Goal: Task Accomplishment & Management: Complete application form

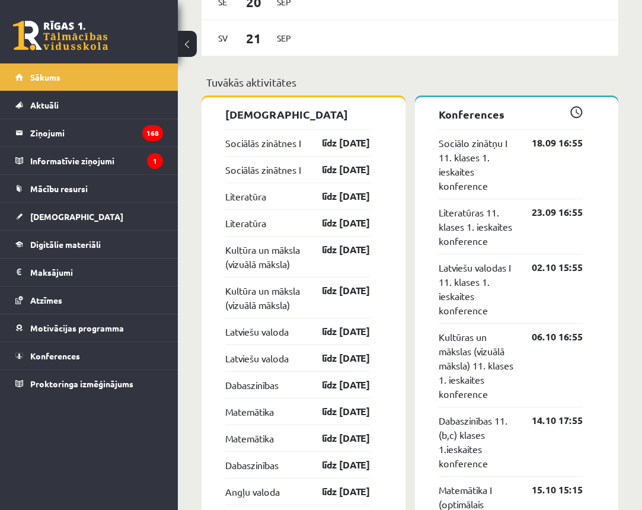
scroll to position [1078, 0]
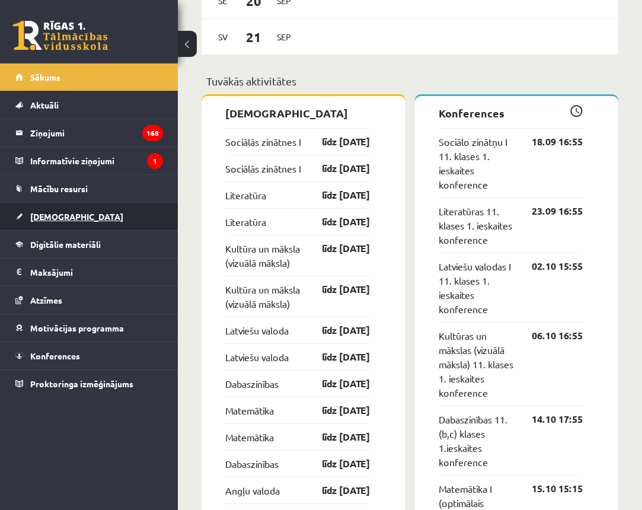
click at [40, 214] on span "[DEMOGRAPHIC_DATA]" at bounding box center [76, 216] width 93 height 11
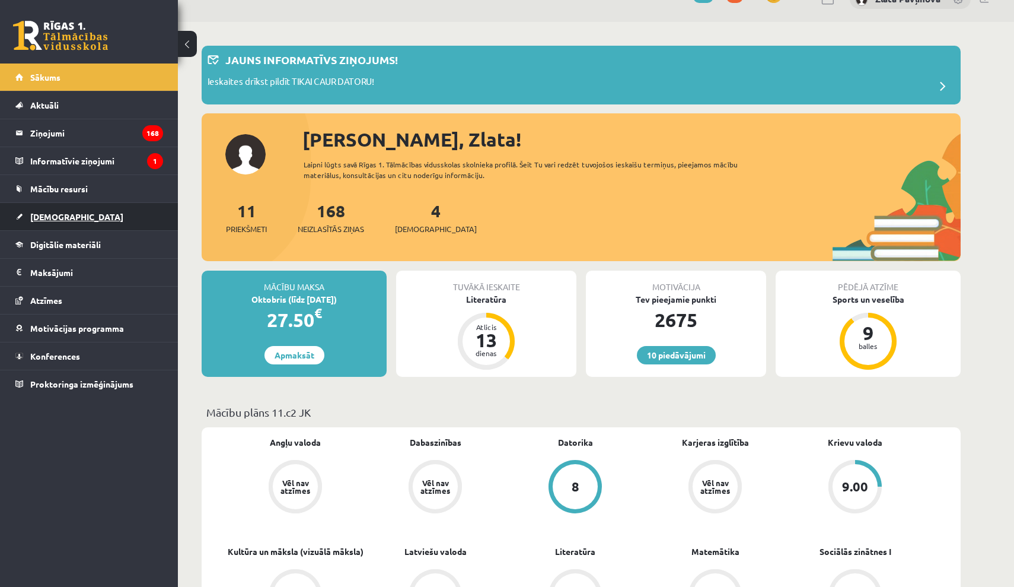
scroll to position [27, 0]
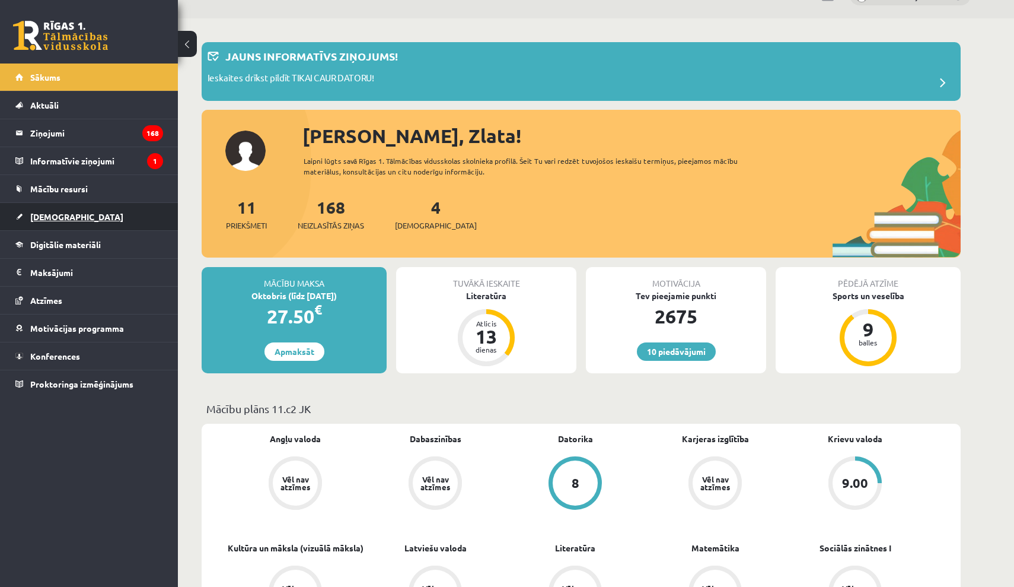
click at [58, 221] on span "[DEMOGRAPHIC_DATA]" at bounding box center [76, 216] width 93 height 11
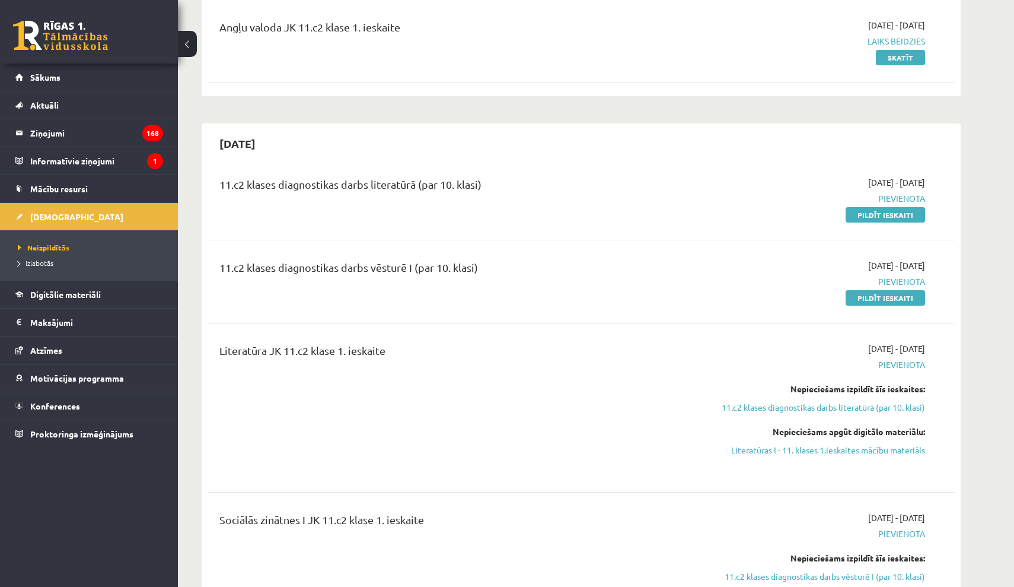
scroll to position [152, 0]
click at [862, 215] on link "Pildīt ieskaiti" at bounding box center [885, 213] width 79 height 15
click at [895, 211] on link "Pildīt ieskaiti" at bounding box center [885, 213] width 79 height 15
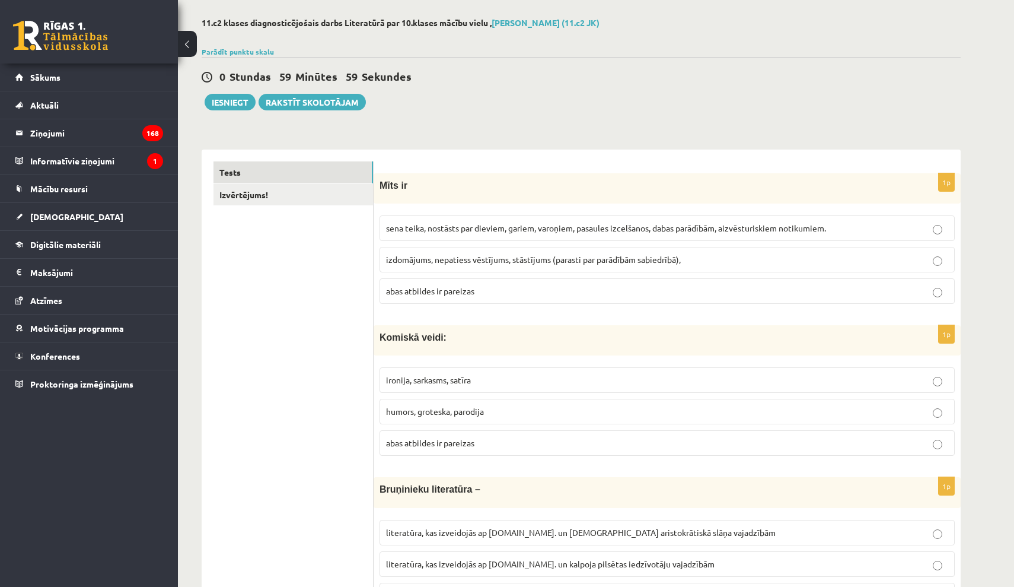
scroll to position [58, 0]
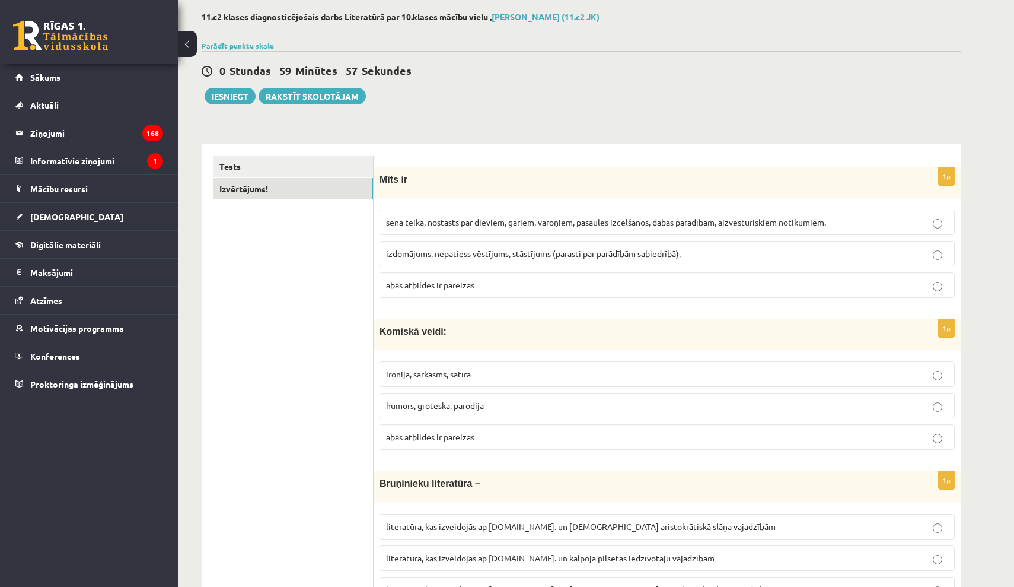
click at [279, 197] on link "Izvērtējums!" at bounding box center [294, 189] width 160 height 22
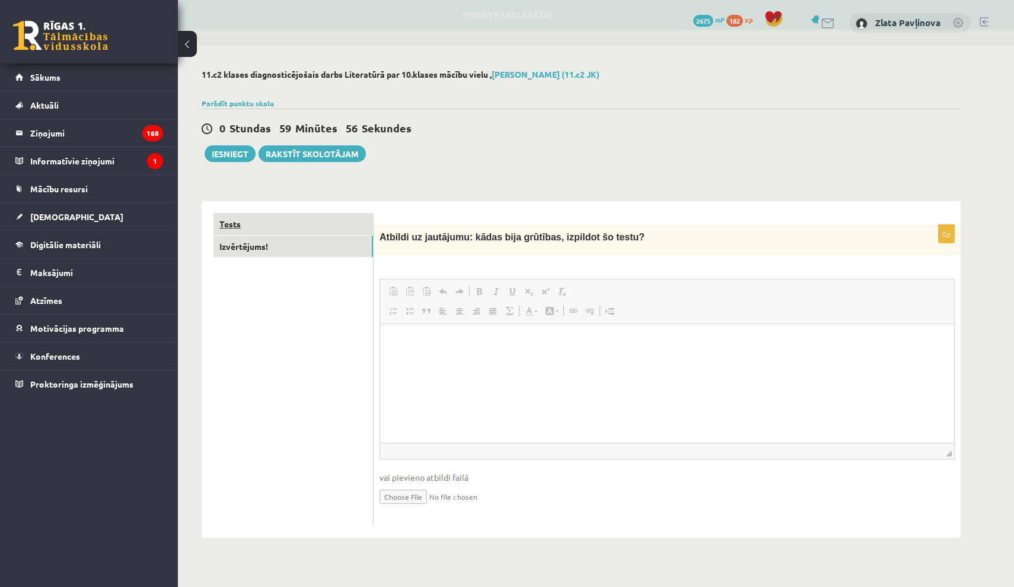
scroll to position [0, 0]
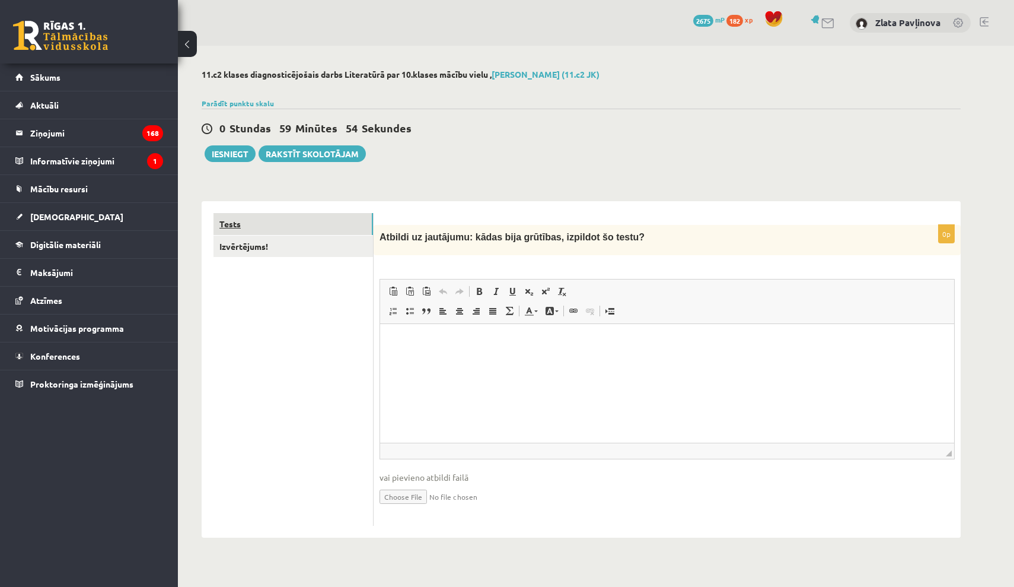
click at [263, 219] on link "Tests" at bounding box center [294, 224] width 160 height 22
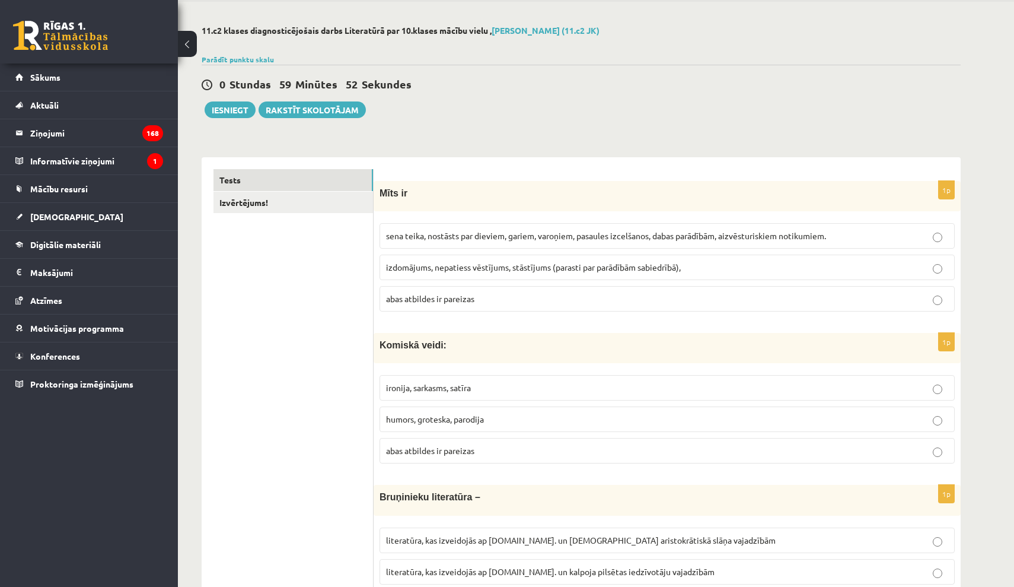
scroll to position [44, 0]
drag, startPoint x: 377, startPoint y: 193, endPoint x: 425, endPoint y: 206, distance: 49.1
click at [425, 206] on div "Mīts ir" at bounding box center [667, 195] width 587 height 30
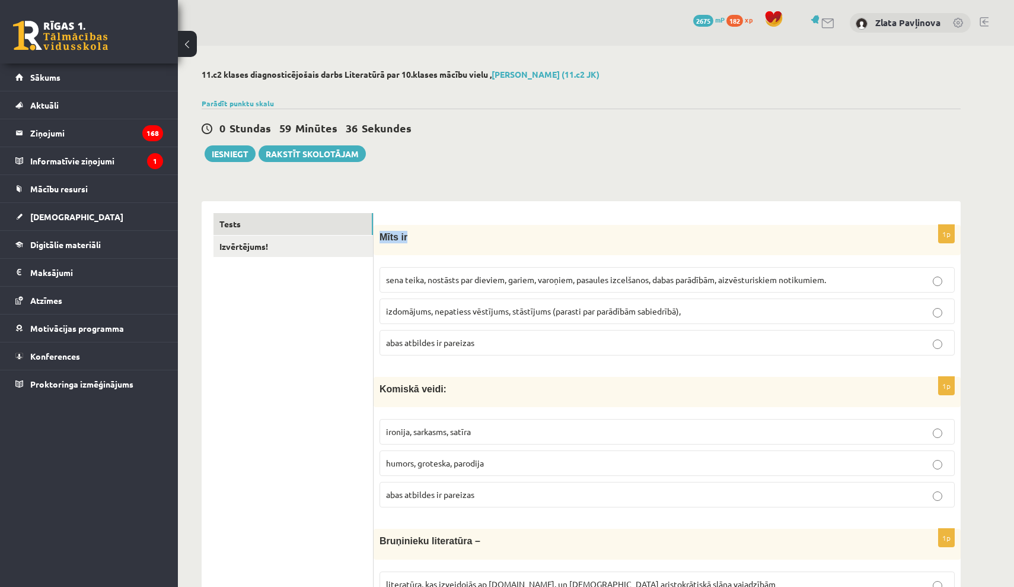
scroll to position [0, 0]
click at [431, 316] on p "izdomājums, nepatiess vēstījums, stāstījums (parasti par parādībām sabiedrībā)," at bounding box center [667, 311] width 562 height 12
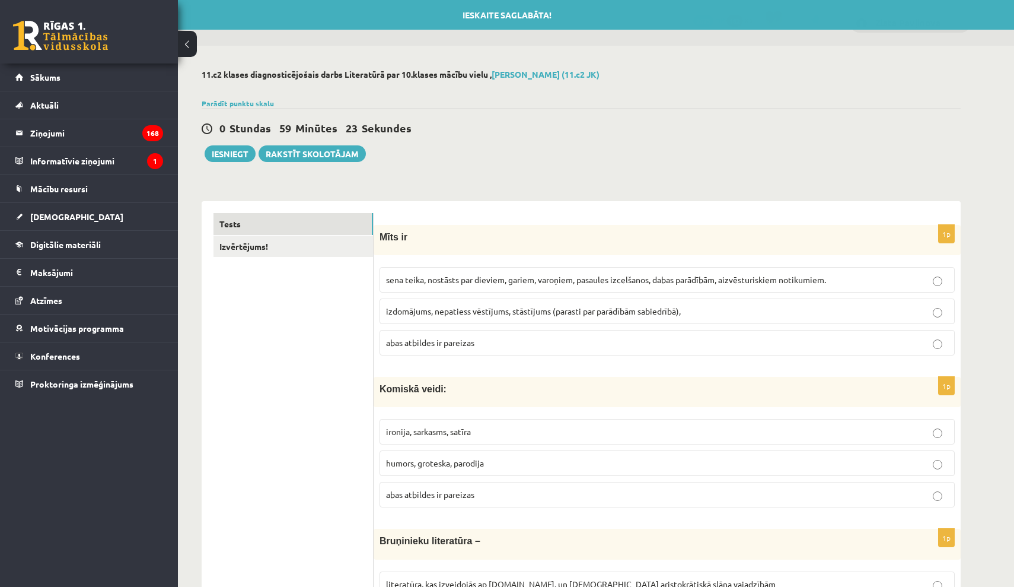
scroll to position [11, 0]
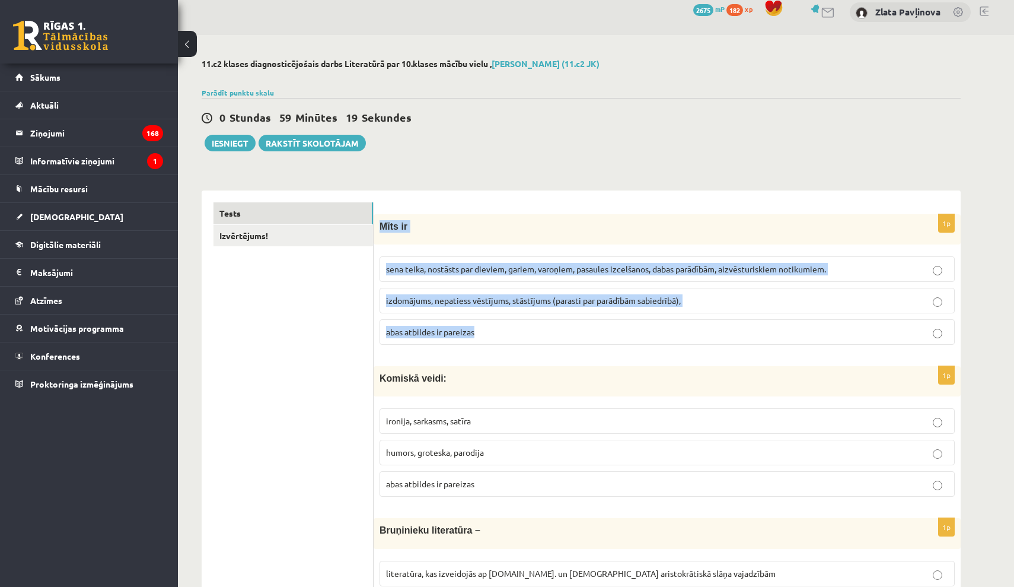
drag, startPoint x: 376, startPoint y: 224, endPoint x: 485, endPoint y: 333, distance: 154.3
click at [485, 333] on div "1p Mīts ir sena teika, nostāsts par dieviem, gariem, varoņiem, pasaules izcelša…" at bounding box center [667, 284] width 587 height 140
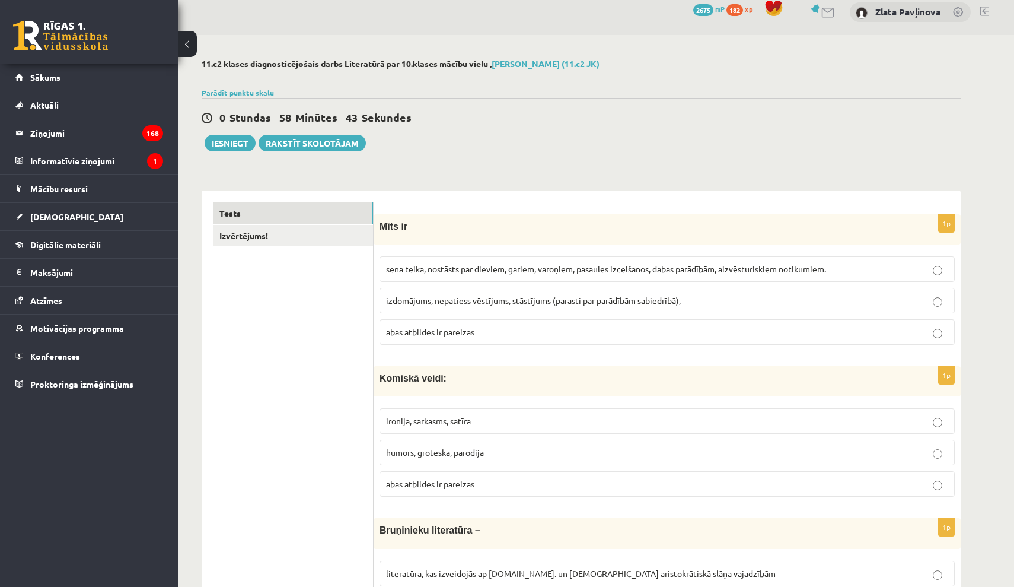
click at [650, 319] on label "abas atbildes ir pareizas" at bounding box center [667, 332] width 575 height 26
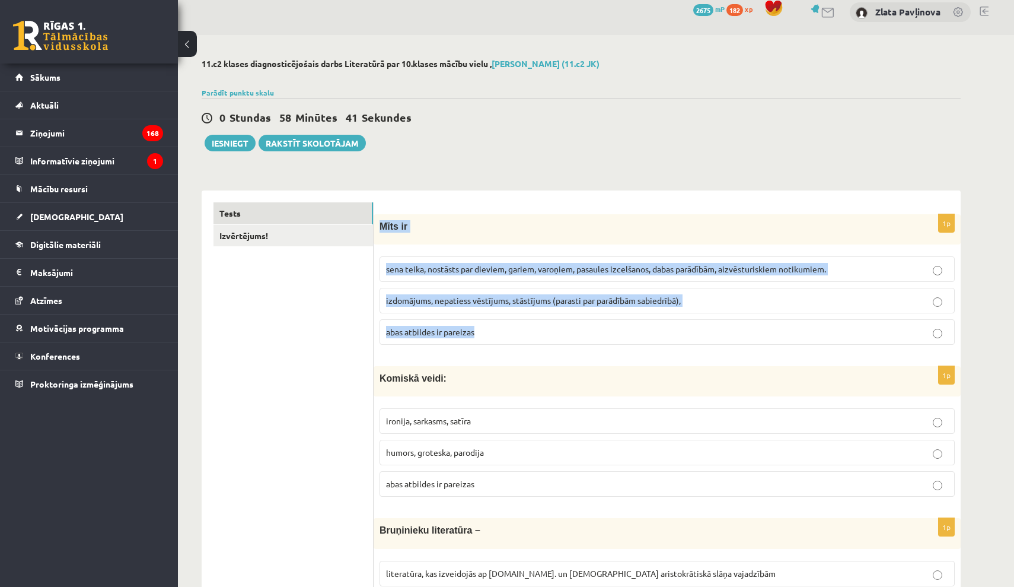
drag, startPoint x: 381, startPoint y: 230, endPoint x: 474, endPoint y: 340, distance: 143.5
click at [474, 340] on div "1p Mīts ir sena teika, nostāsts par dieviem, gariem, varoņiem, pasaules izcelša…" at bounding box center [667, 284] width 587 height 140
click at [480, 303] on span "izdomājums, nepatiess vēstījums, stāstījums (parasti par parādībām sabiedrībā)," at bounding box center [533, 300] width 295 height 11
drag, startPoint x: 378, startPoint y: 222, endPoint x: 496, endPoint y: 345, distance: 170.3
click at [496, 345] on div "1p Mīts ir sena teika, nostāsts par dieviem, gariem, varoņiem, pasaules izcelša…" at bounding box center [667, 284] width 587 height 140
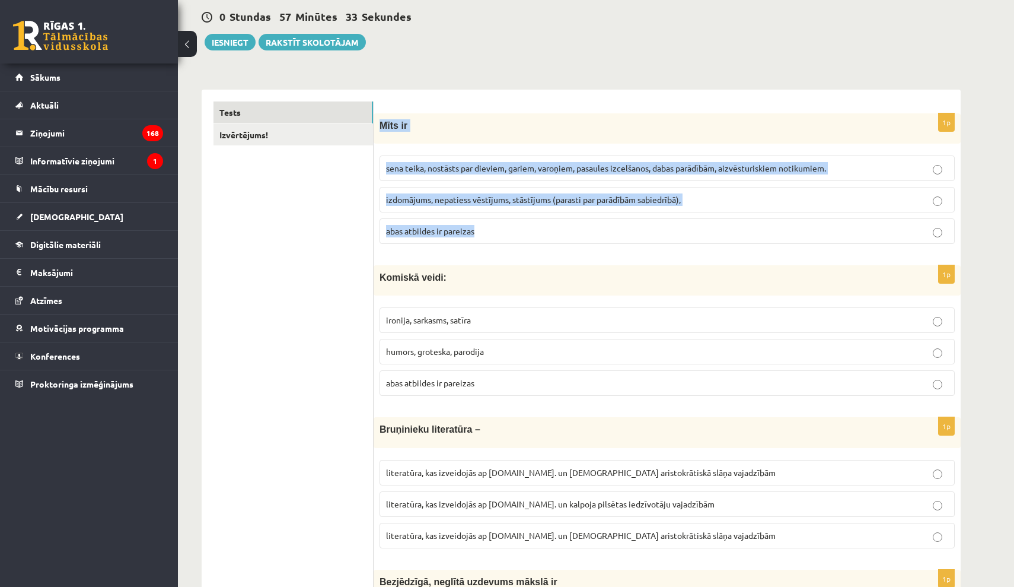
scroll to position [111, 0]
copy div "Mīts ir sena teika, nostāsts par dieviem, gariem, varoņiem, pasaules izcelšanos…"
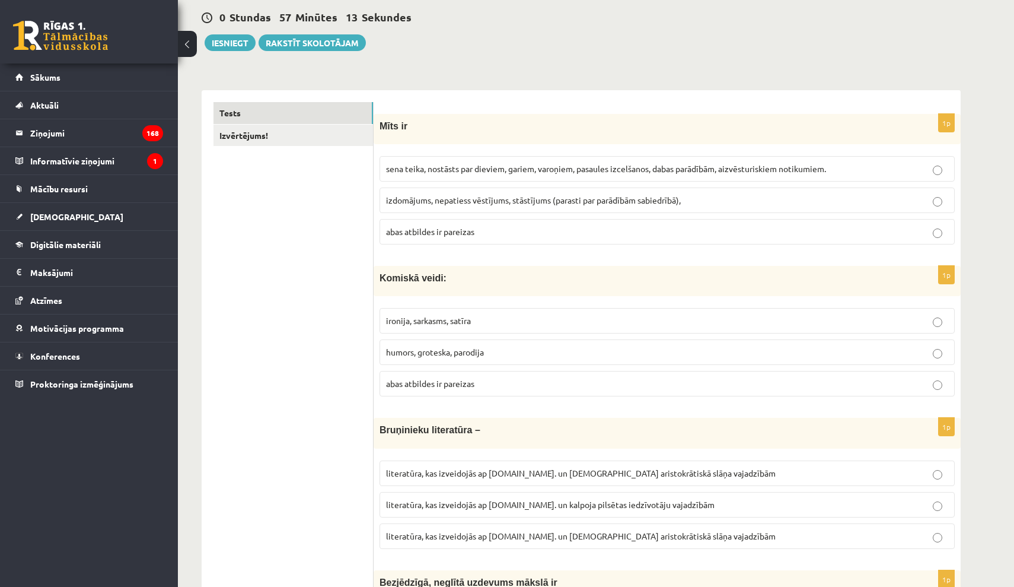
click at [700, 228] on p "abas atbildes ir pareizas" at bounding box center [667, 231] width 562 height 12
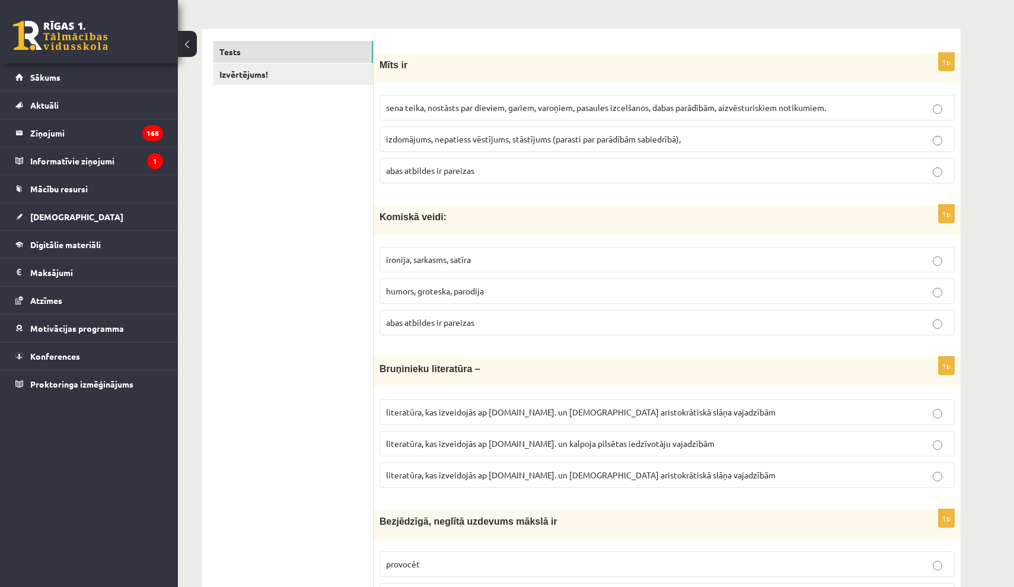
scroll to position [172, 0]
click at [474, 316] on p "abas atbildes ir pareizas" at bounding box center [667, 322] width 562 height 12
drag, startPoint x: 381, startPoint y: 217, endPoint x: 507, endPoint y: 323, distance: 164.1
click at [506, 324] on div "1p Komiskā veidi: ironija, sarkasms, satīra humors, groteska, parodija abas atb…" at bounding box center [667, 275] width 587 height 140
copy div "Komiskā veidi: ironija, sarkasms, satīra humors, groteska, parodija abas atbild…"
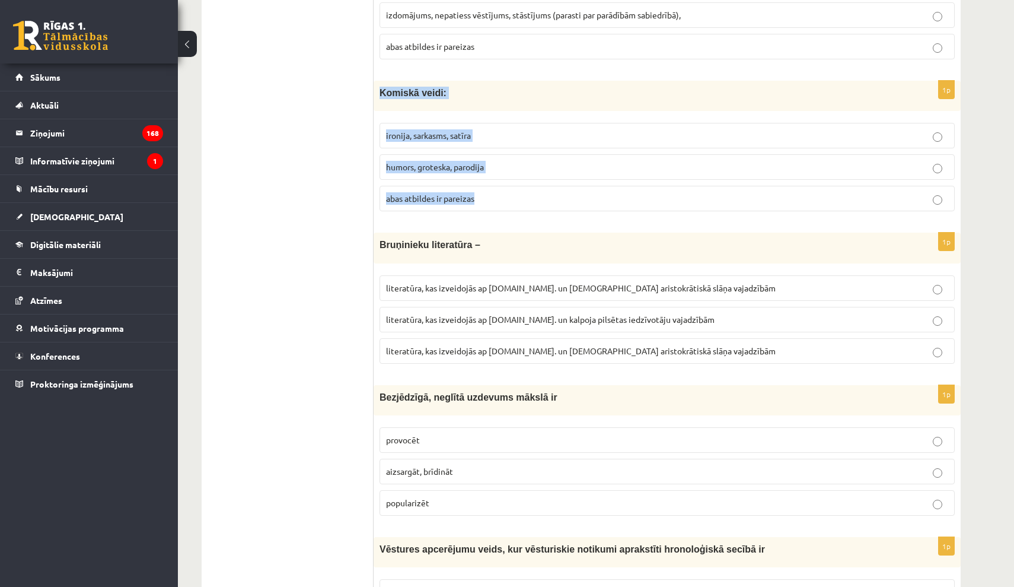
scroll to position [297, 0]
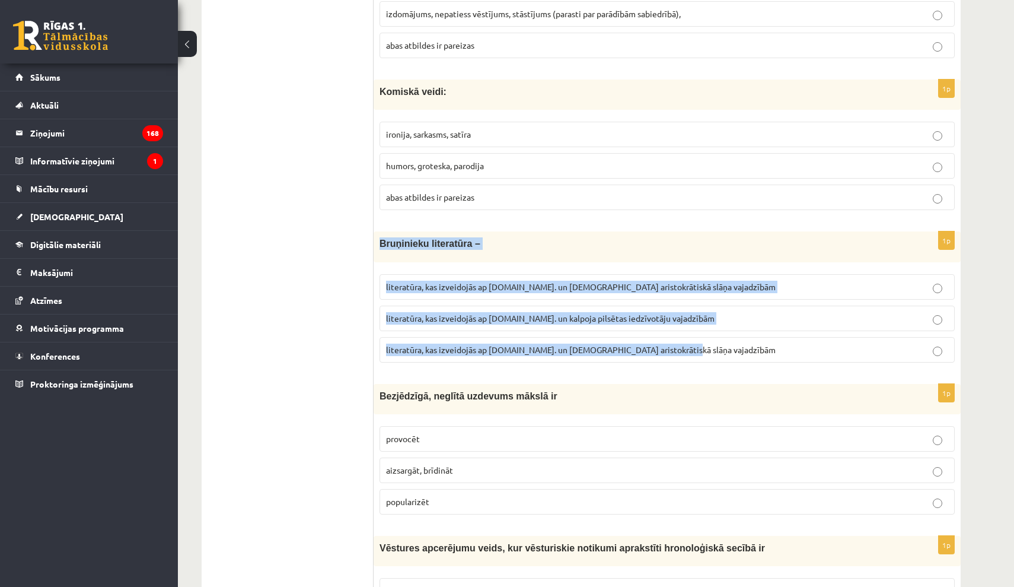
drag, startPoint x: 384, startPoint y: 245, endPoint x: 669, endPoint y: 356, distance: 306.1
click at [669, 356] on div "1p Bruņinieku literatūra – literatūra, kas izveidojās ap 20.gs. un kalpoja aris…" at bounding box center [667, 301] width 587 height 140
copy div "Bruņinieku literatūra – literatūra, kas izveidojās ap 20.gs. un kalpoja aristok…"
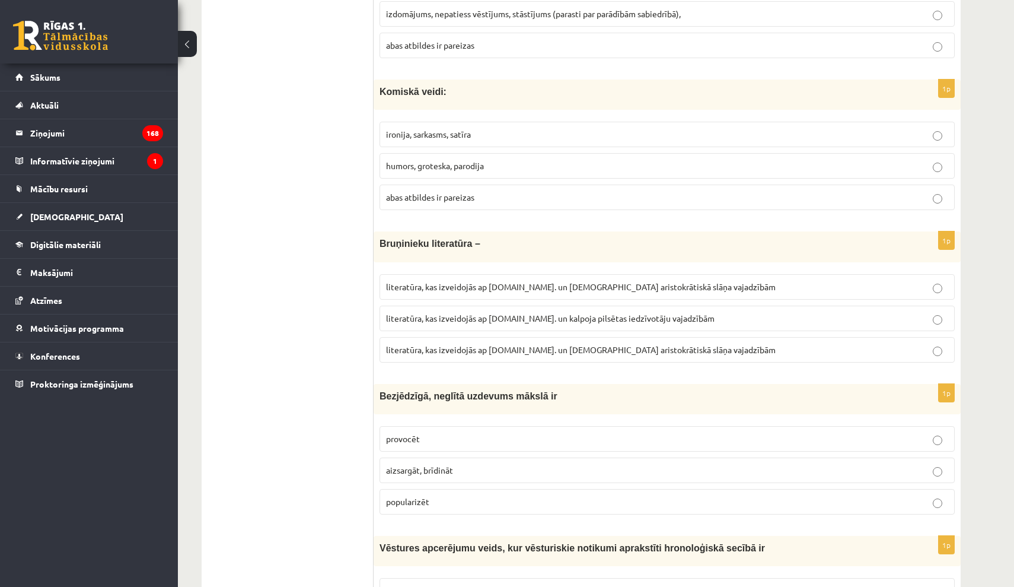
click at [734, 353] on p "literatūra, kas izveidojās ap 12.gs. un kalpoja aristokrātiskā slāņa vajadzībām" at bounding box center [667, 349] width 562 height 12
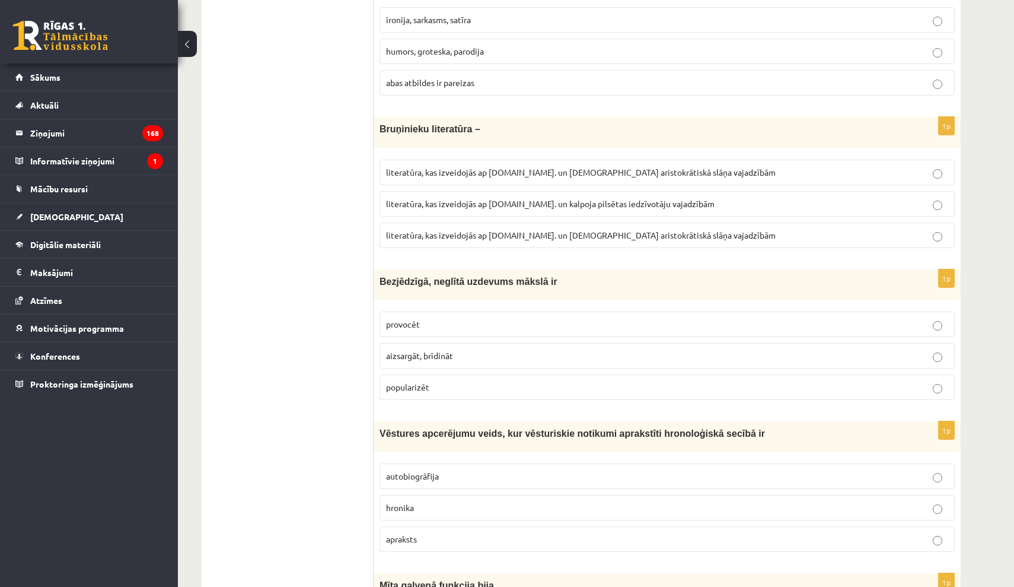
scroll to position [422, 0]
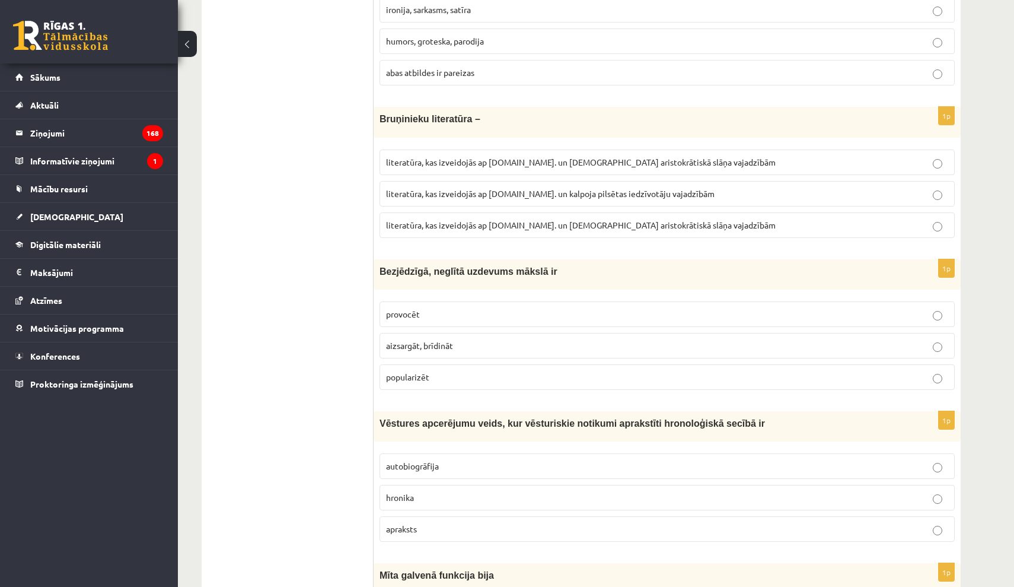
click at [463, 342] on p "aizsargāt, brīdināt" at bounding box center [667, 345] width 562 height 12
drag, startPoint x: 393, startPoint y: 279, endPoint x: 454, endPoint y: 374, distance: 113.4
click at [454, 374] on div "1p Bezjēdzīgā, neglītā uzdevums mākslā ir provocēt aizsargāt, brīdināt populari…" at bounding box center [667, 329] width 587 height 140
copy div "Bezjēdzīgā, neglītā uzdevums mākslā ir provocēt aizsargāt, brīdināt popularizēt"
click at [737, 305] on label "provocēt" at bounding box center [667, 314] width 575 height 26
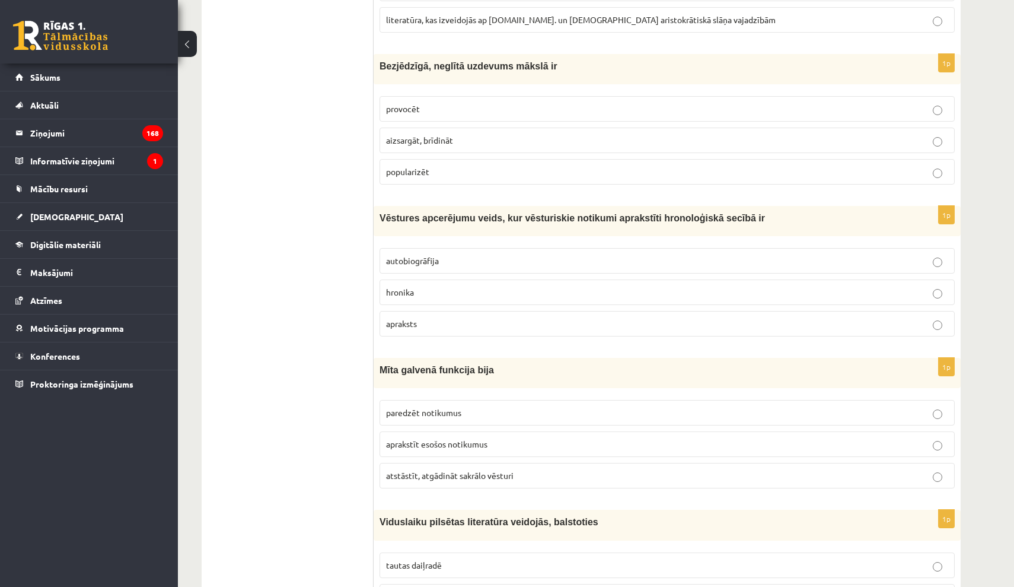
scroll to position [629, 0]
click at [443, 294] on p "hronika" at bounding box center [667, 290] width 562 height 12
drag, startPoint x: 422, startPoint y: 259, endPoint x: 406, endPoint y: 247, distance: 20.3
click at [422, 259] on span "autobiogrāfija" at bounding box center [412, 258] width 53 height 11
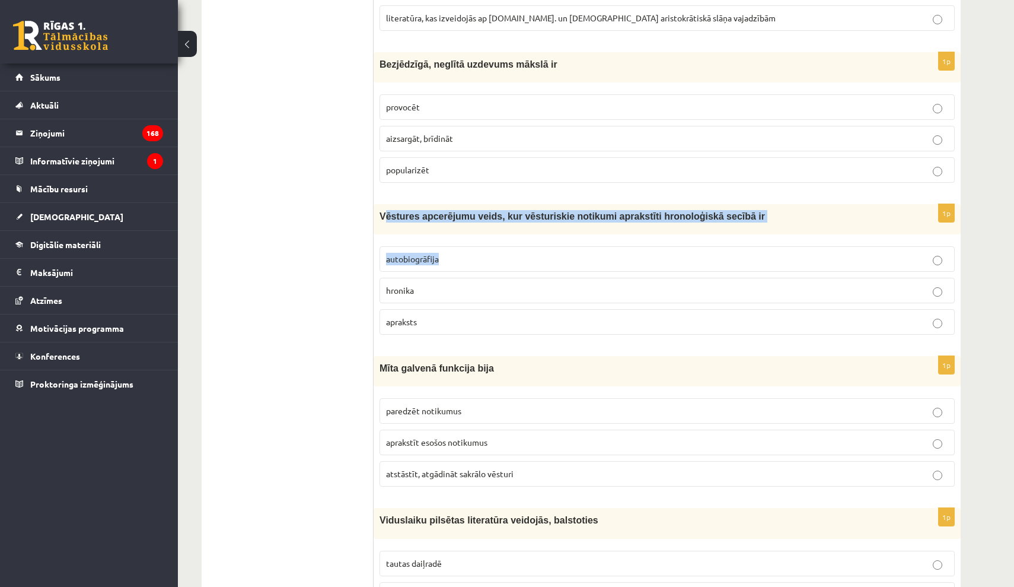
drag, startPoint x: 384, startPoint y: 215, endPoint x: 399, endPoint y: 237, distance: 26.3
click at [434, 269] on div "1p Vēstures apcerējumu veids, kur vēsturiskie notikumi aprakstīti hronoloģiskā …" at bounding box center [667, 274] width 587 height 140
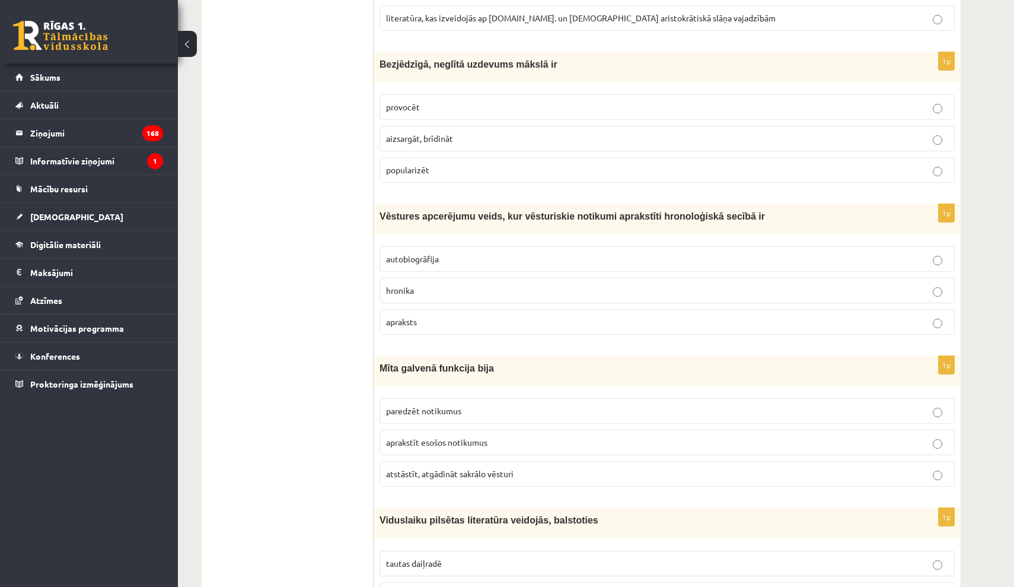
click at [375, 216] on div "Vēstures apcerējumu veids, kur vēsturiskie notikumi aprakstīti hronoloģiskā sec…" at bounding box center [667, 219] width 587 height 30
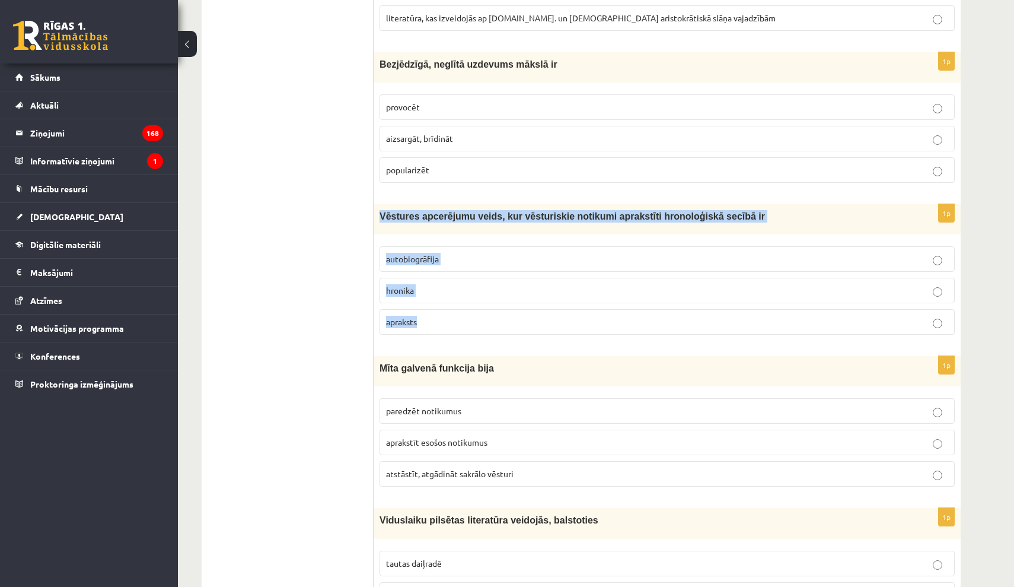
drag, startPoint x: 377, startPoint y: 215, endPoint x: 452, endPoint y: 317, distance: 126.9
click at [451, 317] on div "1p Vēstures apcerējumu veids, kur vēsturiskie notikumi aprakstīti hronoloģiskā …" at bounding box center [667, 274] width 587 height 140
copy div "Vēstures apcerējumu veids, kur vēsturiskie notikumi aprakstīti hronoloģiskā sec…"
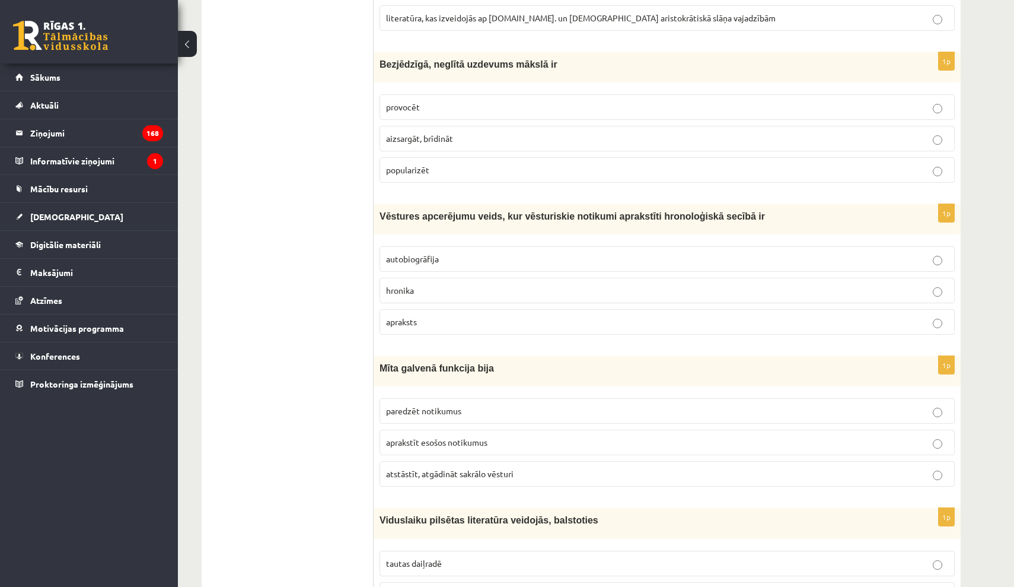
click at [814, 272] on fieldset "autobiogrāfija hronika apraksts" at bounding box center [667, 289] width 575 height 98
click at [816, 288] on p "hronika" at bounding box center [667, 290] width 562 height 12
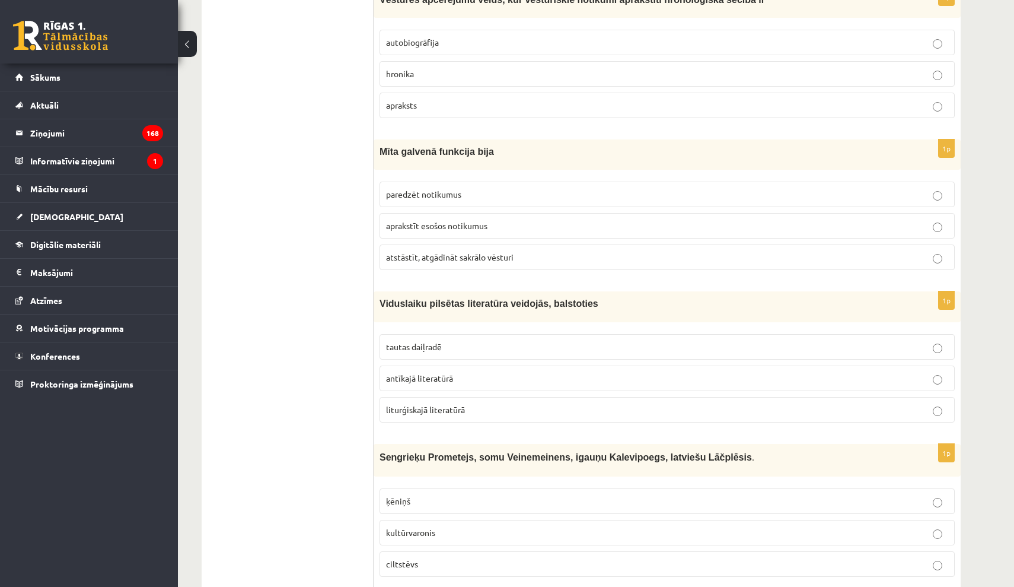
scroll to position [845, 0]
click at [467, 256] on span "atstāstīt, atgādināt sakrālo vēsturi" at bounding box center [450, 256] width 128 height 11
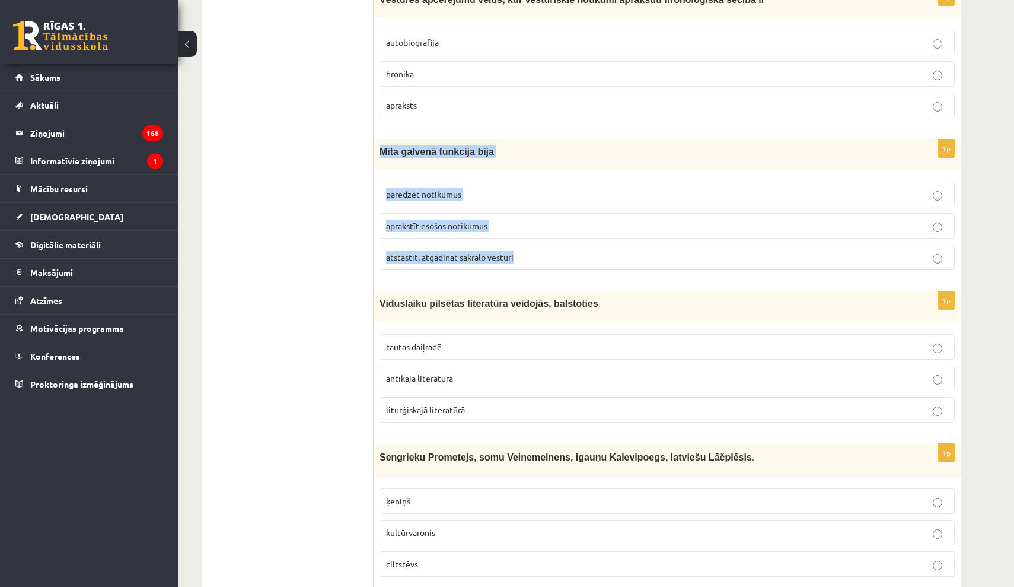
drag, startPoint x: 380, startPoint y: 151, endPoint x: 517, endPoint y: 256, distance: 173.0
click at [516, 256] on div "1p Mīta galvenā funkcija bija paredzēt notikumus aprakstīt esošos notikumus ats…" at bounding box center [667, 209] width 587 height 140
copy div "Mīta galvenā funkcija bija paredzēt notikumus aprakstīt esošos notikumus atstās…"
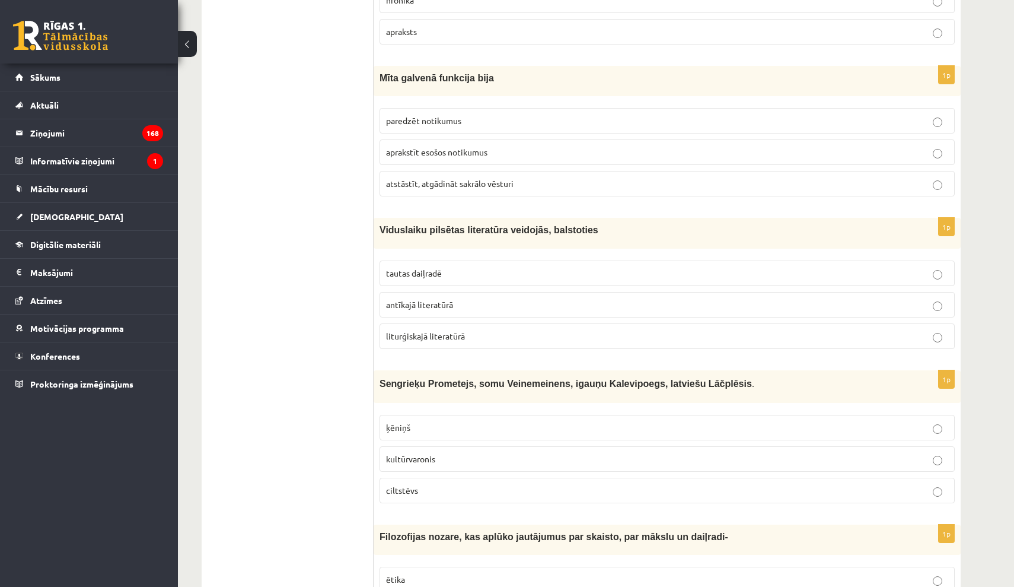
scroll to position [921, 0]
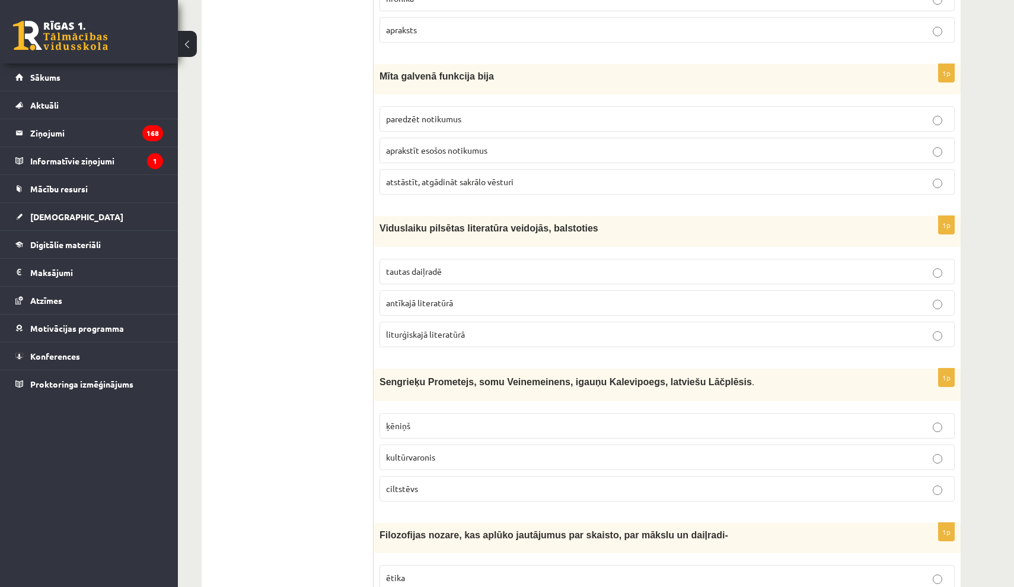
click at [451, 307] on label "antīkajā literatūrā" at bounding box center [667, 303] width 575 height 26
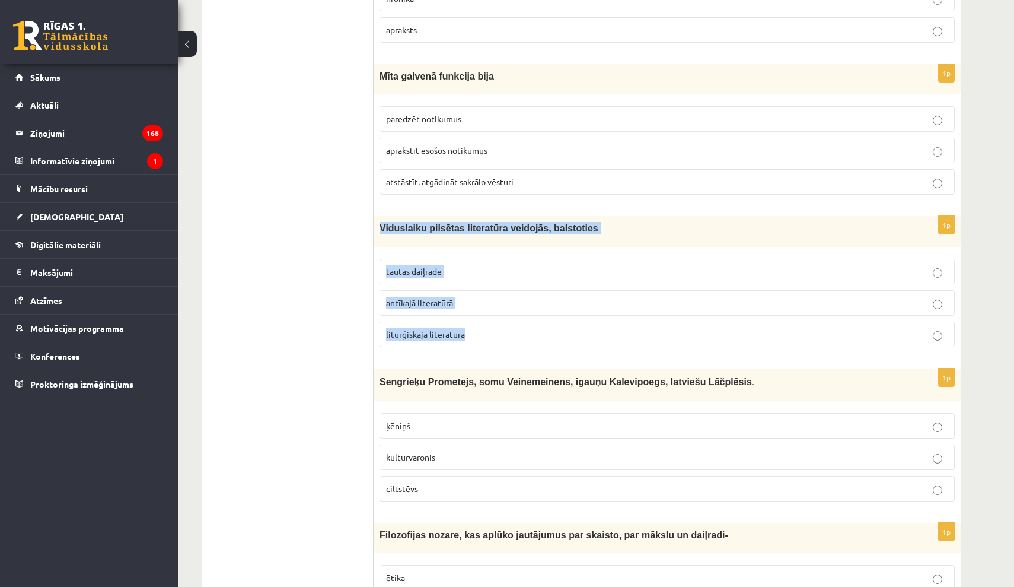
drag, startPoint x: 381, startPoint y: 228, endPoint x: 501, endPoint y: 335, distance: 160.5
click at [501, 335] on div "1p Viduslaiku pilsētas literatūra veidojās, balstoties tautas daiļradē antīkajā…" at bounding box center [667, 286] width 587 height 140
copy div "Viduslaiku pilsētas literatūra veidojās, balstoties tautas daiļradē antīkajā li…"
click at [686, 265] on p "tautas daiļradē" at bounding box center [667, 271] width 562 height 12
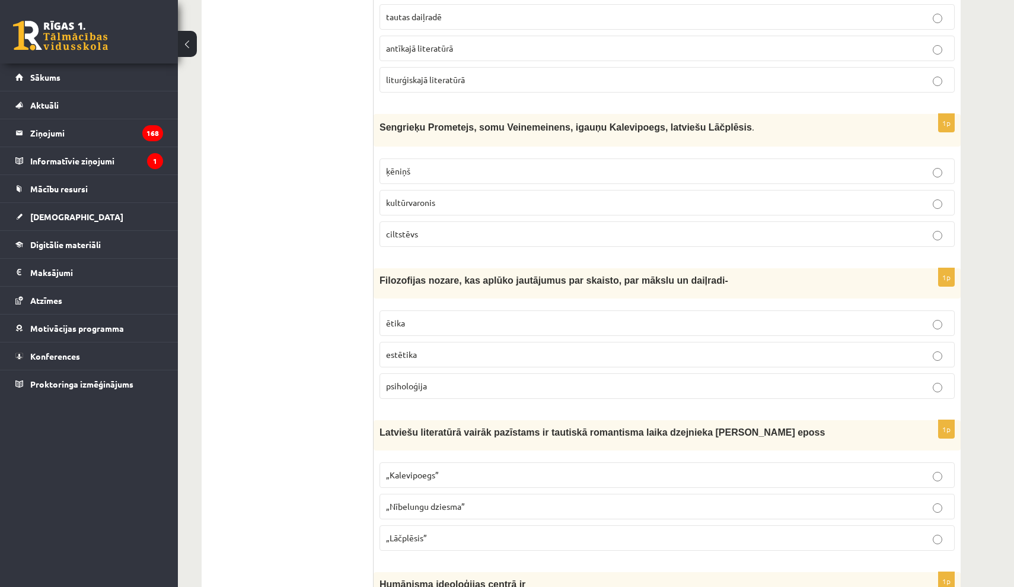
scroll to position [1176, 0]
click at [444, 200] on p "kultūrvaronis" at bounding box center [667, 201] width 562 height 12
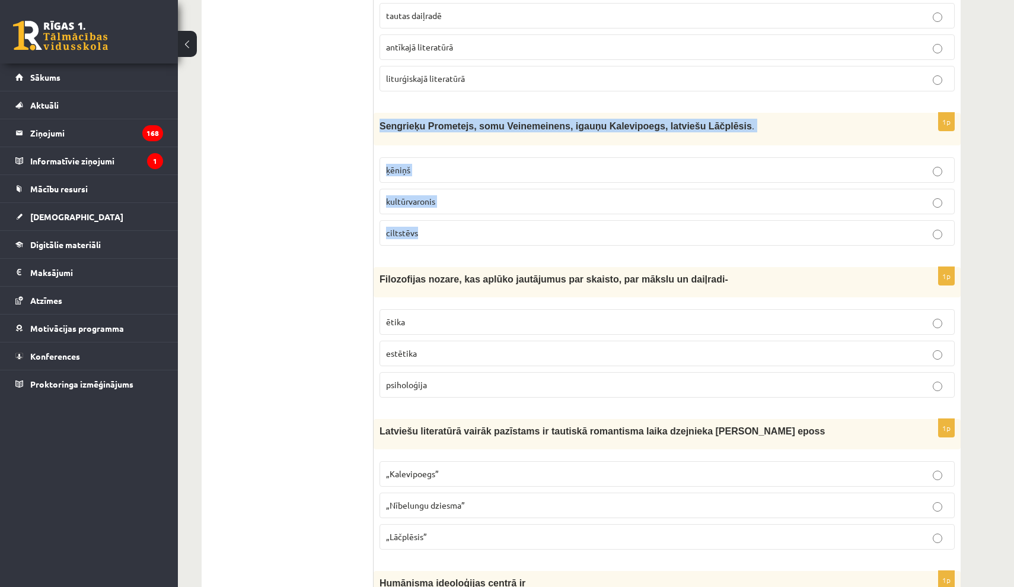
drag, startPoint x: 377, startPoint y: 124, endPoint x: 474, endPoint y: 231, distance: 144.4
click at [473, 231] on div "1p Sengrieķu Prometejs, somu Veinemeinens, igauņu Kalevipoegs, latviešu Lāčplēs…" at bounding box center [667, 184] width 587 height 142
copy div "Sengrieķu Prometejs, somu Veinemeinens, igauņu Kalevipoegs, latviešu Lāčplēsis …"
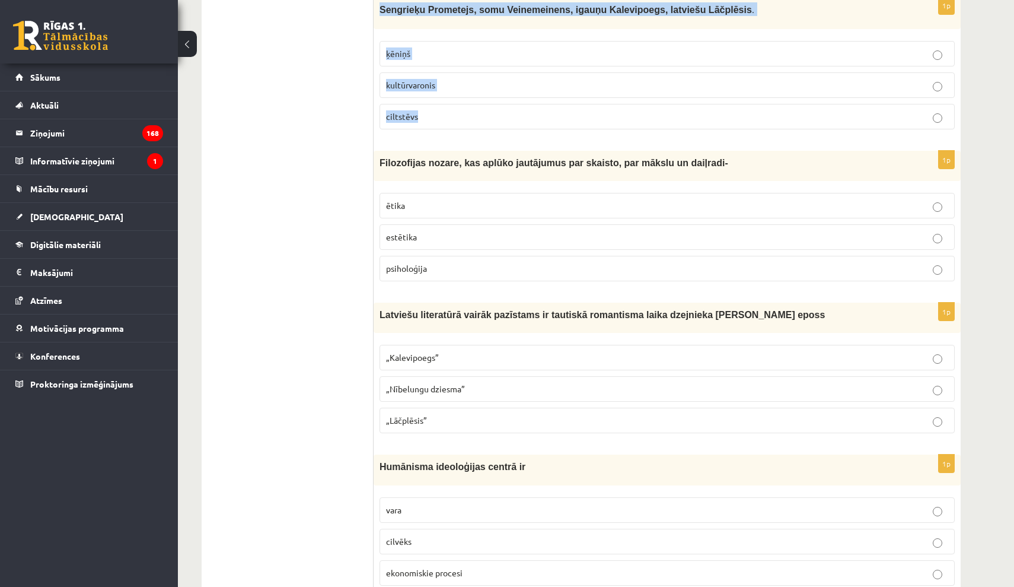
scroll to position [1294, 0]
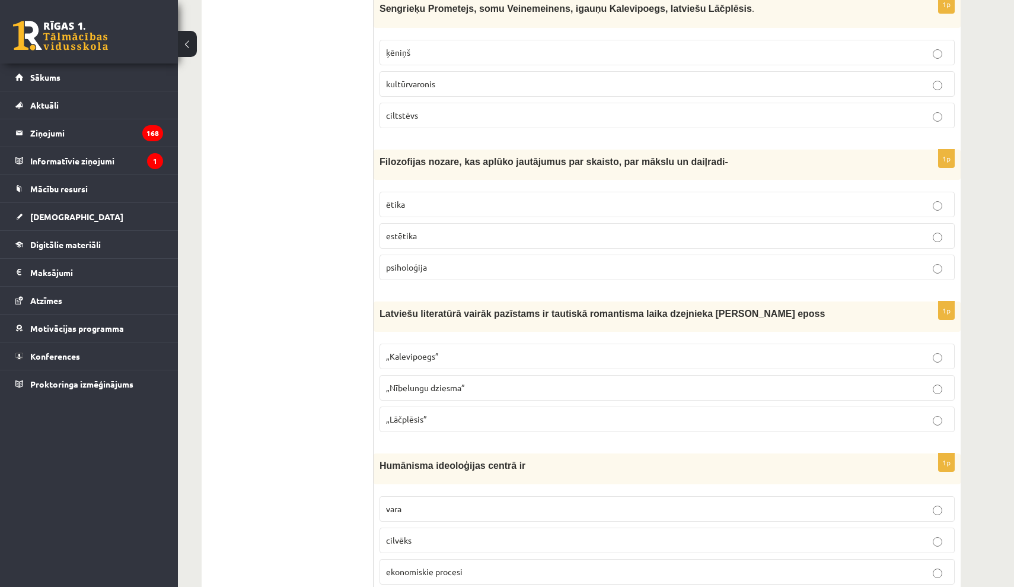
click at [431, 200] on p "ētika" at bounding box center [667, 204] width 562 height 12
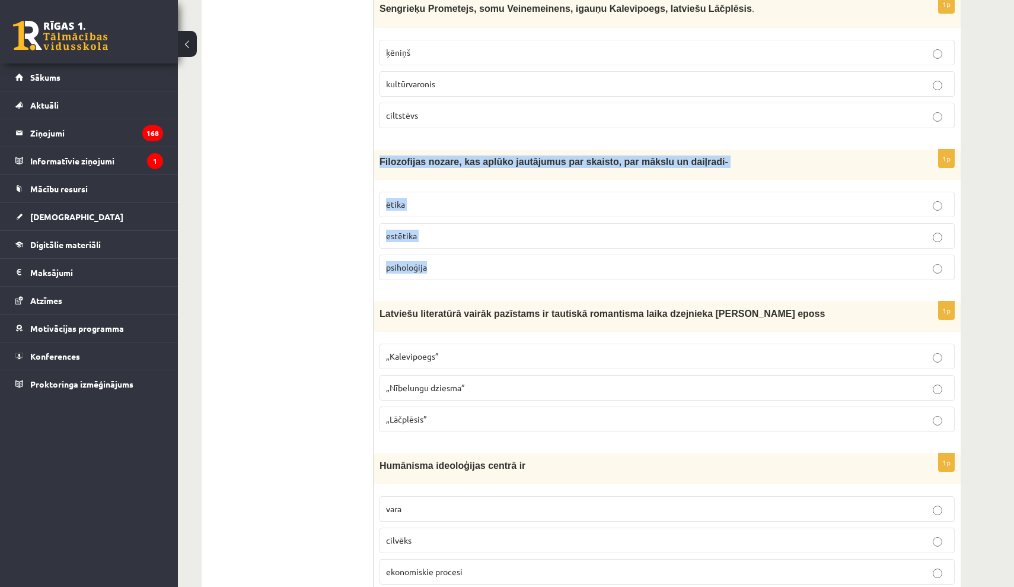
drag, startPoint x: 381, startPoint y: 158, endPoint x: 464, endPoint y: 264, distance: 134.3
click at [464, 264] on div "1p Filozofijas nozare, kas aplūko jautājumus par skaisto, par mākslu un daiļrad…" at bounding box center [667, 219] width 587 height 140
copy div "Filozofijas nozare, kas aplūko jautājumus par skaisto, par mākslu un daiļradi- …"
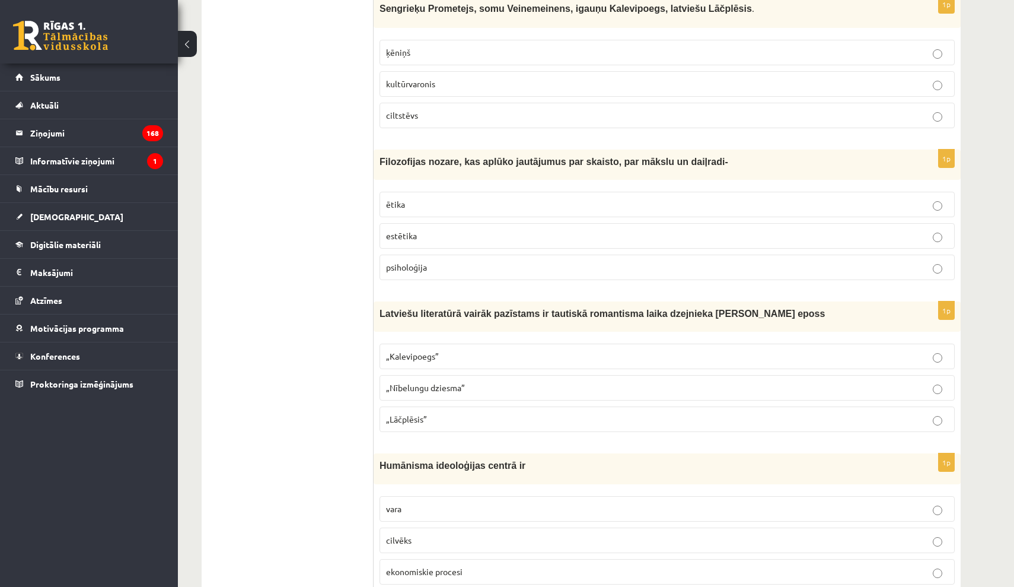
click at [760, 223] on label "estētika" at bounding box center [667, 236] width 575 height 26
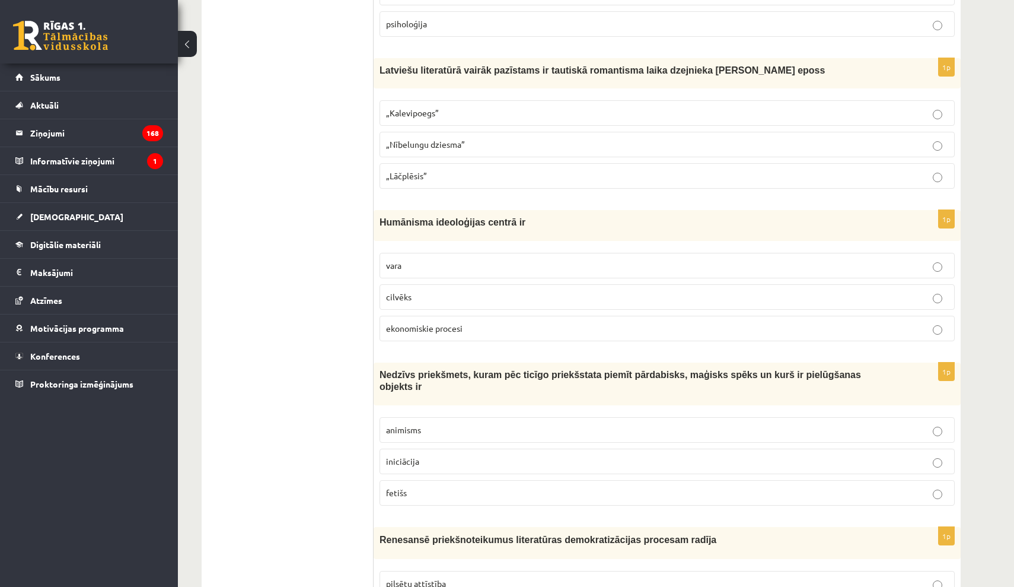
scroll to position [1539, 0]
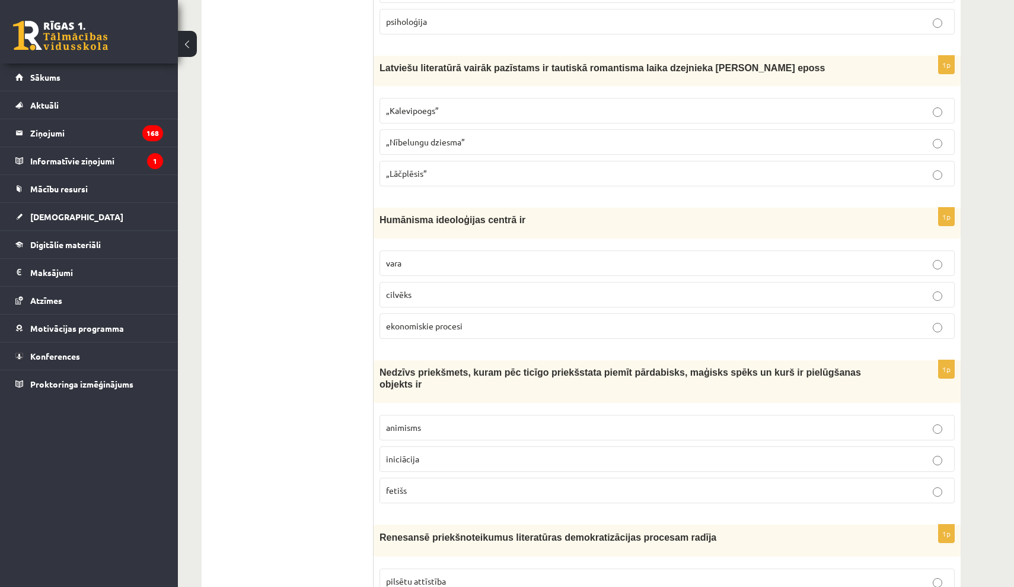
click at [448, 172] on p "„Lāčplēsis”" at bounding box center [667, 173] width 562 height 12
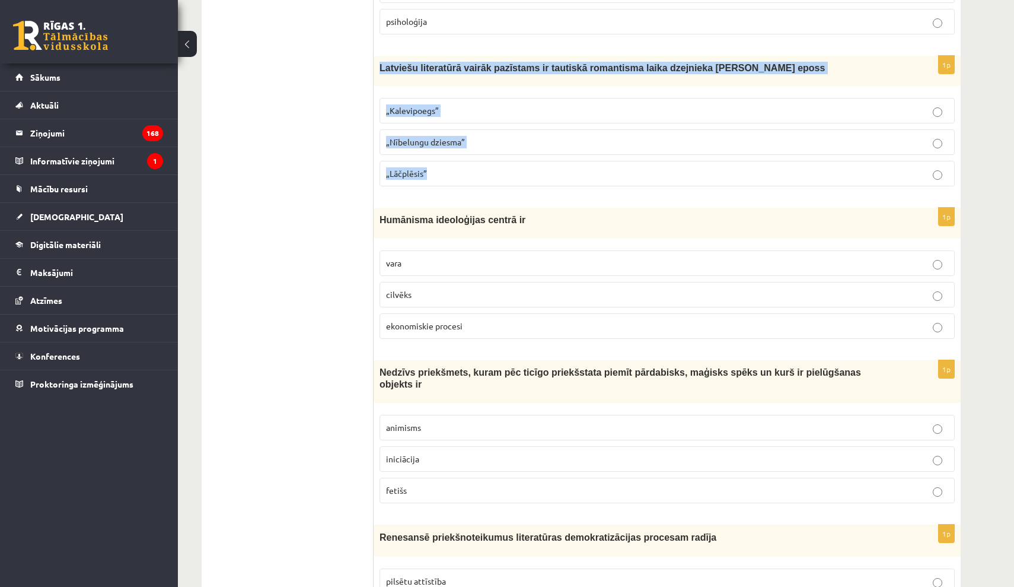
drag, startPoint x: 378, startPoint y: 66, endPoint x: 479, endPoint y: 167, distance: 142.2
click at [479, 167] on div "1p Latviešu literatūrā vairāk pazīstams ir tautiskā romantisma laika dzejnieka …" at bounding box center [667, 126] width 587 height 140
copy div "Latviešu literatūrā vairāk pazīstams ir tautiskā romantisma laika dzejnieka And…"
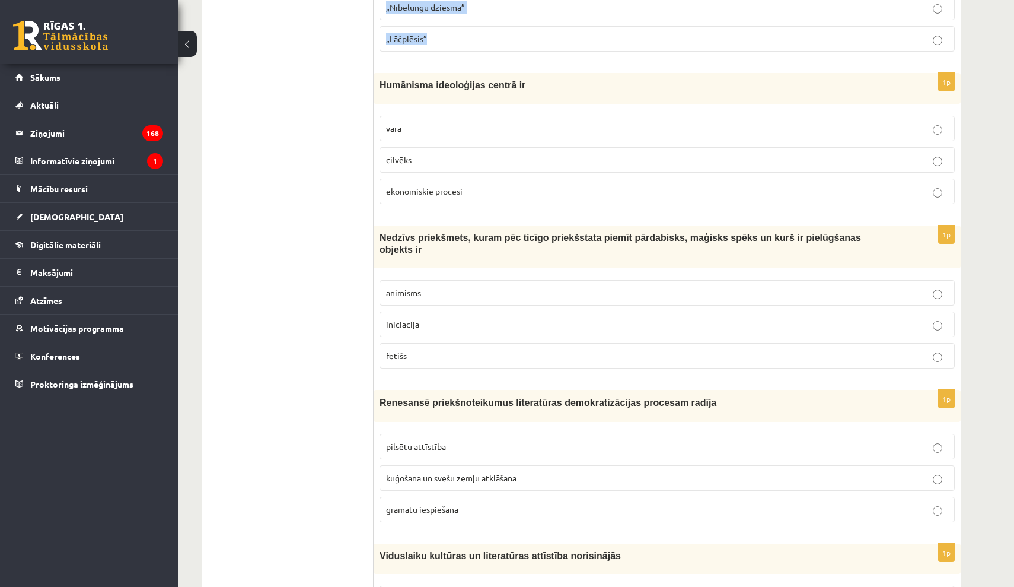
scroll to position [1675, 0]
click at [423, 160] on p "cilvēks" at bounding box center [667, 158] width 562 height 12
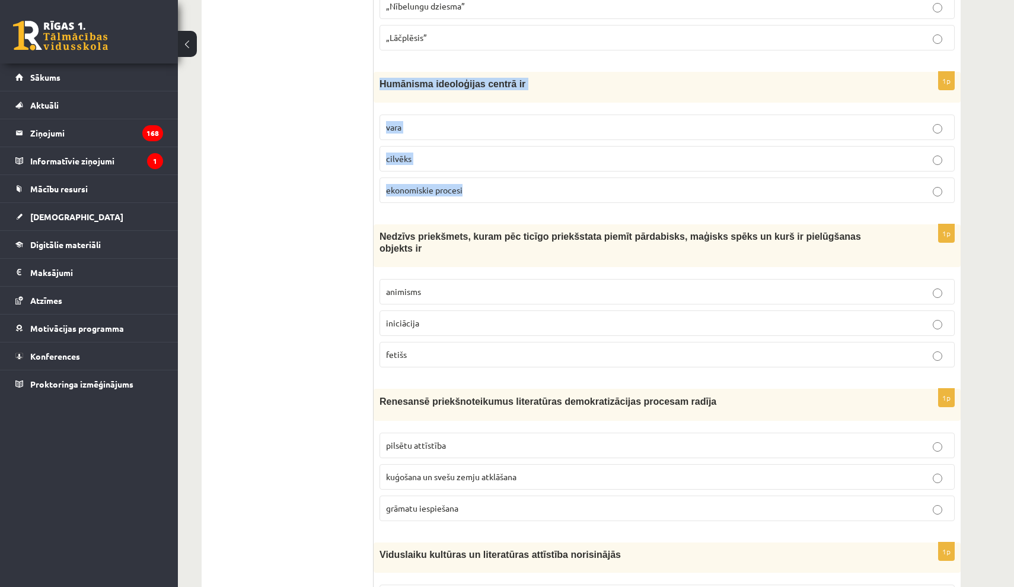
drag, startPoint x: 384, startPoint y: 81, endPoint x: 513, endPoint y: 189, distance: 168.4
click at [513, 189] on div "1p Humānisma ideoloģijas centrā ir vara cilvēks ekonomiskie procesi" at bounding box center [667, 142] width 587 height 140
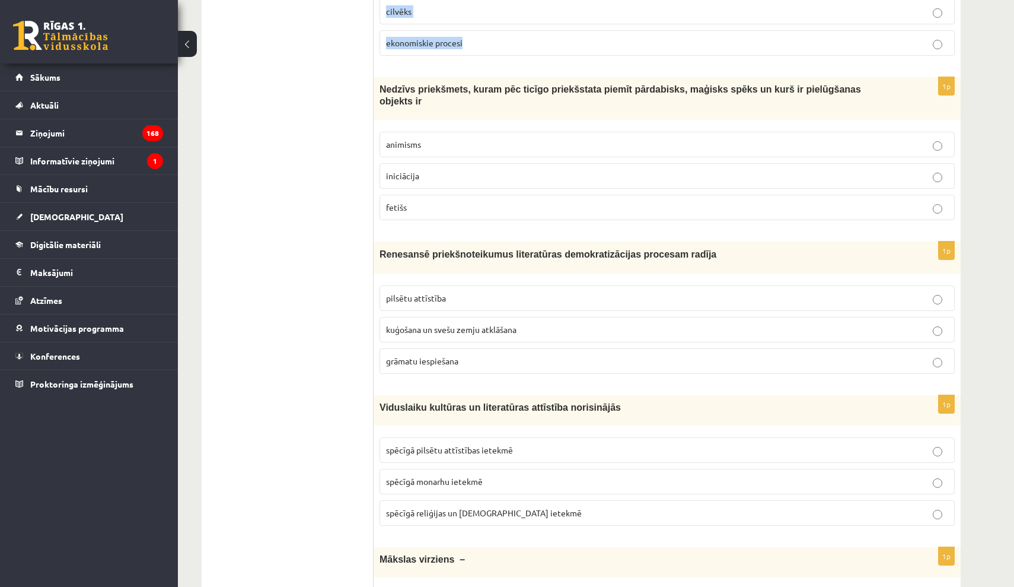
scroll to position [1823, 0]
click at [430, 172] on p "iniciācija" at bounding box center [667, 175] width 562 height 12
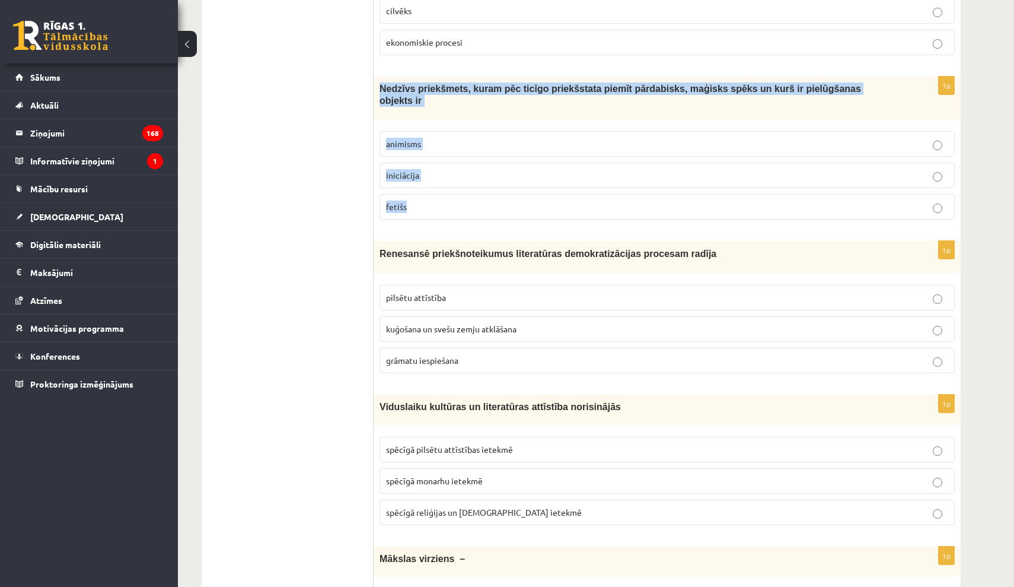
drag, startPoint x: 380, startPoint y: 82, endPoint x: 491, endPoint y: 219, distance: 175.4
click at [491, 219] on div "1p Nedzīvs priekšmets, kuram pēc ticīgo priekšstata piemīt pārdabisks, maģisks …" at bounding box center [667, 153] width 587 height 152
click at [609, 205] on p "fetišs" at bounding box center [667, 206] width 562 height 12
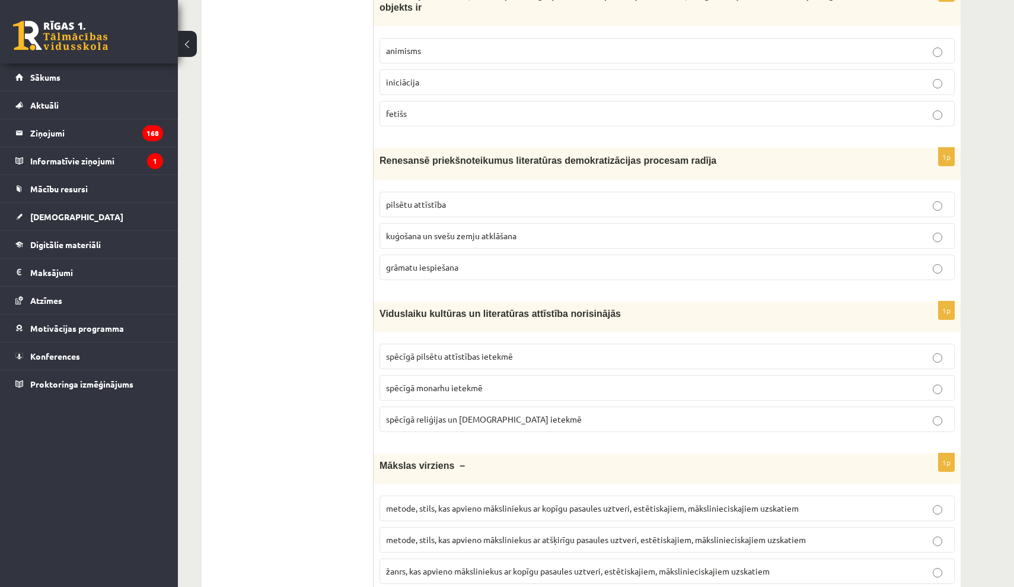
scroll to position [1917, 0]
click at [443, 198] on span "pilsētu attīstība" at bounding box center [416, 203] width 60 height 11
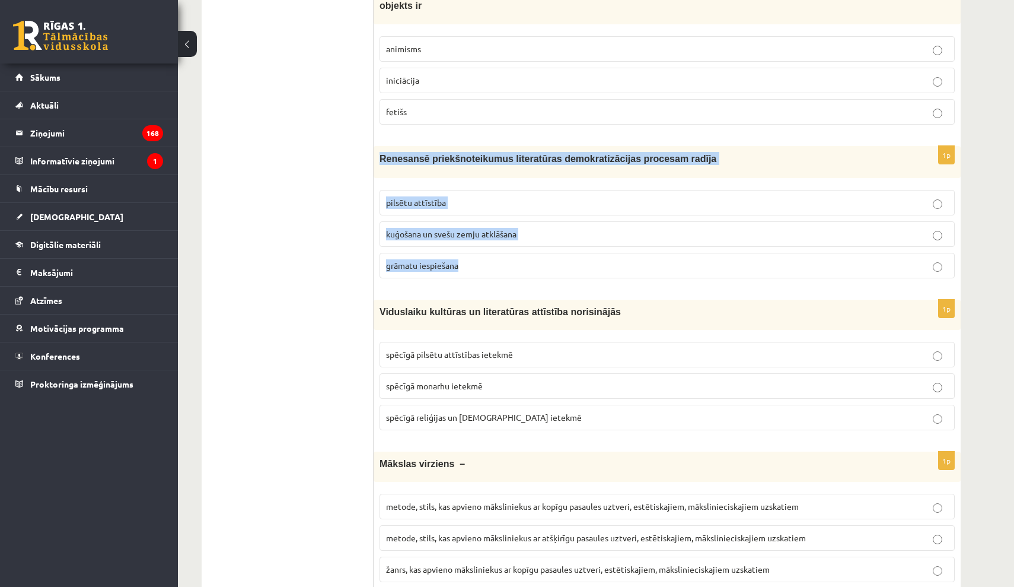
drag, startPoint x: 383, startPoint y: 160, endPoint x: 490, endPoint y: 274, distance: 156.9
click at [490, 274] on div "1p Renesansē priekšnoteikumus literatūras demokratizācijas procesam radīja pils…" at bounding box center [667, 217] width 587 height 142
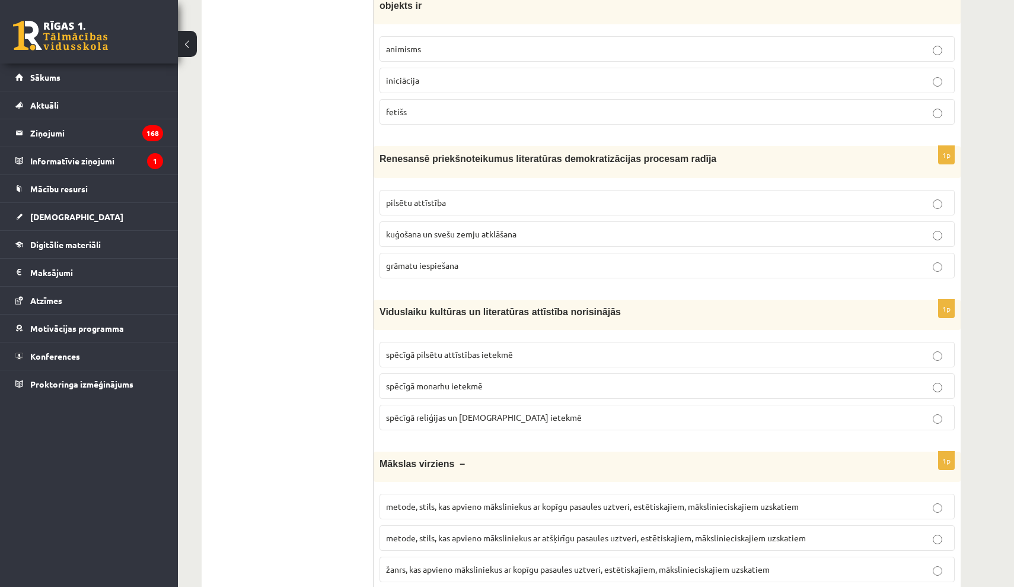
click at [676, 262] on p "grāmatu iespiešana" at bounding box center [667, 265] width 562 height 12
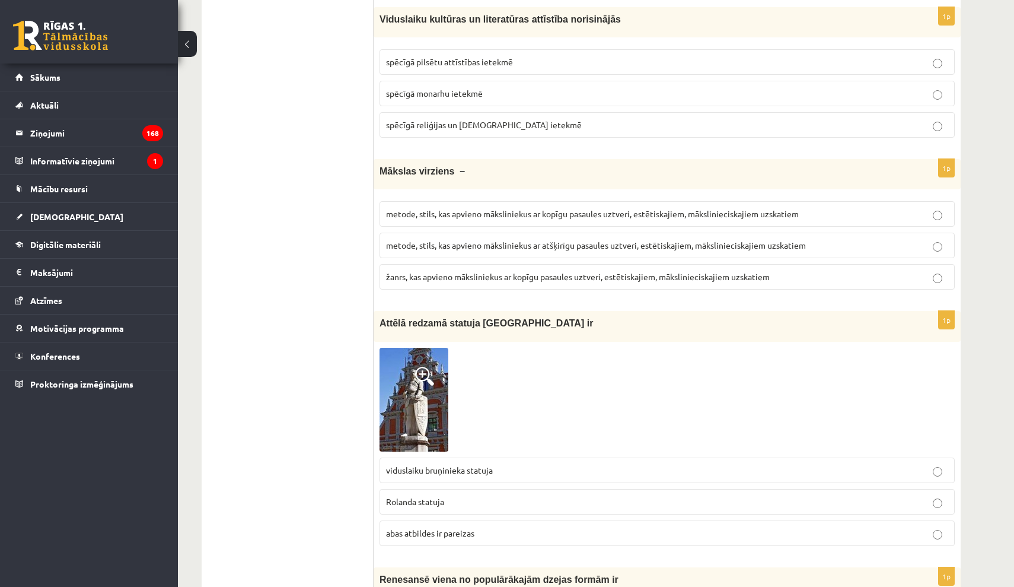
scroll to position [2211, 0]
click at [406, 397] on img at bounding box center [414, 399] width 69 height 104
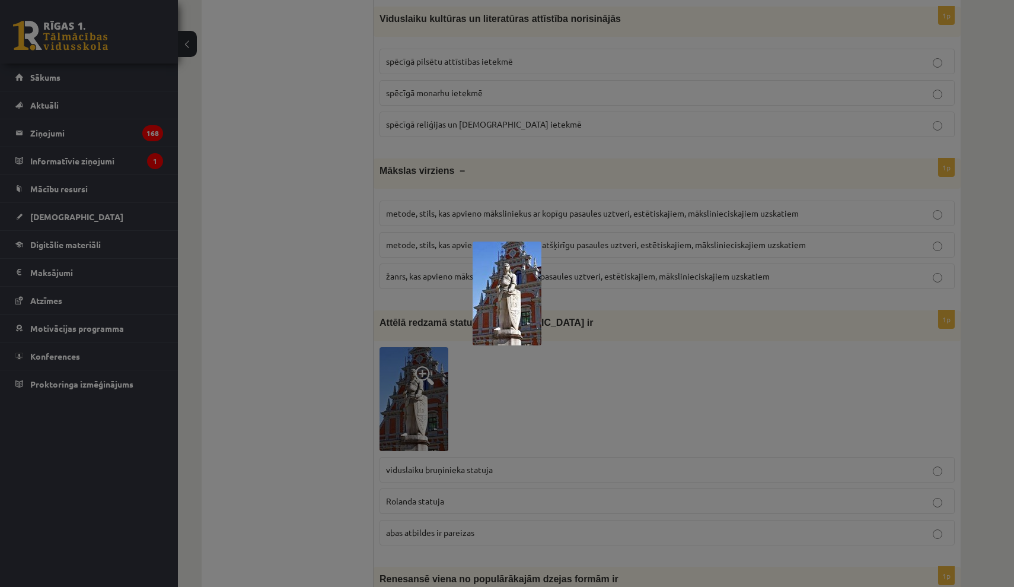
click at [493, 319] on img at bounding box center [507, 293] width 69 height 104
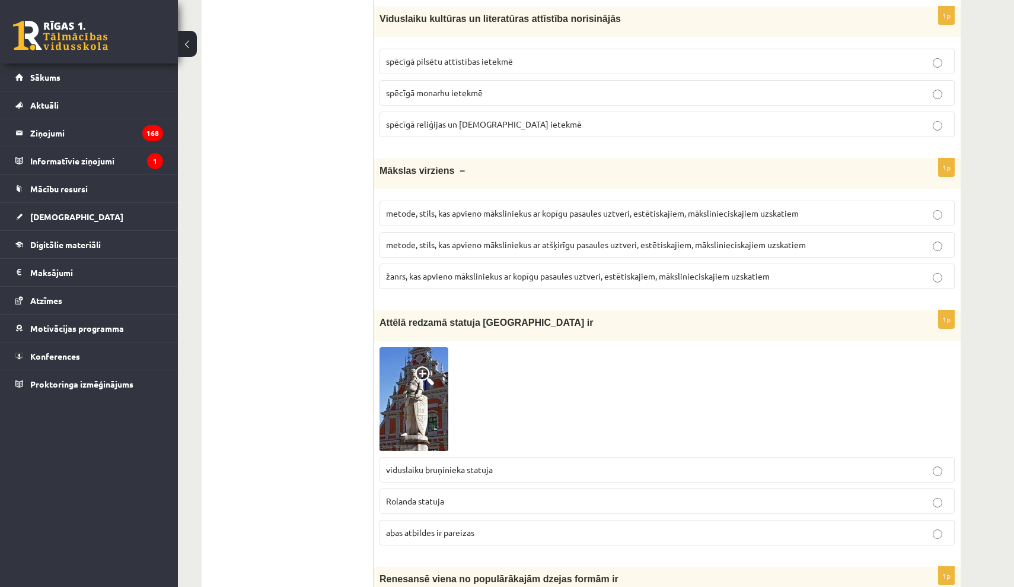
click at [427, 367] on span at bounding box center [424, 375] width 19 height 19
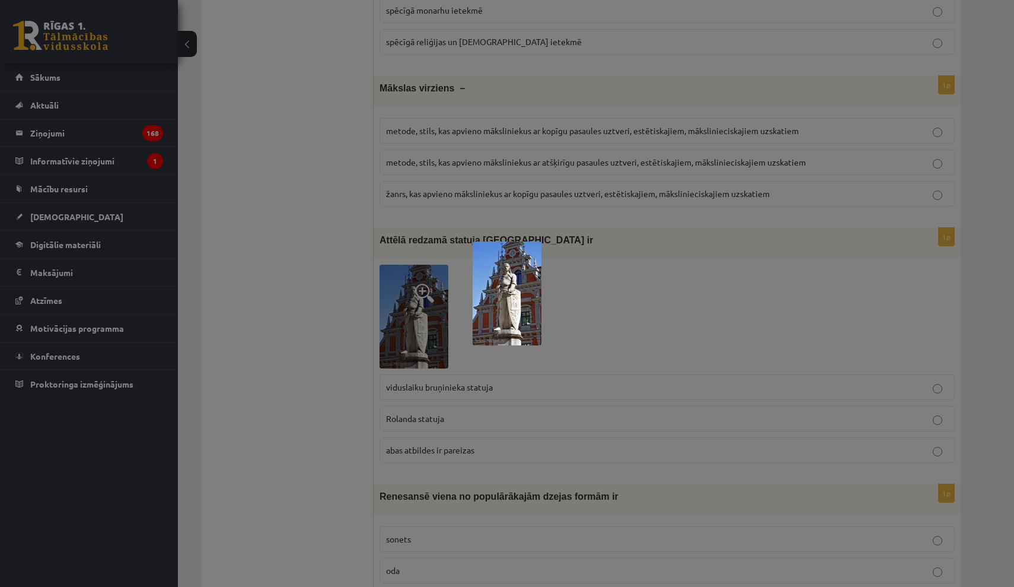
scroll to position [2294, 0]
click at [564, 342] on div at bounding box center [507, 293] width 1014 height 587
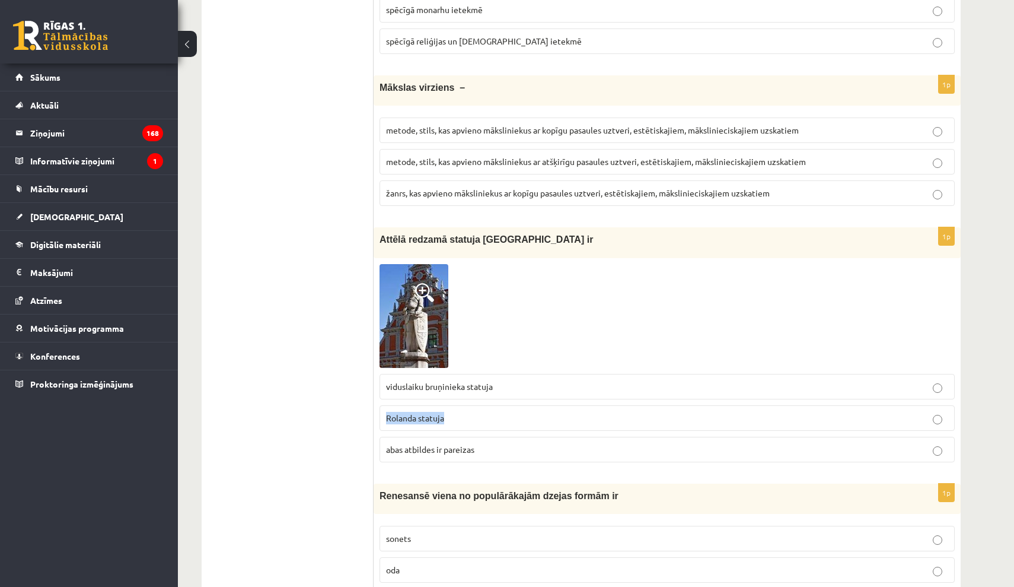
drag, startPoint x: 387, startPoint y: 410, endPoint x: 452, endPoint y: 420, distance: 65.9
click at [451, 421] on label "Rolanda statuja" at bounding box center [667, 418] width 575 height 26
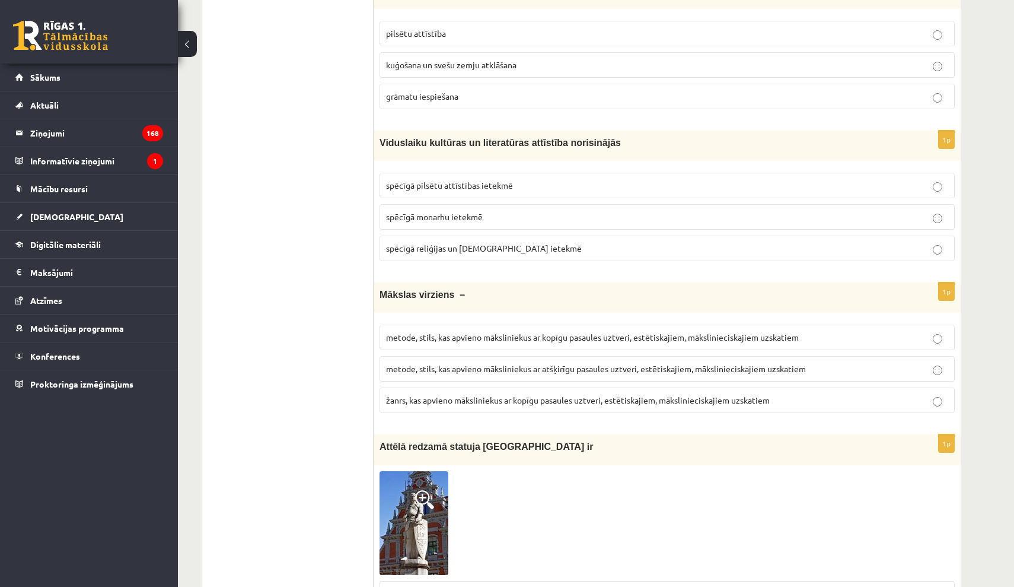
scroll to position [2088, 0]
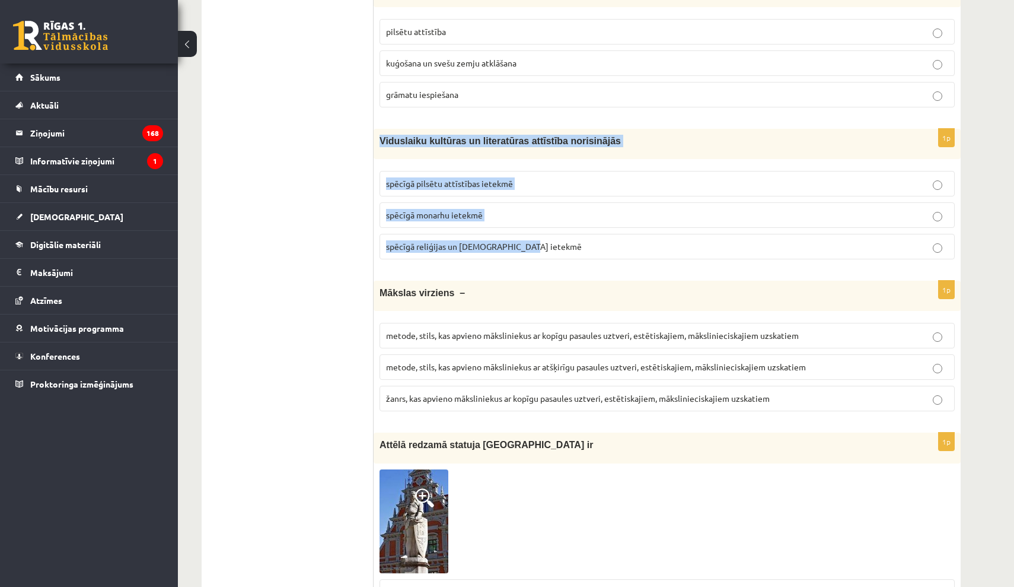
drag, startPoint x: 382, startPoint y: 139, endPoint x: 546, endPoint y: 237, distance: 191.0
click at [546, 239] on div "1p Viduslaiku kultūras un literatūras attīstība norisinājās spēcīgā pilsētu att…" at bounding box center [667, 199] width 587 height 140
click at [544, 249] on label "spēcīgā reliģijas un baznīcas ietekmē" at bounding box center [667, 247] width 575 height 26
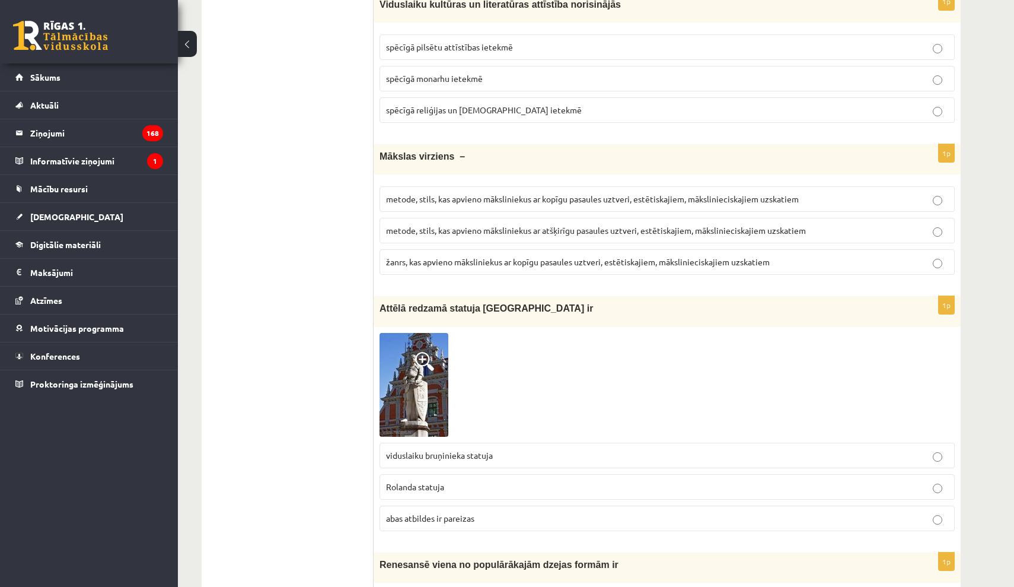
scroll to position [2226, 0]
click at [649, 196] on span "metode, stils, kas apvieno māksliniekus ar kopīgu pasaules uztveri, estētiskaji…" at bounding box center [592, 197] width 413 height 11
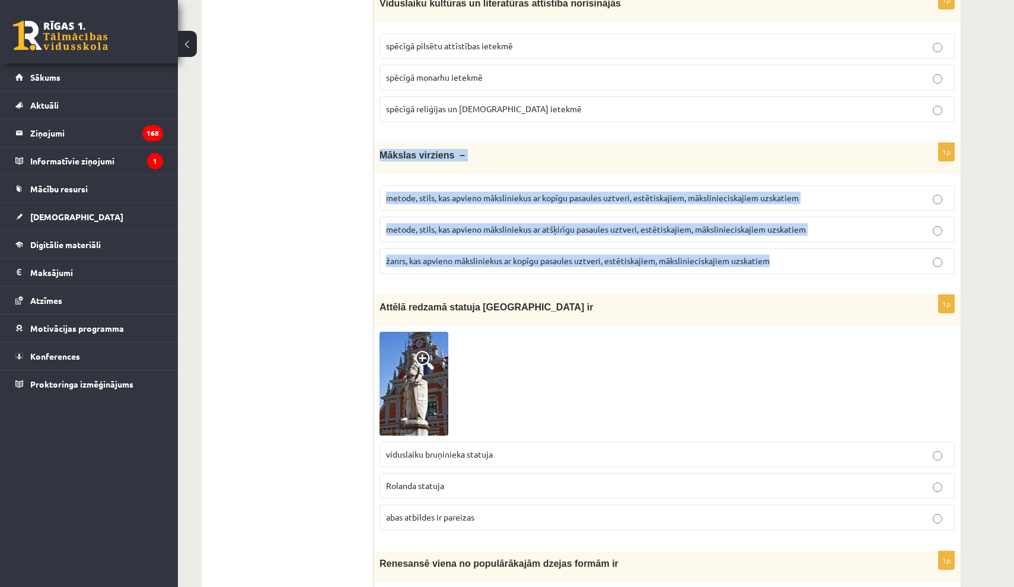
drag, startPoint x: 384, startPoint y: 149, endPoint x: 789, endPoint y: 257, distance: 419.4
click at [789, 257] on div "1p Mākslas virziens – metode, stils, kas apvieno māksliniekus ar kopīgu pasaule…" at bounding box center [667, 213] width 587 height 140
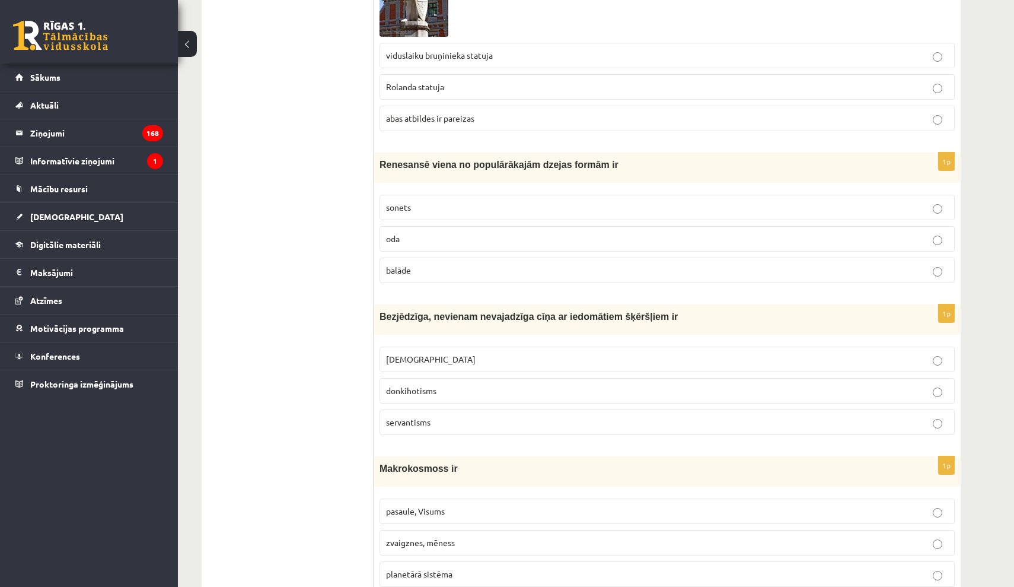
scroll to position [2625, 0]
click at [457, 200] on p "sonets" at bounding box center [667, 206] width 562 height 12
drag, startPoint x: 397, startPoint y: 174, endPoint x: 460, endPoint y: 267, distance: 112.7
click at [461, 267] on div "1p Renesansē viena no populārākajām dzejas formām ir sonets oda balāde" at bounding box center [667, 222] width 587 height 140
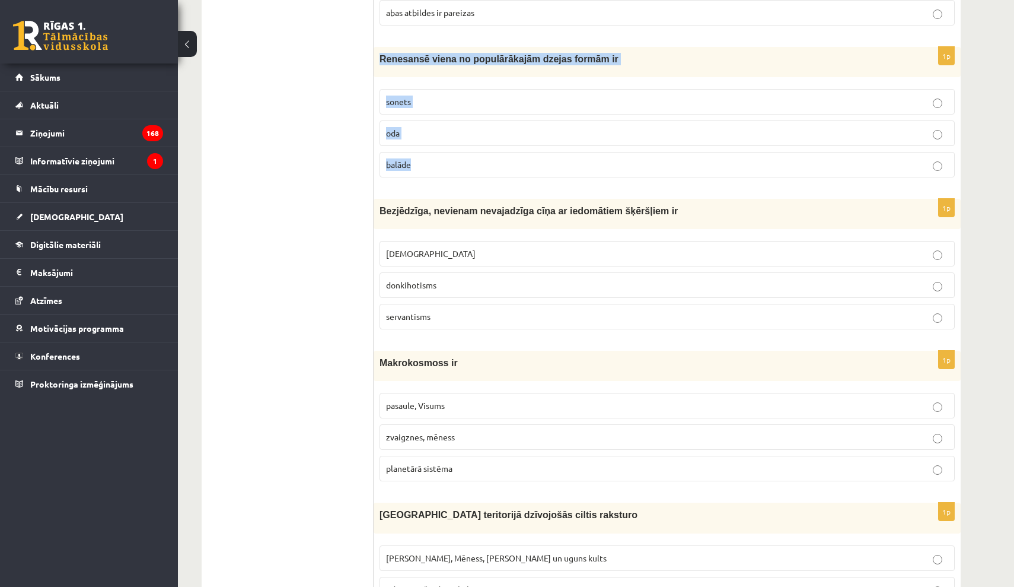
scroll to position [2731, 0]
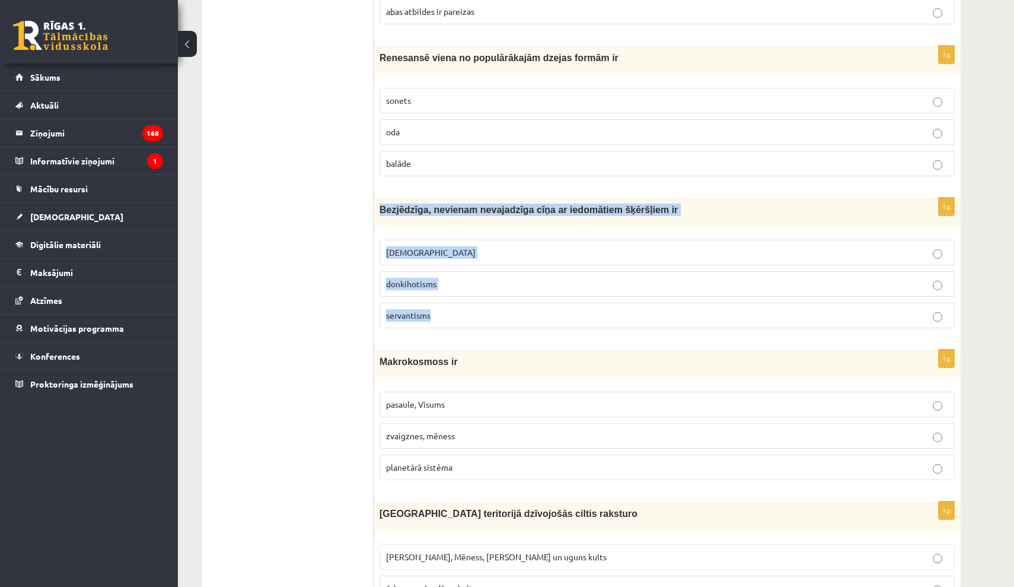
drag, startPoint x: 378, startPoint y: 208, endPoint x: 464, endPoint y: 310, distance: 133.9
click at [464, 310] on div "1p Bezjēdzīga, nevienam nevajadzīga cīņa ar iedomātiem šķēršļiem ir minhauzenis…" at bounding box center [667, 268] width 587 height 140
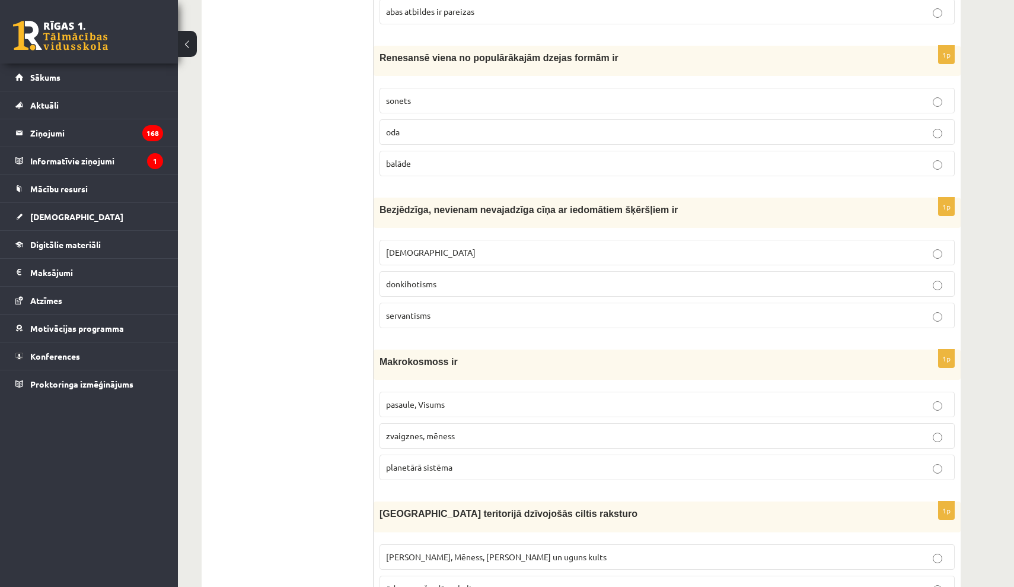
click at [584, 302] on label "servantisms" at bounding box center [667, 315] width 575 height 26
click at [587, 286] on label "donkihotisms" at bounding box center [667, 284] width 575 height 26
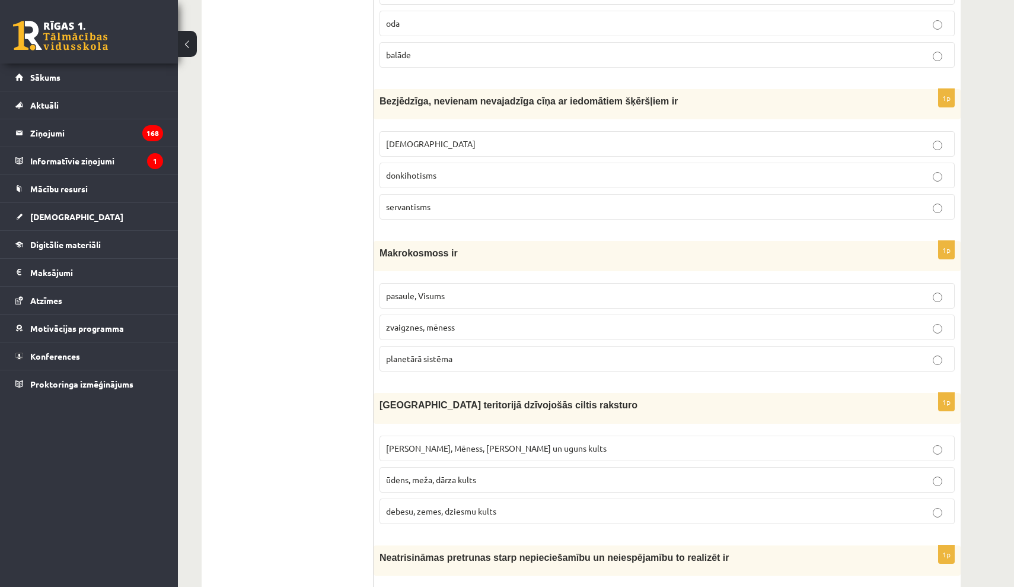
scroll to position [2845, 0]
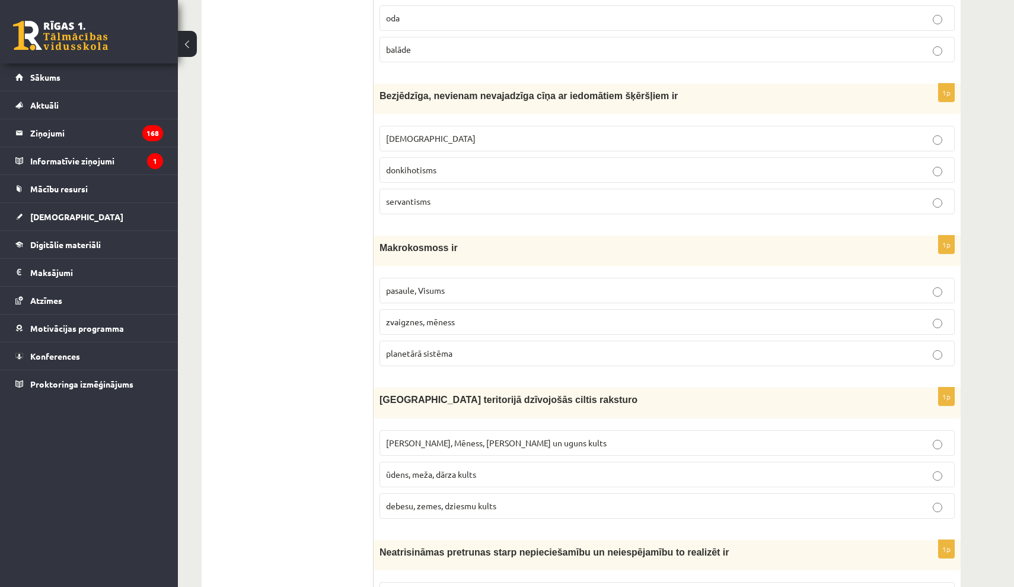
click at [423, 289] on p "pasaule, Visums" at bounding box center [667, 290] width 562 height 12
drag, startPoint x: 393, startPoint y: 244, endPoint x: 486, endPoint y: 319, distance: 119.5
click at [495, 339] on div "1p Makrokosmoss ir pasaule, Visums zvaigznes, mēness planetārā sistēma" at bounding box center [667, 305] width 587 height 140
click at [393, 243] on span "Makrokosmoss ir" at bounding box center [419, 248] width 78 height 10
drag, startPoint x: 386, startPoint y: 245, endPoint x: 506, endPoint y: 346, distance: 157.0
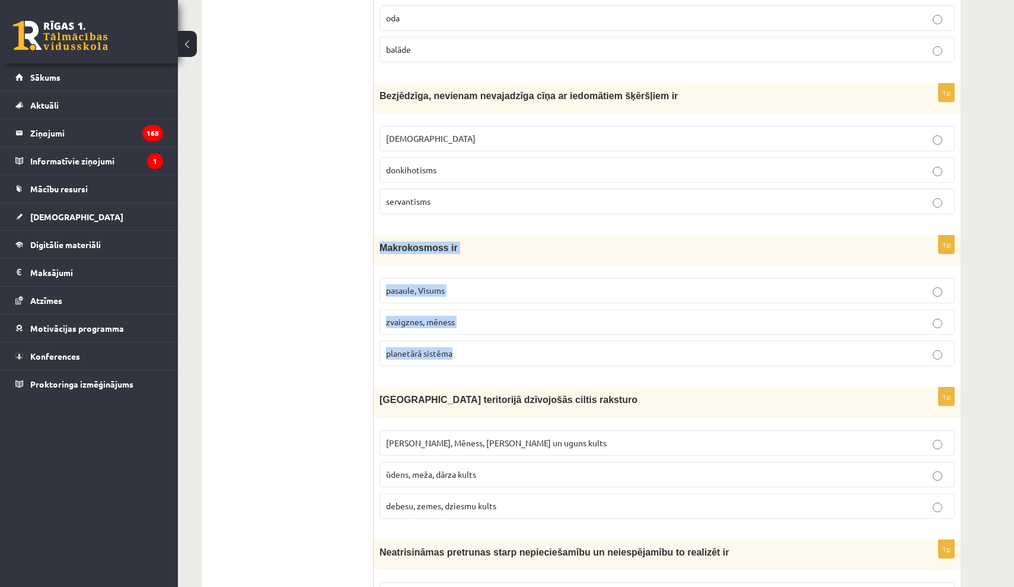
click at [505, 346] on div "1p Makrokosmoss ir pasaule, Visums zvaigznes, mēness planetārā sistēma" at bounding box center [667, 305] width 587 height 140
click at [515, 316] on p "zvaigznes, mēness" at bounding box center [667, 322] width 562 height 12
click at [689, 272] on fieldset "pasaule, Visums zvaigznes, mēness planetārā sistēma" at bounding box center [667, 321] width 575 height 98
click at [687, 284] on p "pasaule, Visums" at bounding box center [667, 290] width 562 height 12
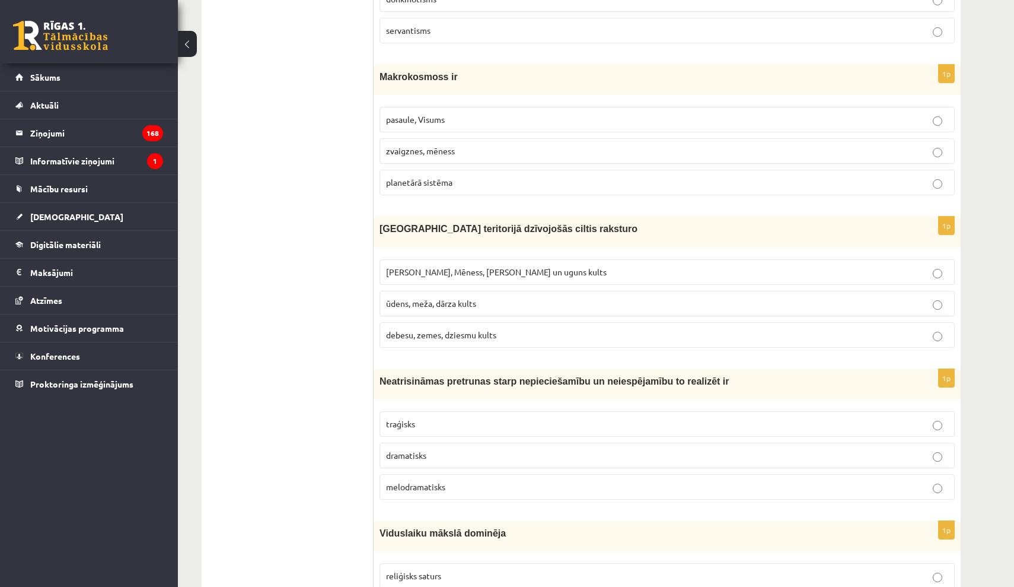
scroll to position [3018, 0]
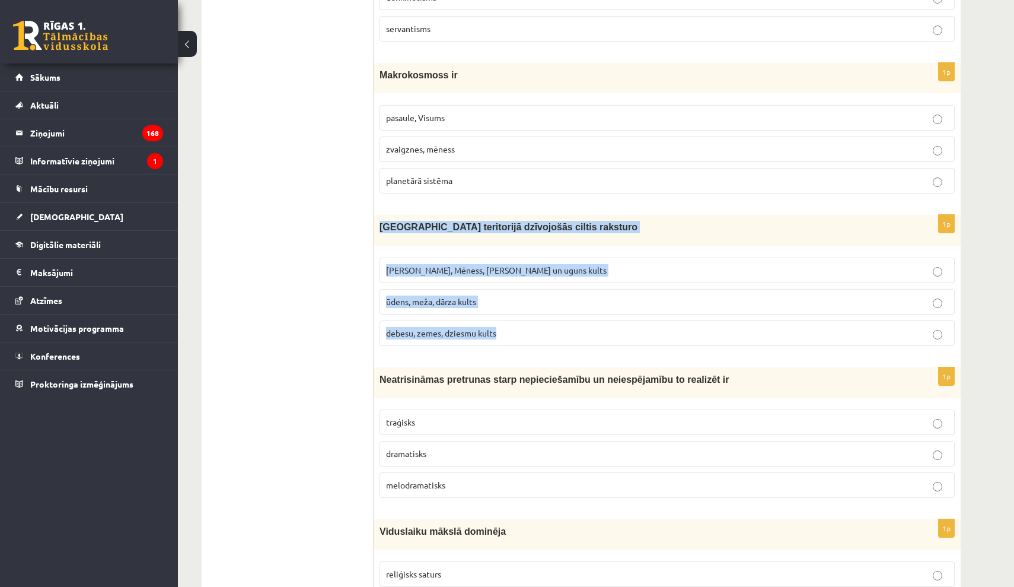
drag, startPoint x: 378, startPoint y: 221, endPoint x: 539, endPoint y: 322, distance: 189.2
click at [538, 323] on div "1p Latvijas teritorijā dzīvojošās ciltis raksturo Saules, Mēness, Pērkona un ug…" at bounding box center [667, 285] width 587 height 140
click at [562, 257] on label "Saules, Mēness, Pērkona un uguns kults" at bounding box center [667, 270] width 575 height 26
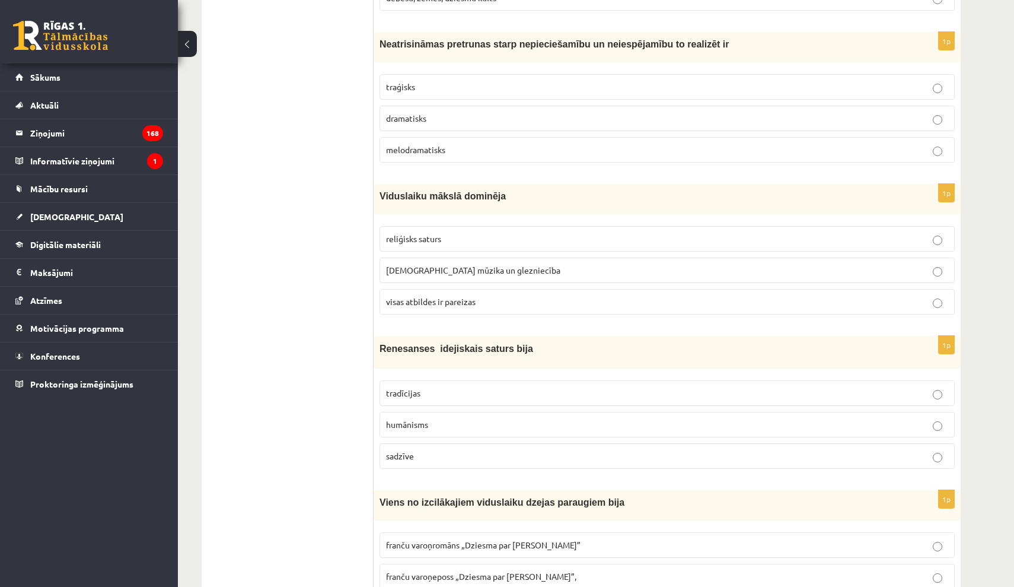
scroll to position [3356, 0]
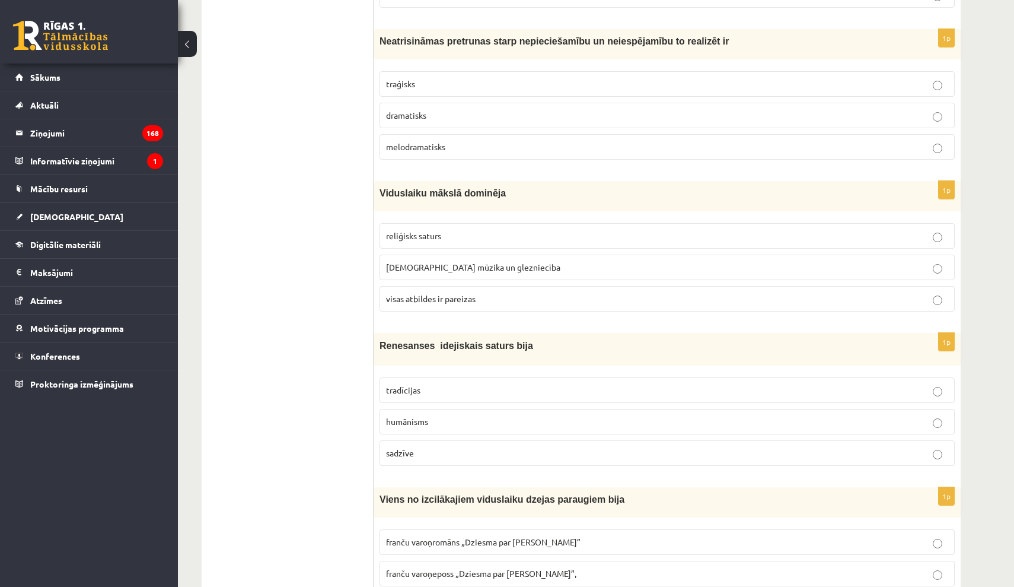
click at [428, 78] on p "traģisks" at bounding box center [667, 84] width 562 height 12
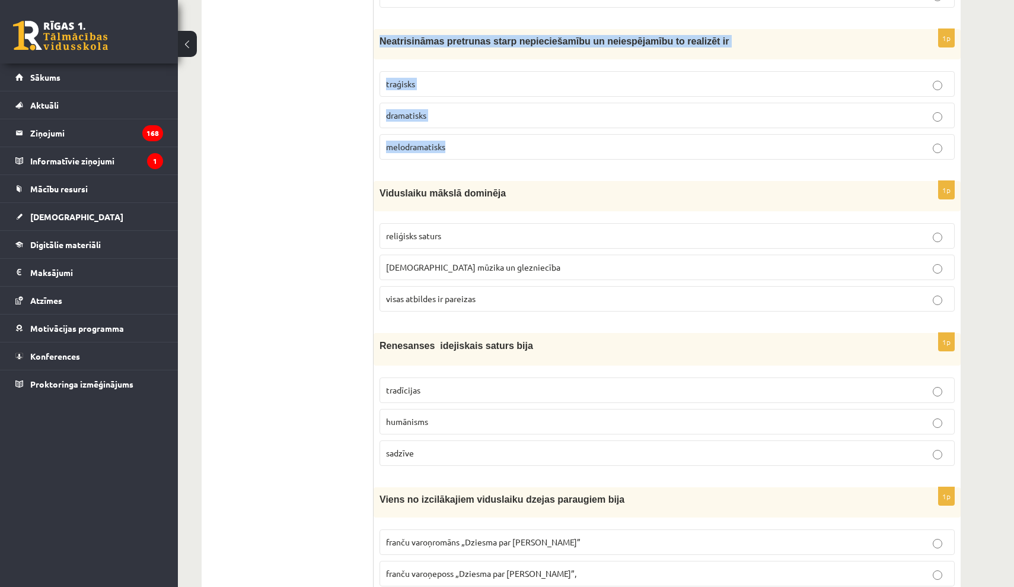
drag, startPoint x: 379, startPoint y: 34, endPoint x: 479, endPoint y: 145, distance: 149.9
click at [479, 145] on div "1p Neatrisināmas pretrunas starp nepieciešamību un neiespējamību to realizēt ir…" at bounding box center [667, 99] width 587 height 140
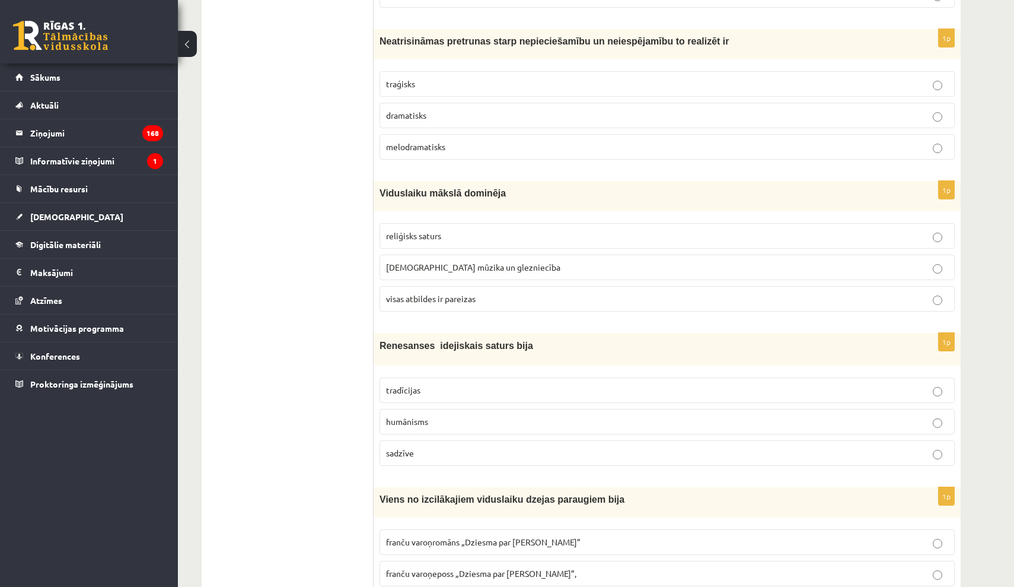
click at [644, 109] on p "dramatisks" at bounding box center [667, 115] width 562 height 12
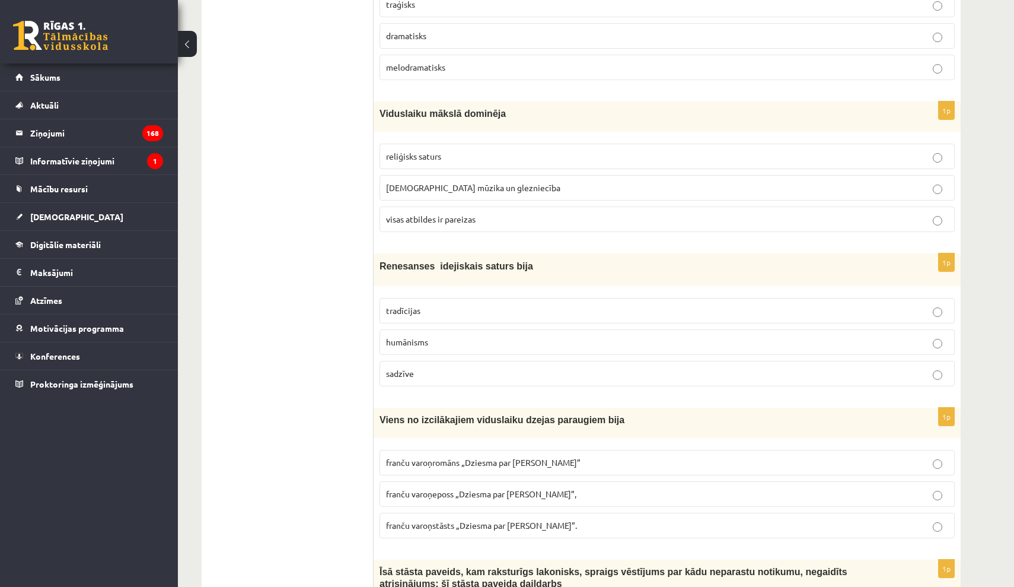
scroll to position [3434, 0]
click at [473, 184] on span "baznīcas mūzika un glezniecība" at bounding box center [473, 188] width 174 height 11
click at [484, 214] on p "visas atbildes ir pareizas" at bounding box center [667, 220] width 562 height 12
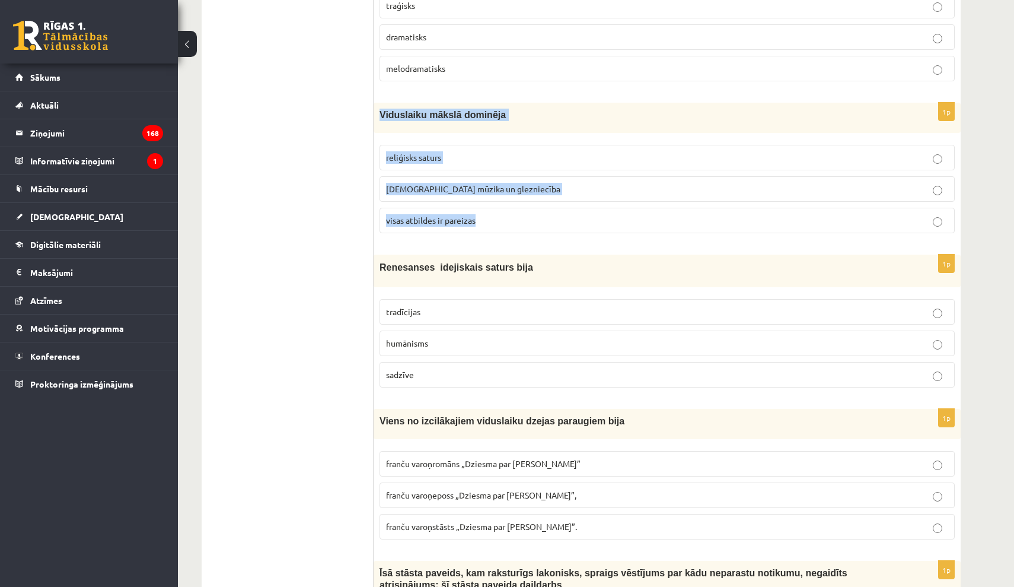
drag, startPoint x: 382, startPoint y: 109, endPoint x: 500, endPoint y: 219, distance: 161.6
click at [500, 219] on div "1p Viduslaiku mākslā dominēja reliģisks saturs baznīcas mūzika un glezniecība v…" at bounding box center [667, 173] width 587 height 140
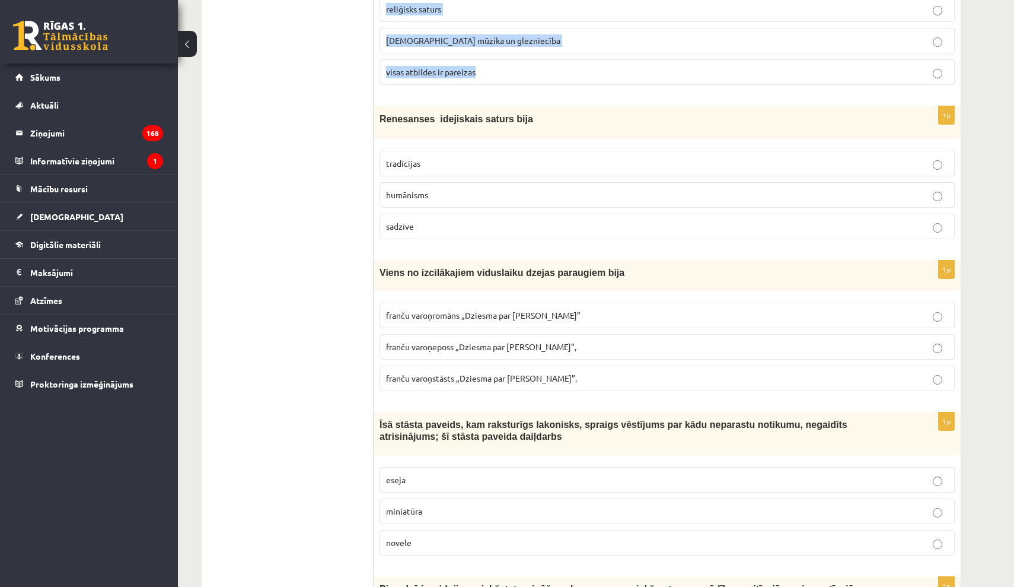
scroll to position [3584, 0]
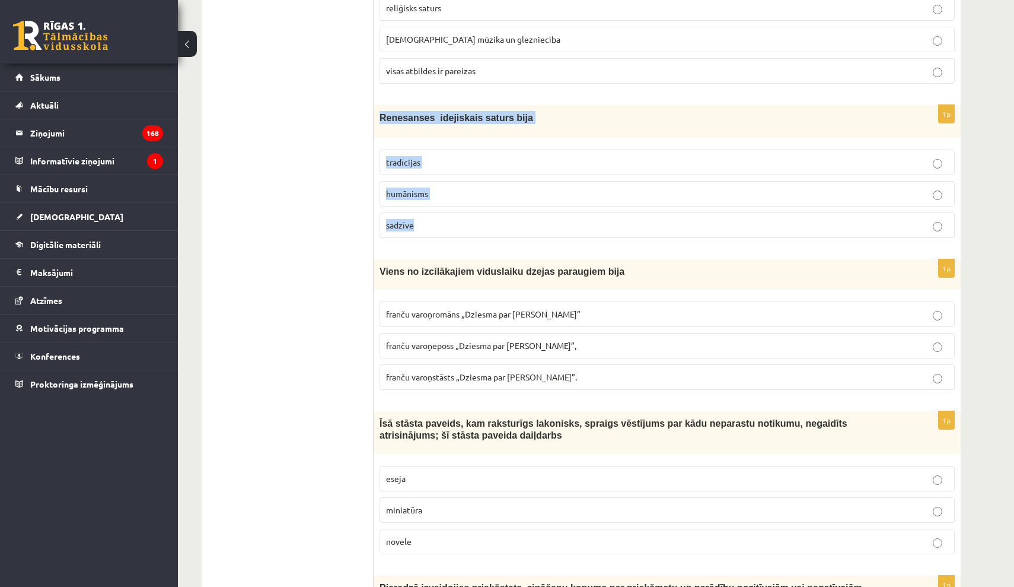
drag, startPoint x: 382, startPoint y: 113, endPoint x: 448, endPoint y: 216, distance: 121.9
click at [448, 216] on div "1p Renesanses idejiskais saturs bija tradīcijas humānisms sadzīve" at bounding box center [667, 176] width 587 height 142
click at [671, 187] on p "humānisms" at bounding box center [667, 193] width 562 height 12
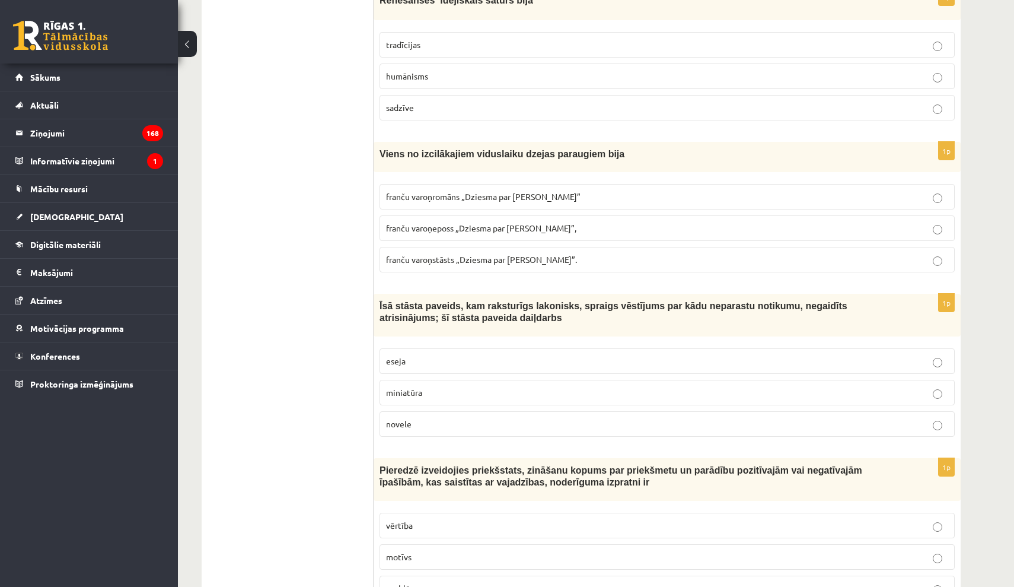
scroll to position [3703, 0]
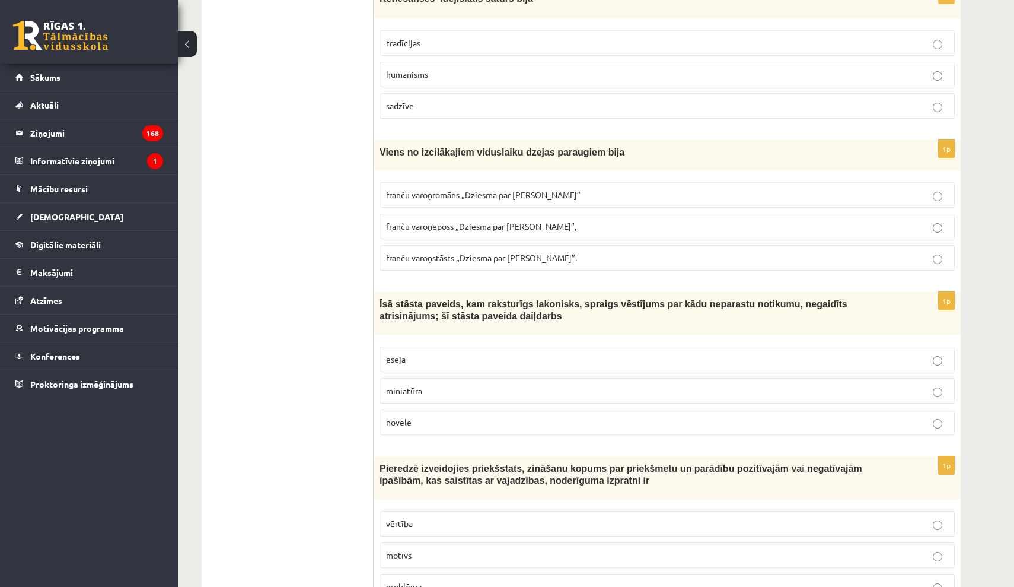
click at [474, 191] on p "franču varoņromāns „Dziesma par Rolandu”" at bounding box center [667, 195] width 562 height 12
drag, startPoint x: 470, startPoint y: 249, endPoint x: 463, endPoint y: 231, distance: 19.2
click at [470, 252] on span "franču varoņstāsts „Dziesma par Rolandu”." at bounding box center [481, 257] width 191 height 11
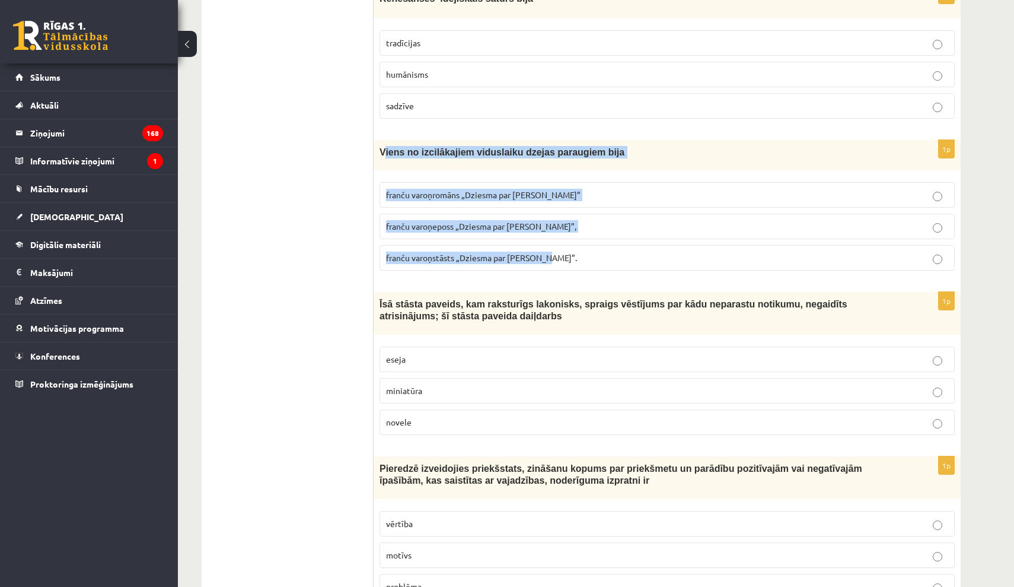
drag, startPoint x: 386, startPoint y: 148, endPoint x: 575, endPoint y: 256, distance: 217.8
click at [575, 256] on div "1p Viens no izcilākajiem viduslaiku dzejas paraugiem bija franču varoņromāns „D…" at bounding box center [667, 210] width 587 height 140
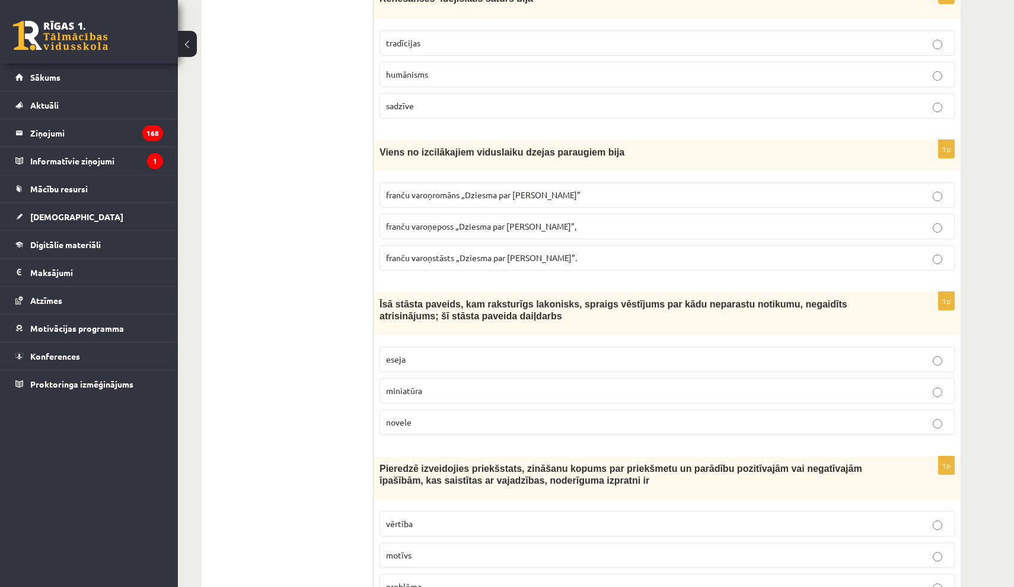
click at [580, 214] on label "franču varoņeposs „Dziesma par Rolandu”," at bounding box center [667, 227] width 575 height 26
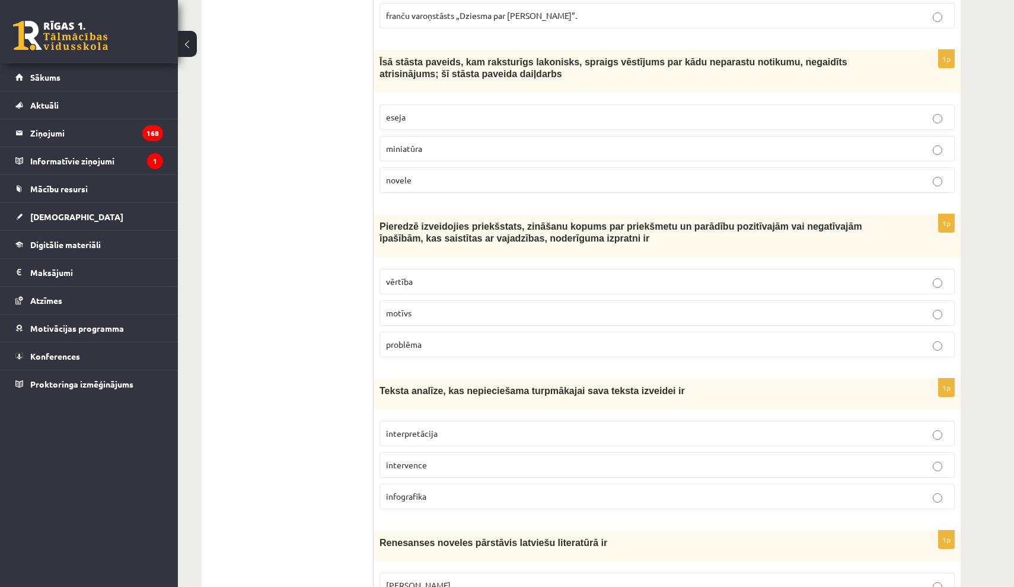
scroll to position [3948, 0]
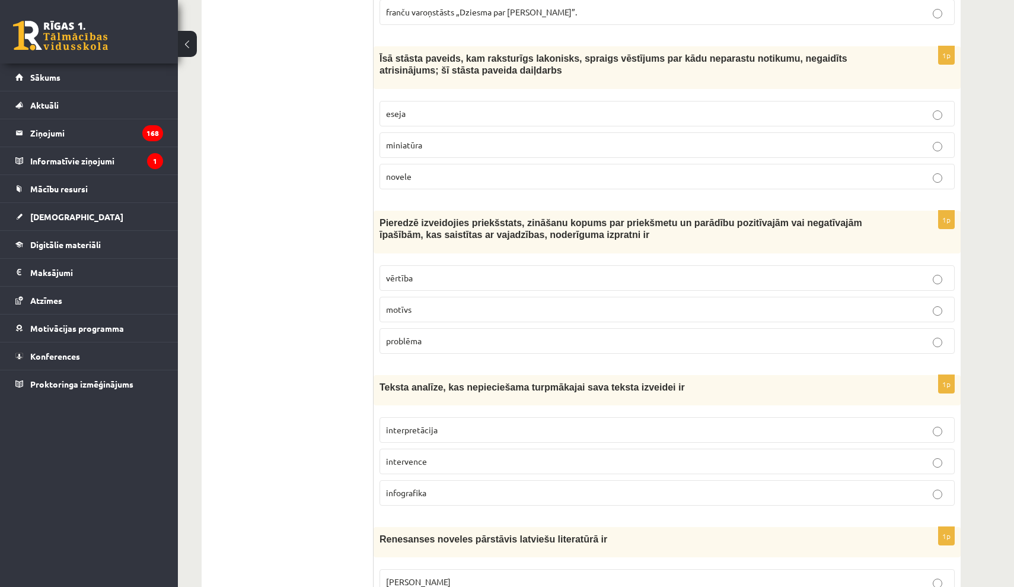
drag, startPoint x: 425, startPoint y: 167, endPoint x: 423, endPoint y: 159, distance: 7.9
click at [425, 170] on p "novele" at bounding box center [667, 176] width 562 height 12
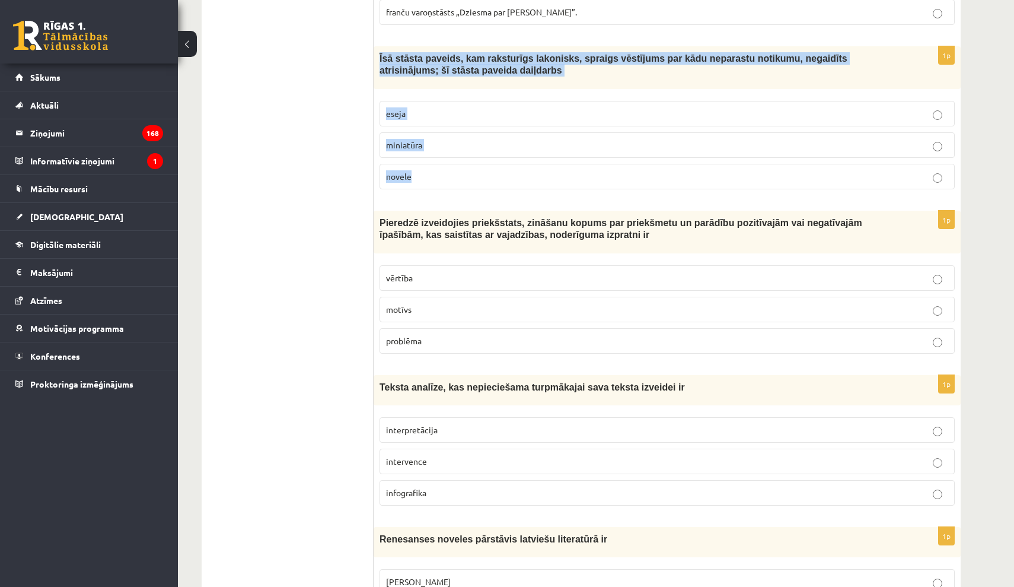
drag, startPoint x: 381, startPoint y: 52, endPoint x: 432, endPoint y: 162, distance: 120.8
click at [432, 162] on div "1p Īsā stāsta paveids, kam raksturīgs lakonisks, spraigs vēstījums par kādu nep…" at bounding box center [667, 122] width 587 height 152
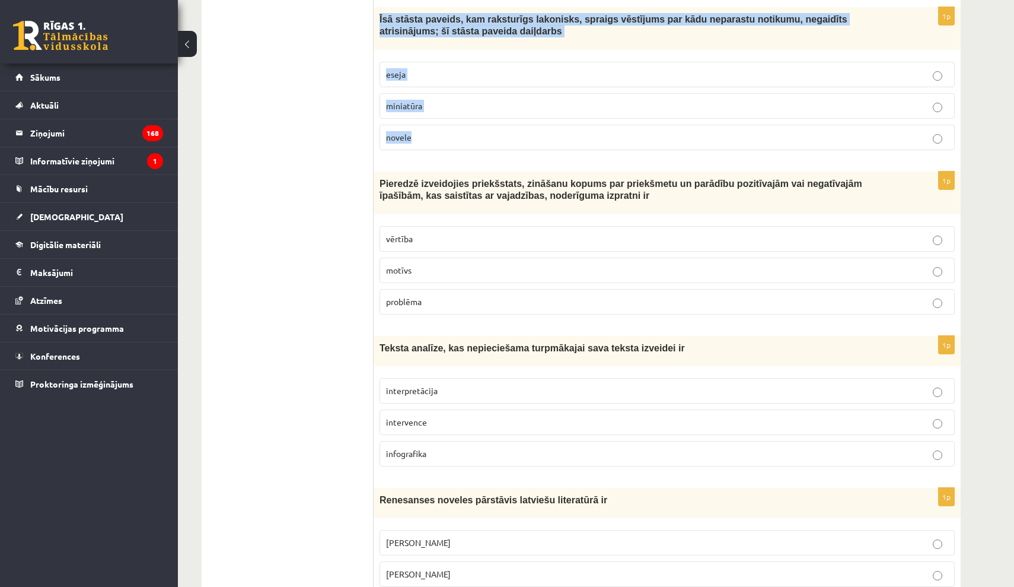
scroll to position [3989, 0]
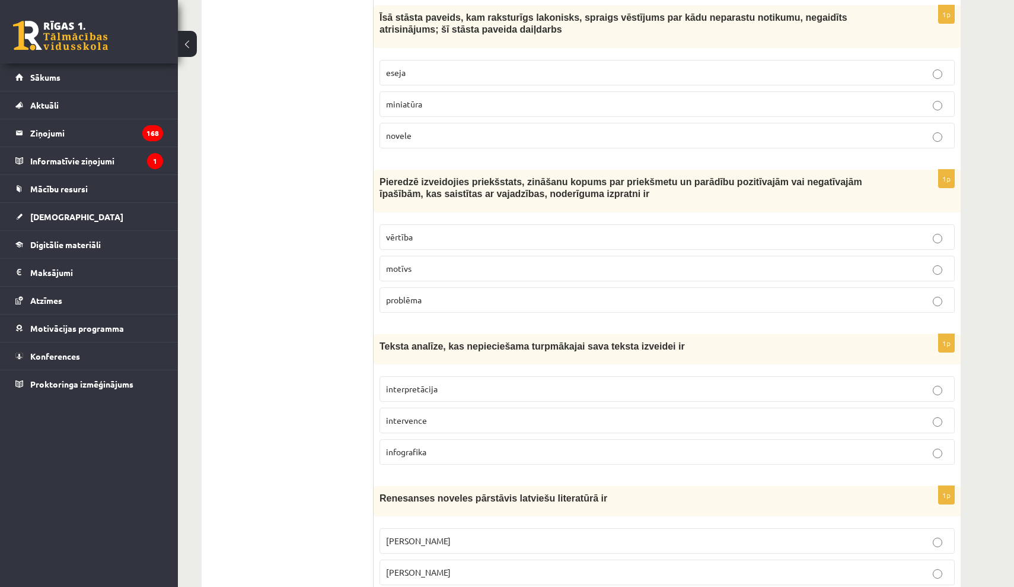
click at [584, 231] on p "vērtība" at bounding box center [667, 237] width 562 height 12
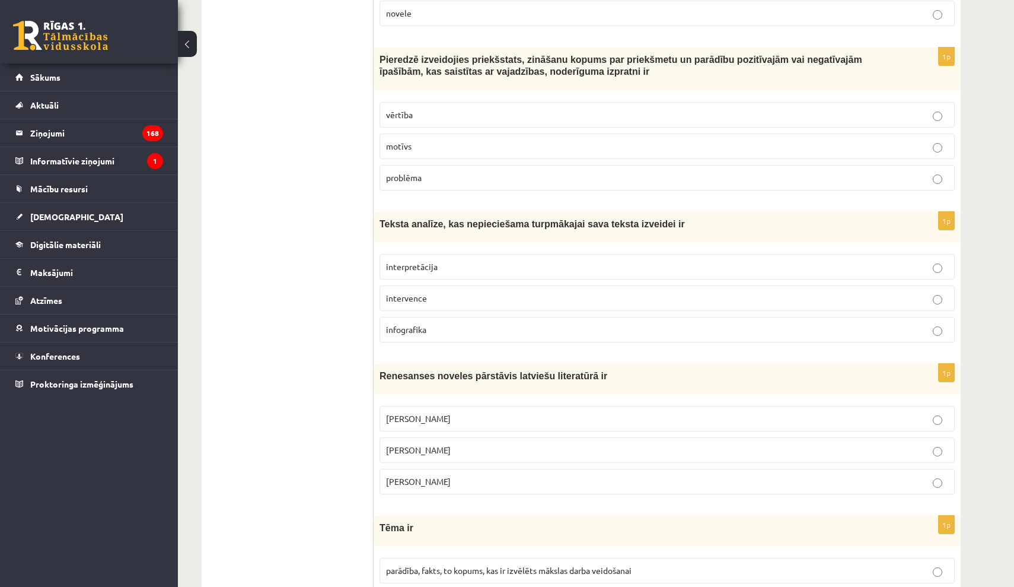
scroll to position [4113, 0]
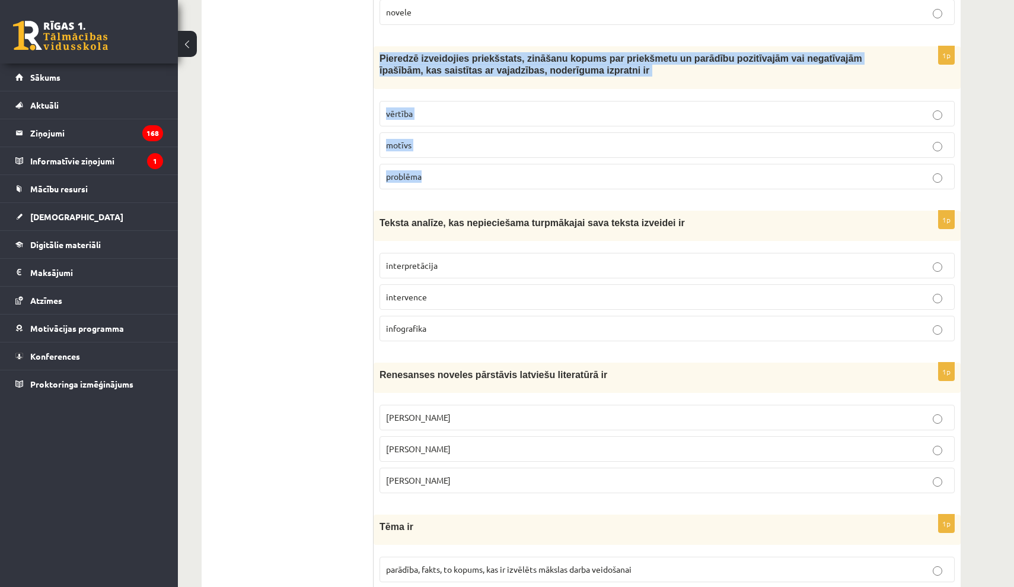
drag, startPoint x: 382, startPoint y: 52, endPoint x: 483, endPoint y: 169, distance: 154.3
click at [483, 169] on div "1p Pieredzē izveidojies priekšstats, zināšanu kopums par priekšmetu un parādību…" at bounding box center [667, 122] width 587 height 152
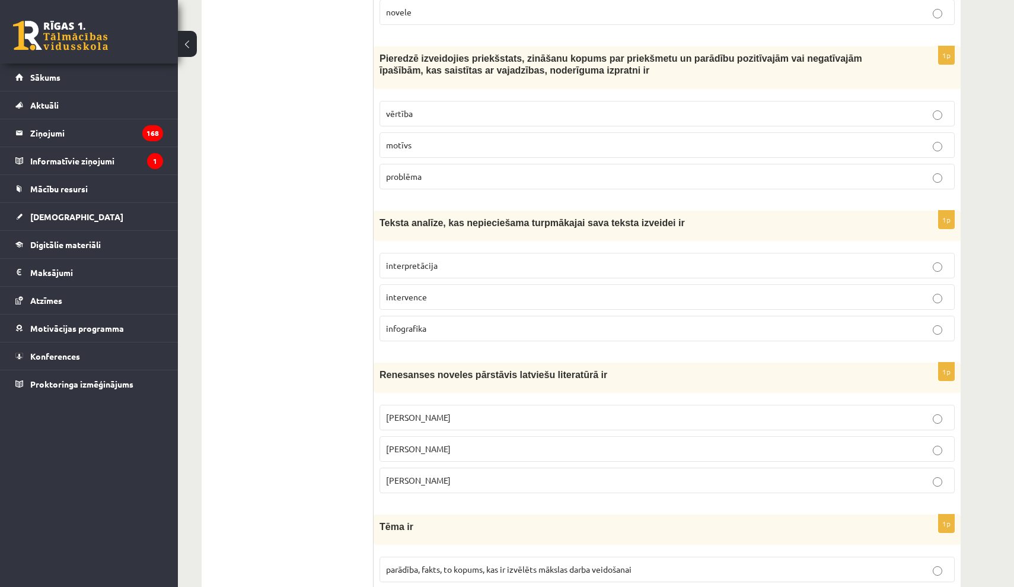
click at [447, 259] on p "interpretācija" at bounding box center [667, 265] width 562 height 12
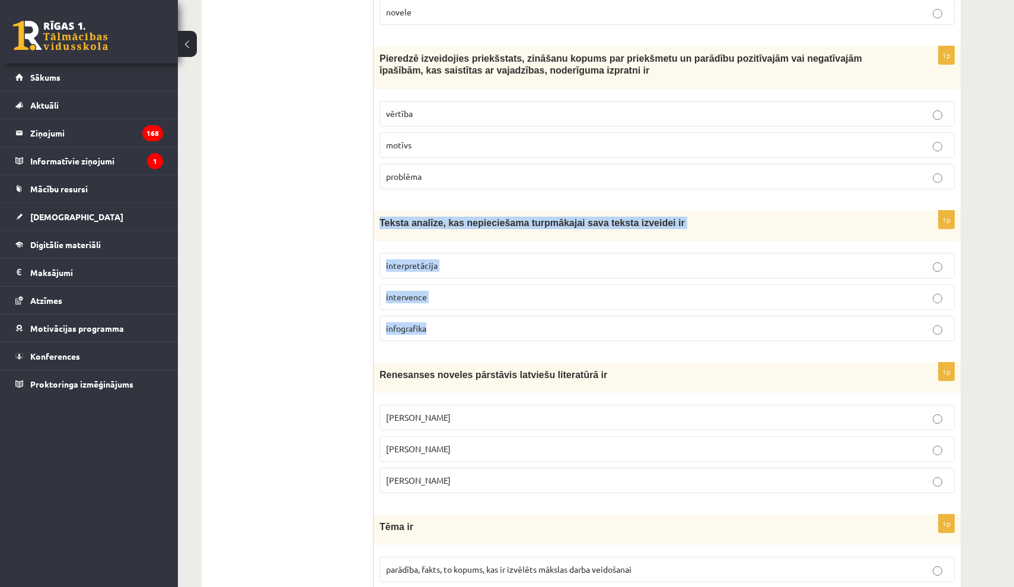
drag, startPoint x: 402, startPoint y: 231, endPoint x: 496, endPoint y: 317, distance: 127.6
click at [496, 317] on div "1p Teksta analīze, kas nepieciešama turpmākajai sava teksta izveidei ir interpr…" at bounding box center [667, 281] width 587 height 140
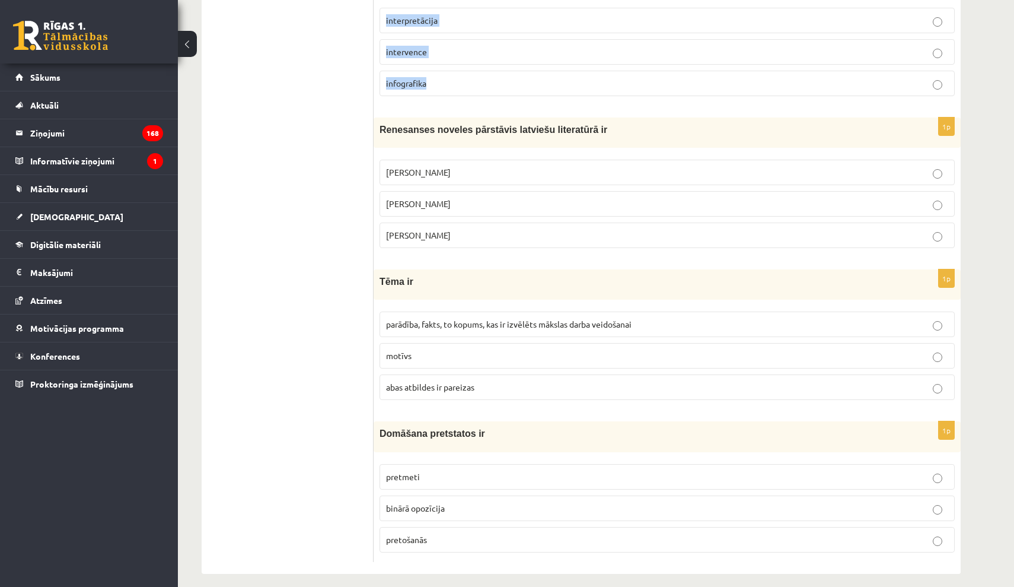
scroll to position [4357, 0]
click at [429, 167] on p "Rūdolfs Blaumanis" at bounding box center [667, 173] width 562 height 12
click at [416, 199] on span "Kārlis Skalbe" at bounding box center [418, 204] width 65 height 11
click at [409, 231] on label "Jānis Ezeriņš" at bounding box center [667, 236] width 575 height 26
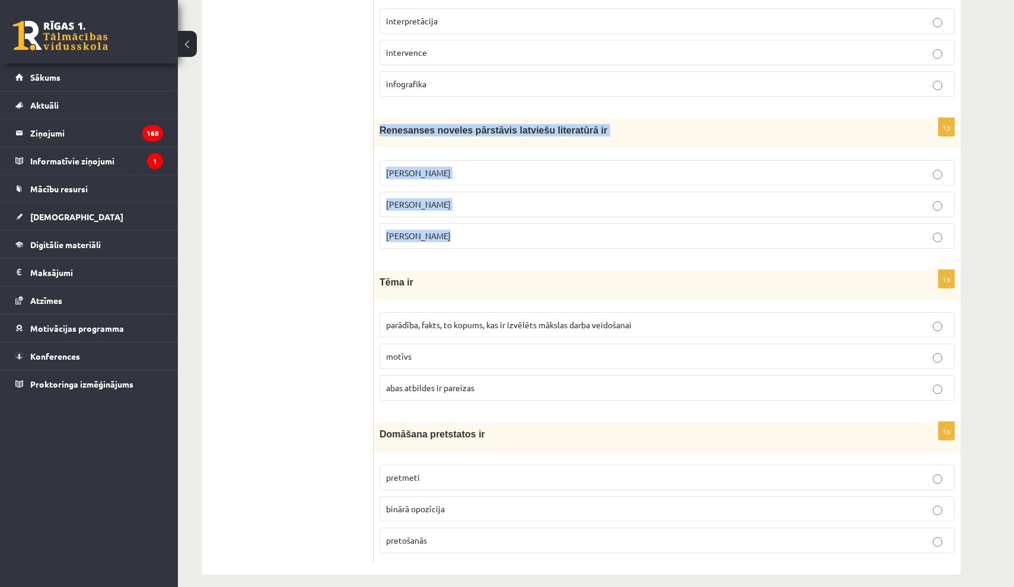
drag, startPoint x: 381, startPoint y: 120, endPoint x: 460, endPoint y: 225, distance: 131.8
click at [460, 225] on div "1p Renesanses noveles pārstāvis latviešu literatūrā ir Rūdolfs Blaumanis Kārlis…" at bounding box center [667, 188] width 587 height 140
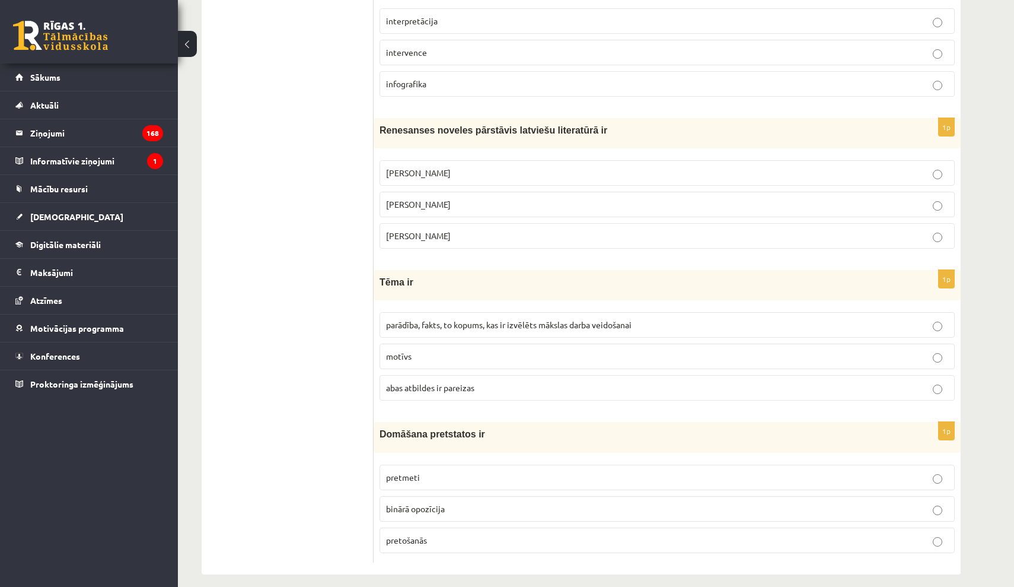
click at [612, 192] on label "Kārlis Skalbe" at bounding box center [667, 205] width 575 height 26
click at [498, 319] on span "parādība, fakts, to kopums, kas ir izvēlēts mākslas darba veidošanai" at bounding box center [509, 324] width 246 height 11
drag, startPoint x: 383, startPoint y: 270, endPoint x: 524, endPoint y: 379, distance: 178.5
click at [524, 379] on div "1p Tēma ir parādība, fakts, to kopums, kas ir izvēlēts mākslas darba veidošanai…" at bounding box center [667, 340] width 587 height 140
click at [842, 381] on p "abas atbildes ir pareizas" at bounding box center [667, 387] width 562 height 12
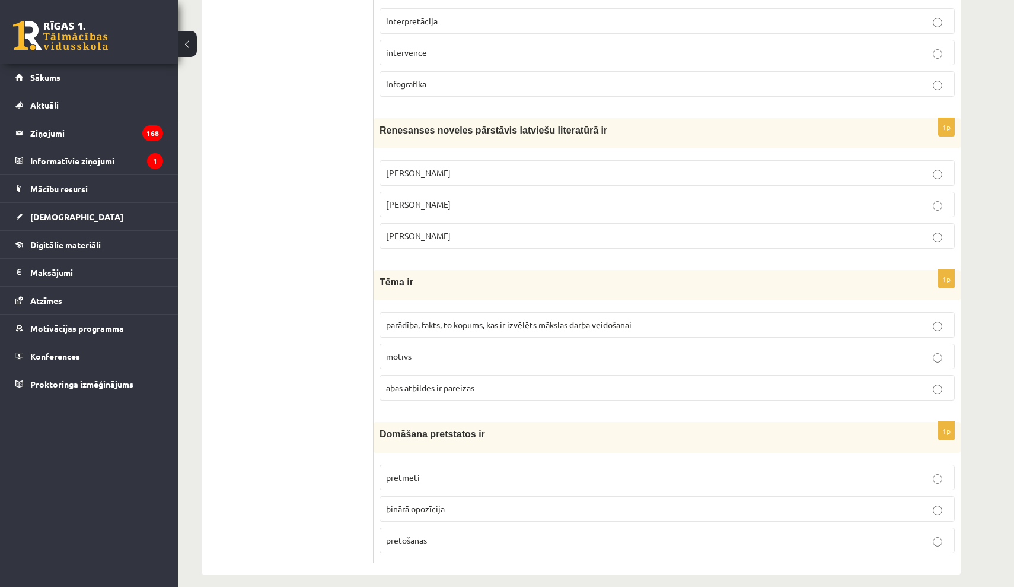
drag, startPoint x: 426, startPoint y: 494, endPoint x: 421, endPoint y: 480, distance: 15.2
click at [426, 503] on span "binārā opozīcija" at bounding box center [415, 508] width 59 height 11
drag, startPoint x: 383, startPoint y: 428, endPoint x: 492, endPoint y: 531, distance: 149.8
click at [492, 531] on div "1p Domāšana pretstatos ir pretmeti binārā opozīcija pretošanās" at bounding box center [667, 492] width 587 height 140
click at [453, 437] on div "Domāšana pretstatos ir" at bounding box center [667, 437] width 587 height 30
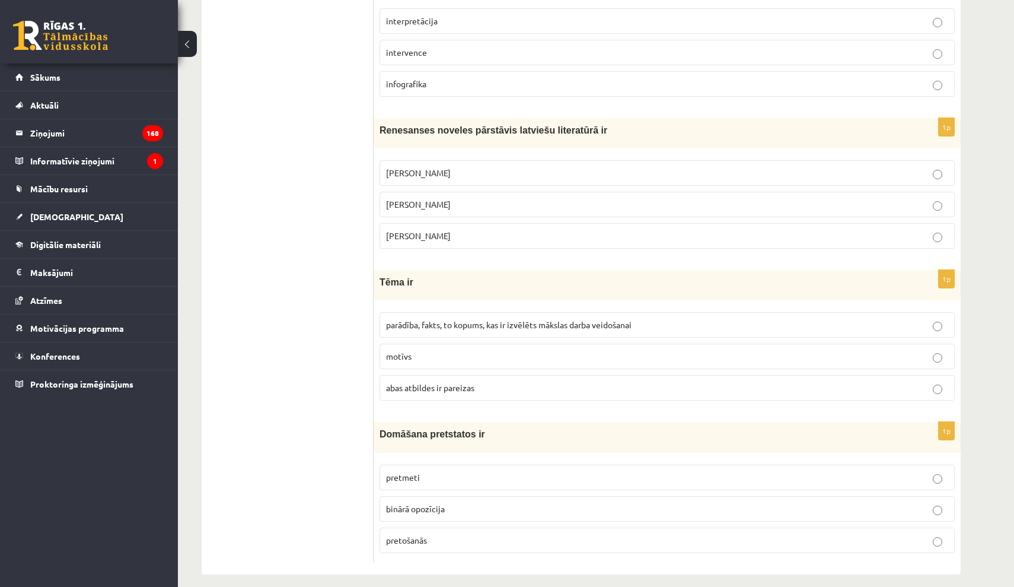
click at [385, 429] on span "Domāšana pretstatos ir" at bounding box center [433, 434] width 106 height 10
drag, startPoint x: 381, startPoint y: 423, endPoint x: 482, endPoint y: 530, distance: 146.4
click at [482, 530] on div "1p Domāšana pretstatos ir pretmeti binārā opozīcija pretošanās" at bounding box center [667, 492] width 587 height 140
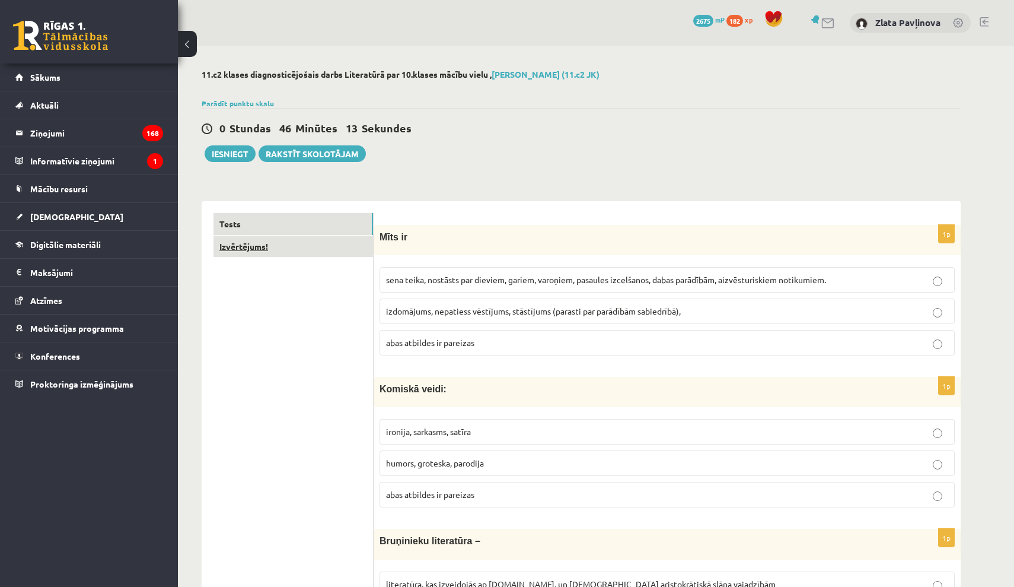
scroll to position [0, 0]
click at [332, 247] on link "Izvērtējums!" at bounding box center [294, 246] width 160 height 22
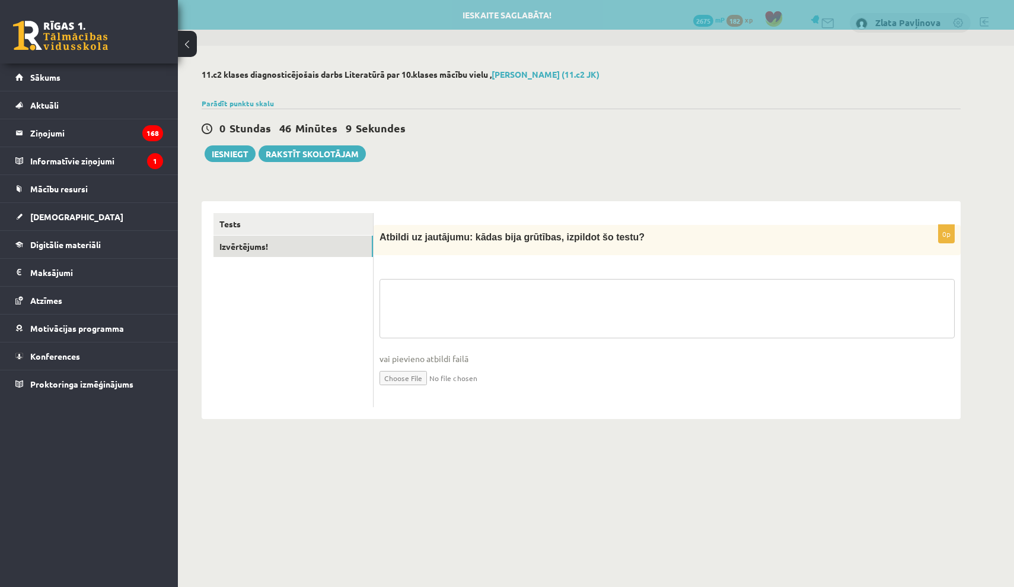
click at [464, 300] on textarea at bounding box center [667, 308] width 575 height 59
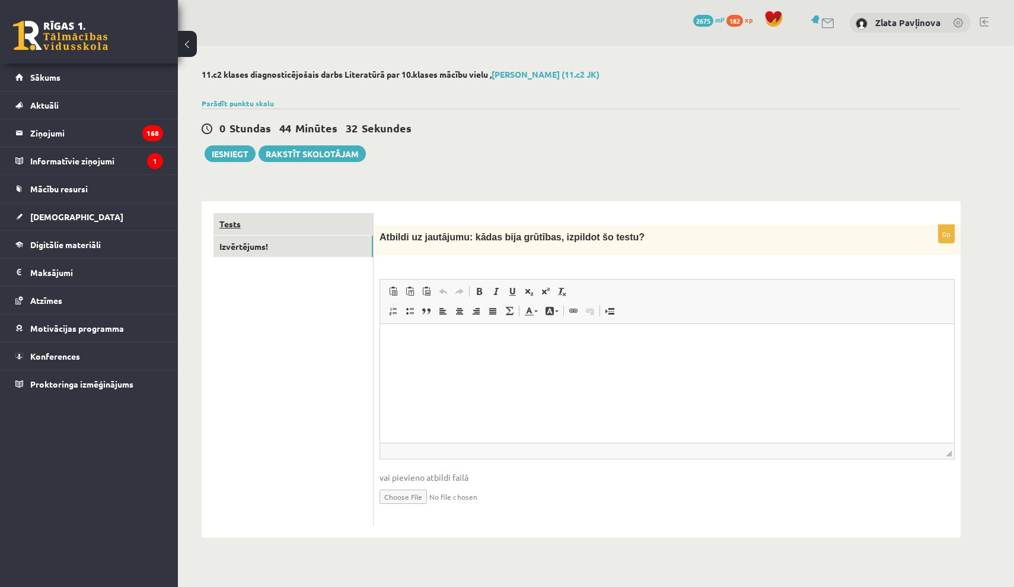
click at [266, 230] on link "Tests" at bounding box center [294, 224] width 160 height 22
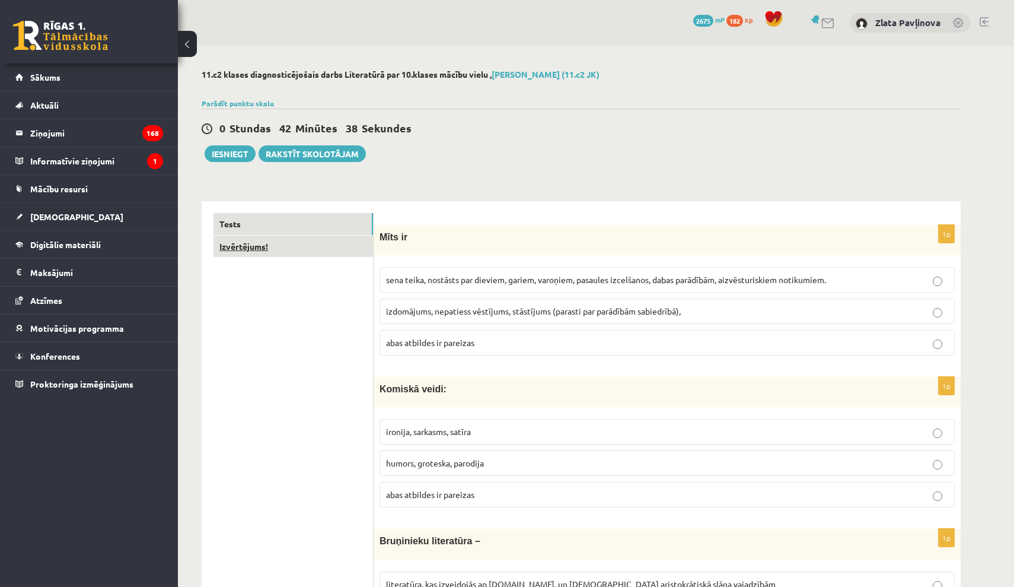
click at [275, 251] on link "Izvērtējums!" at bounding box center [294, 246] width 160 height 22
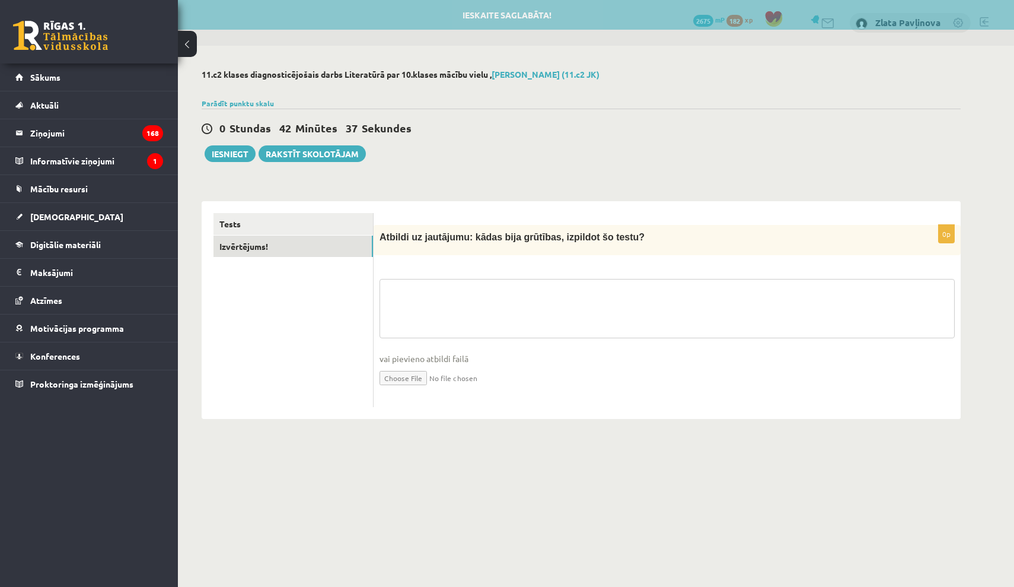
click at [412, 288] on textarea at bounding box center [667, 308] width 575 height 59
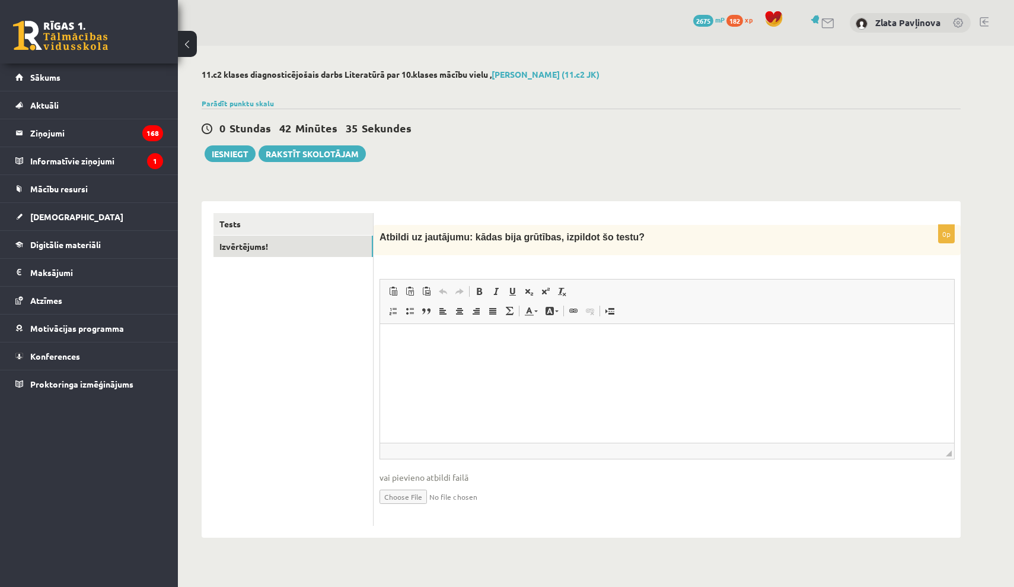
click at [425, 347] on p "Визуальный текстовый редактор, wiswyg-editor-user-answer-47024772008900" at bounding box center [667, 342] width 550 height 12
click at [501, 346] on p "**********" at bounding box center [667, 342] width 550 height 12
click at [502, 345] on p "**********" at bounding box center [667, 342] width 550 height 12
click at [556, 345] on p "**********" at bounding box center [667, 342] width 550 height 12
click at [540, 349] on html "**********" at bounding box center [667, 342] width 574 height 36
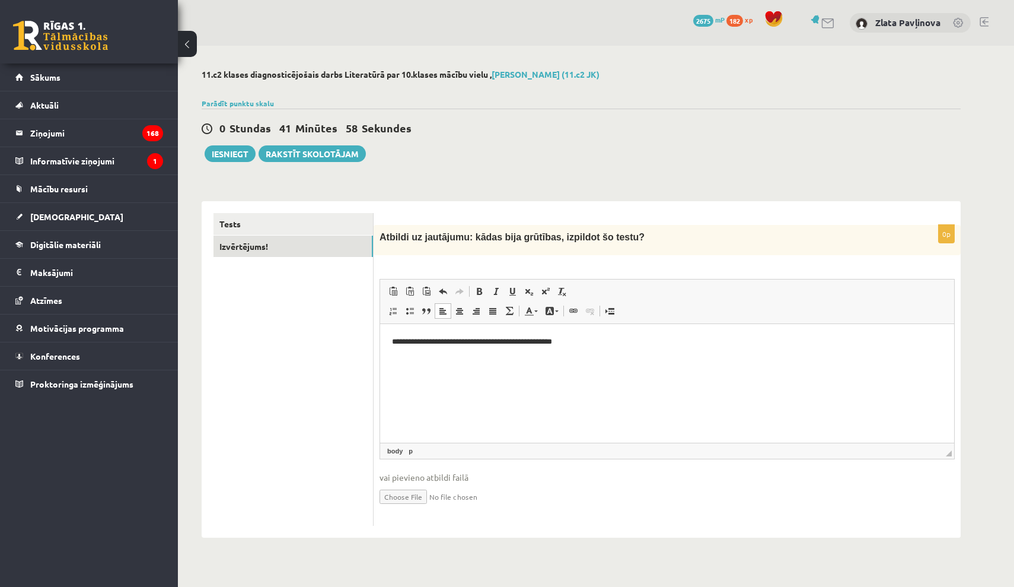
click at [542, 345] on p "**********" at bounding box center [667, 342] width 550 height 12
click at [543, 342] on p "**********" at bounding box center [667, 342] width 550 height 12
click at [564, 345] on p "**********" at bounding box center [667, 342] width 550 height 12
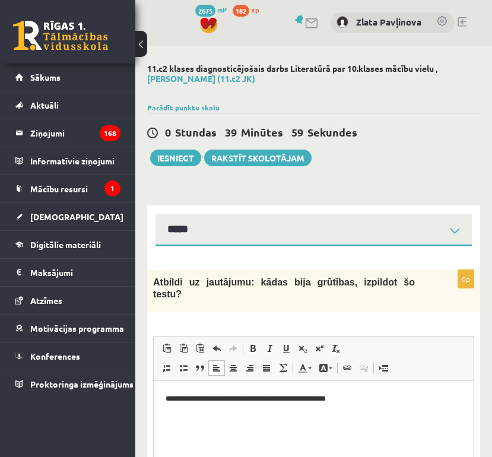
click at [314, 400] on p "**********" at bounding box center [313, 399] width 296 height 12
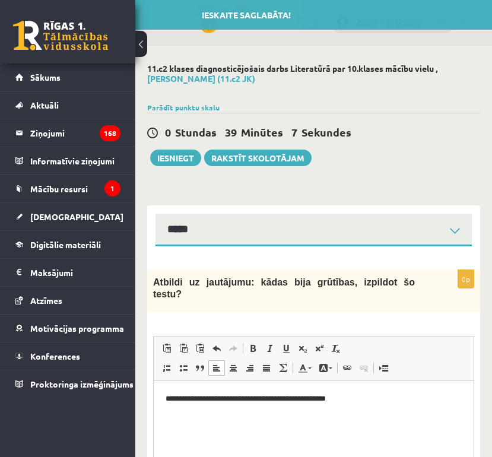
click at [319, 405] on html "**********" at bounding box center [314, 399] width 320 height 36
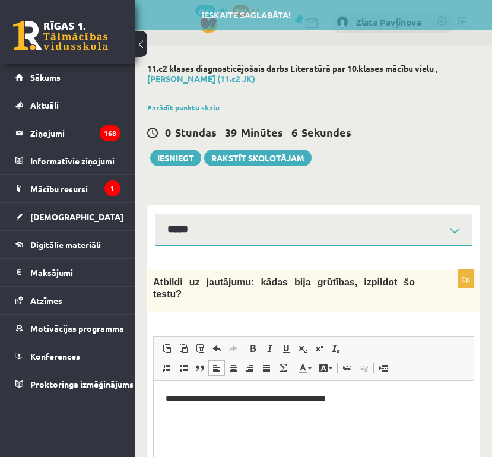
click at [317, 402] on p "**********" at bounding box center [313, 399] width 296 height 12
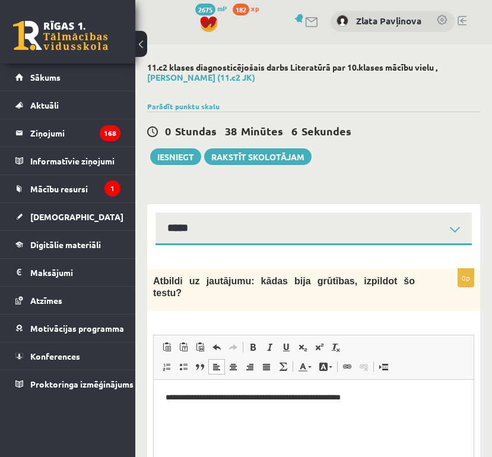
scroll to position [38, 0]
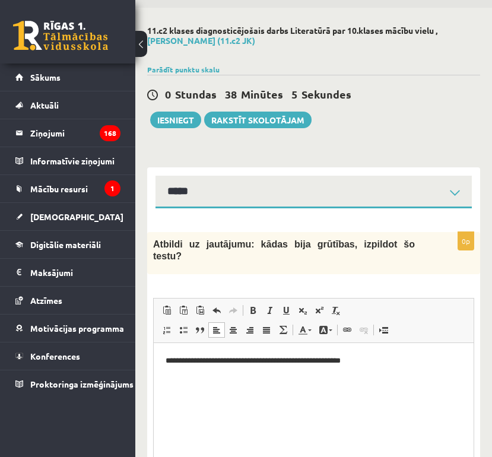
click at [251, 362] on p "**********" at bounding box center [313, 361] width 296 height 12
click at [371, 361] on p "**********" at bounding box center [313, 361] width 296 height 12
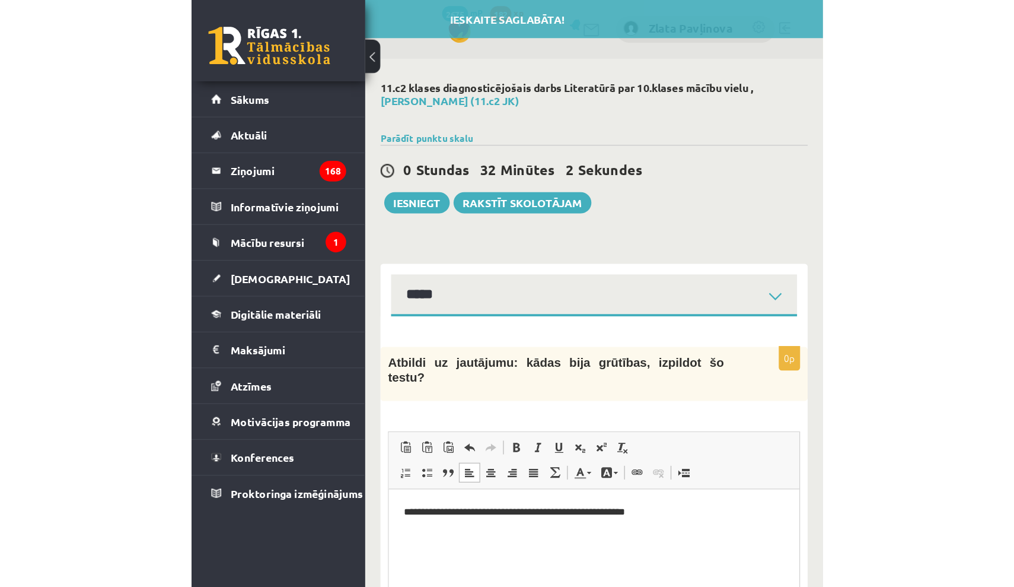
scroll to position [0, 0]
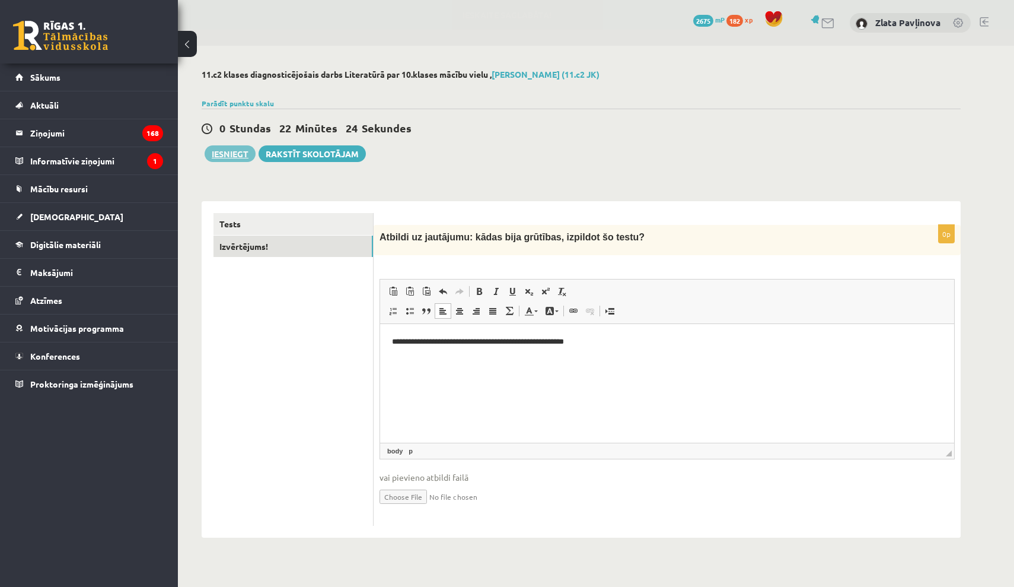
click at [226, 157] on button "Iesniegt" at bounding box center [230, 153] width 51 height 17
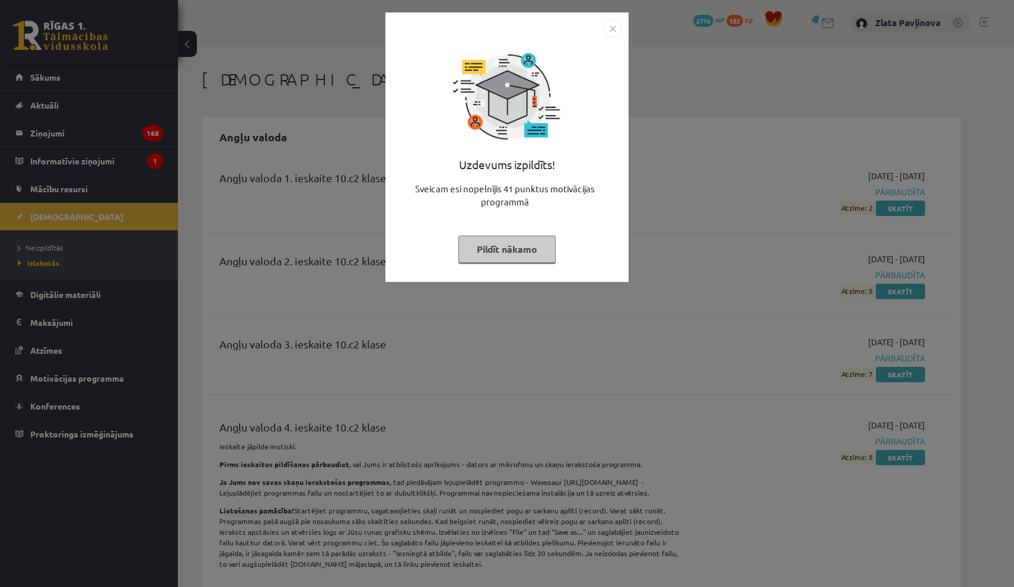
click at [521, 246] on button "Pildīt nākamo" at bounding box center [506, 248] width 97 height 27
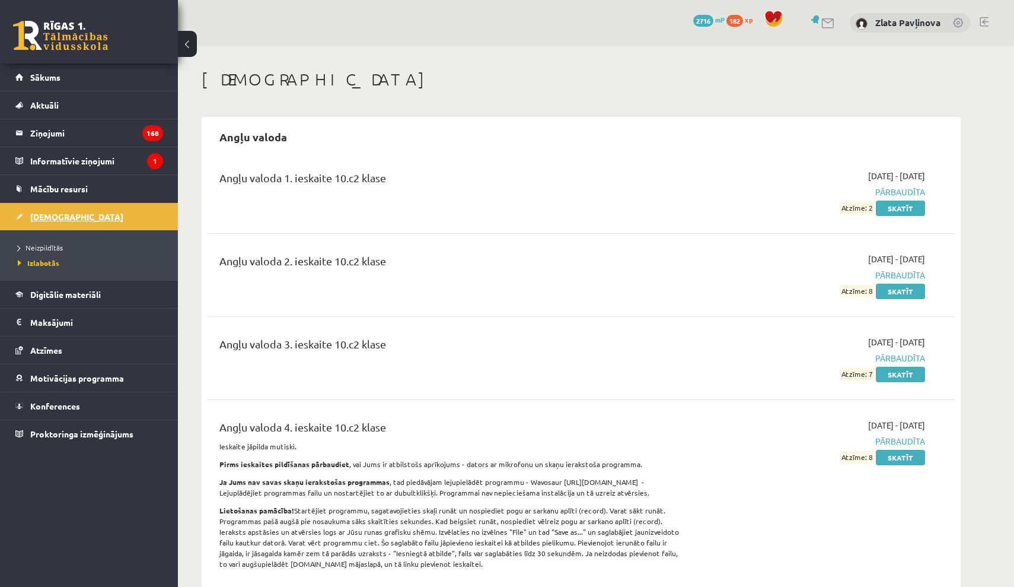
click at [52, 218] on span "[DEMOGRAPHIC_DATA]" at bounding box center [76, 216] width 93 height 11
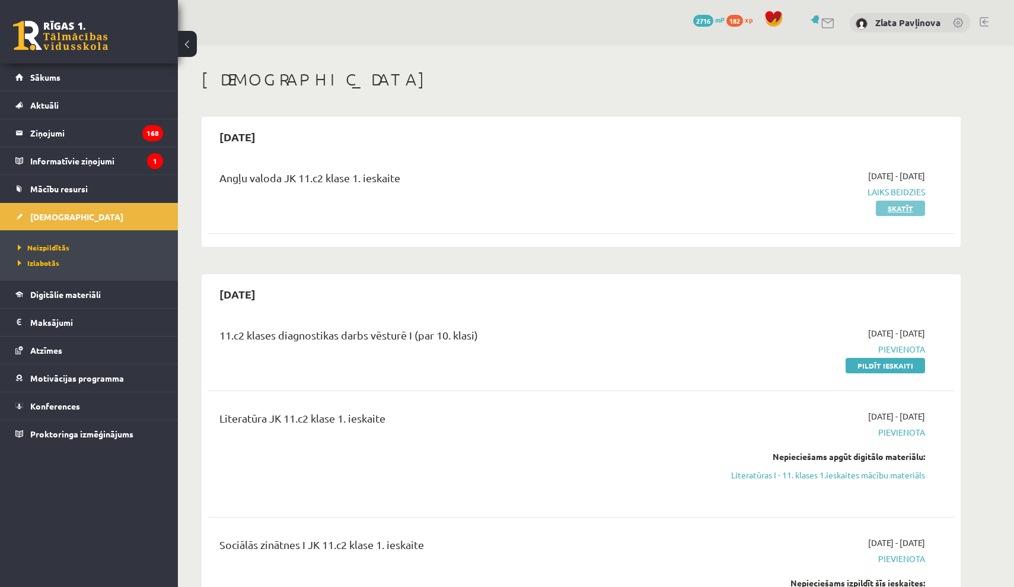
click at [884, 208] on link "Skatīt" at bounding box center [900, 207] width 49 height 15
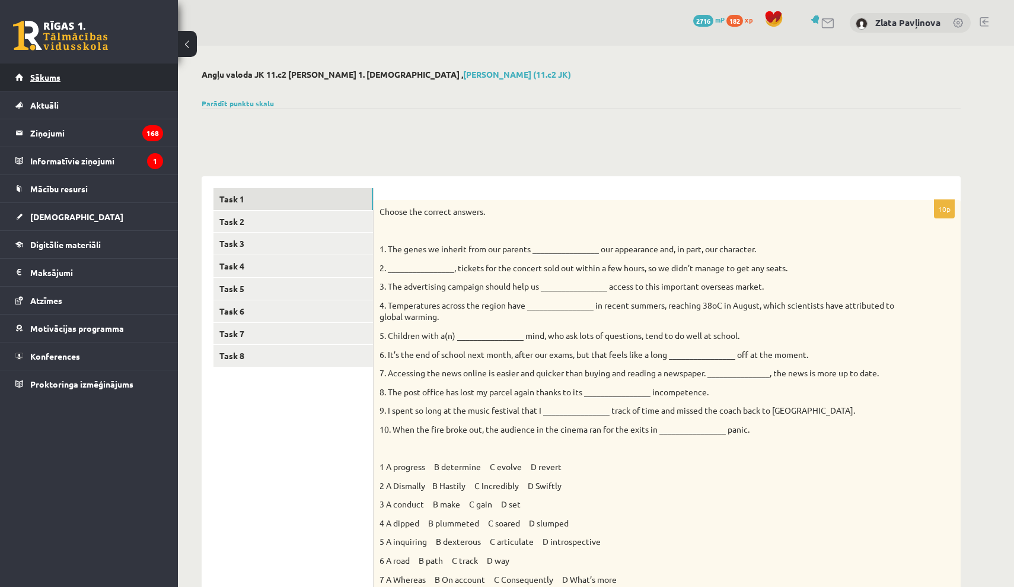
click at [42, 72] on span "Sākums" at bounding box center [45, 77] width 30 height 11
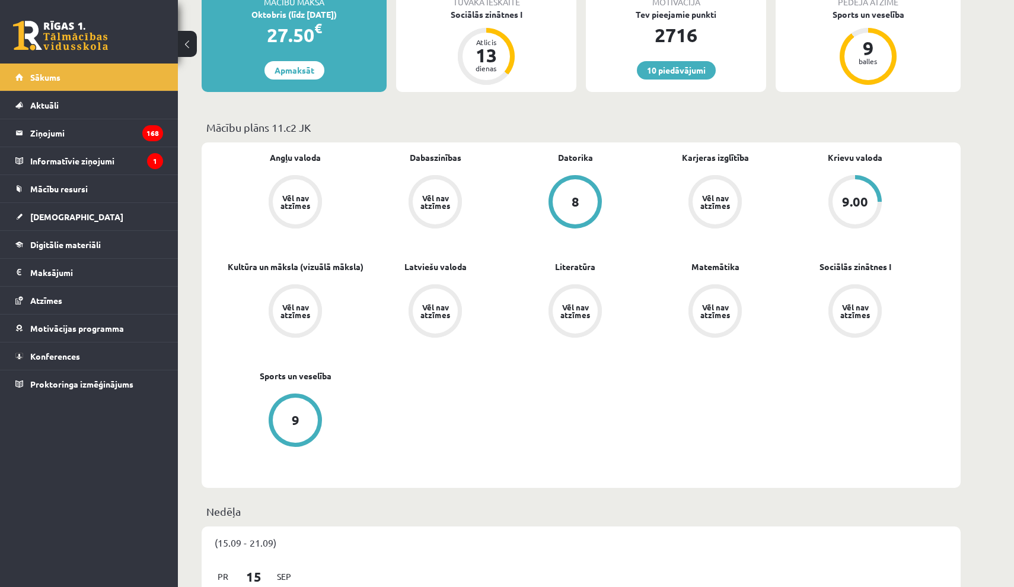
scroll to position [311, 0]
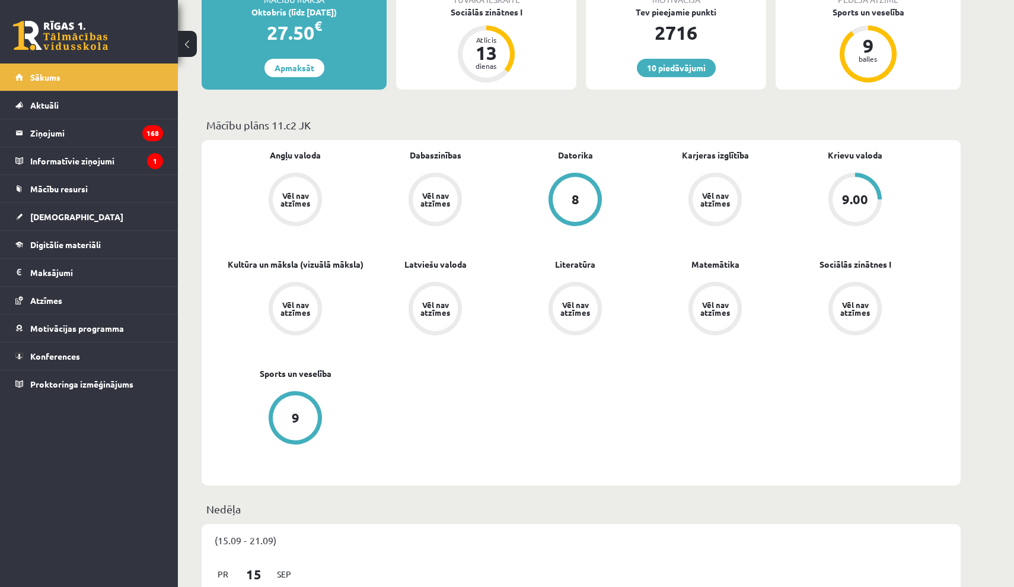
click at [296, 203] on div "Vēl nav atzīmes" at bounding box center [295, 199] width 33 height 15
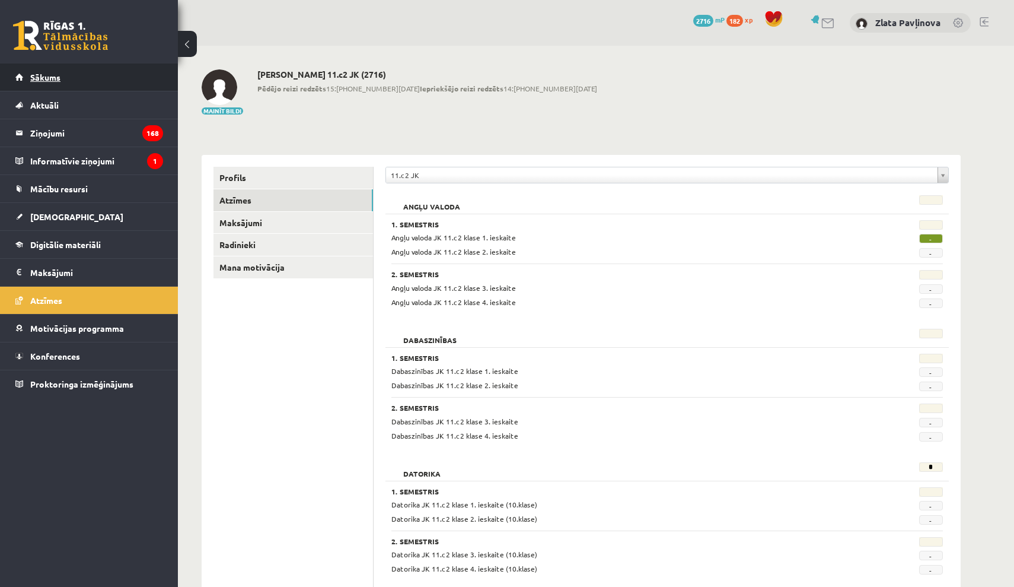
click at [49, 79] on span "Sākums" at bounding box center [45, 77] width 30 height 11
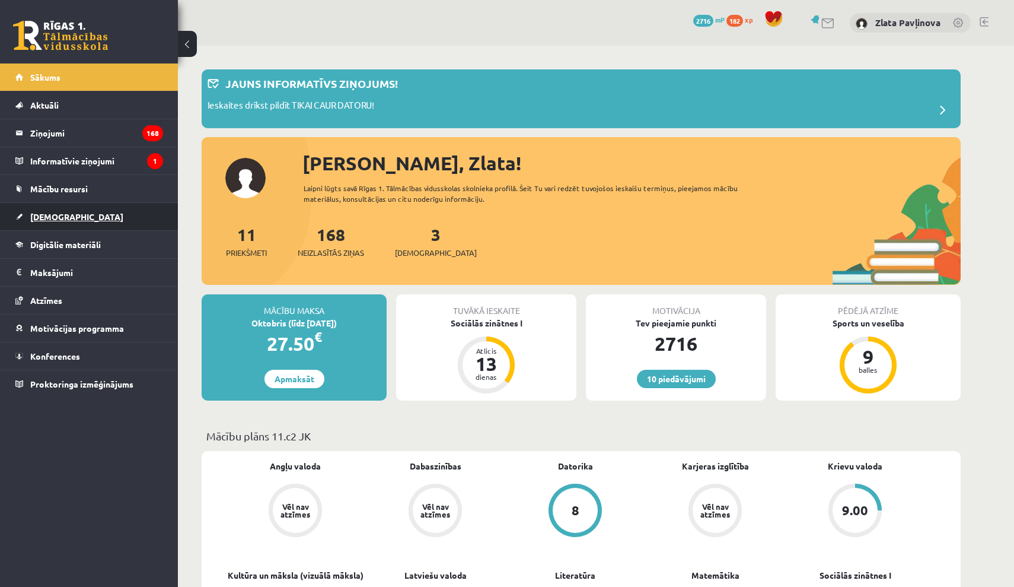
click at [62, 212] on span "[DEMOGRAPHIC_DATA]" at bounding box center [76, 216] width 93 height 11
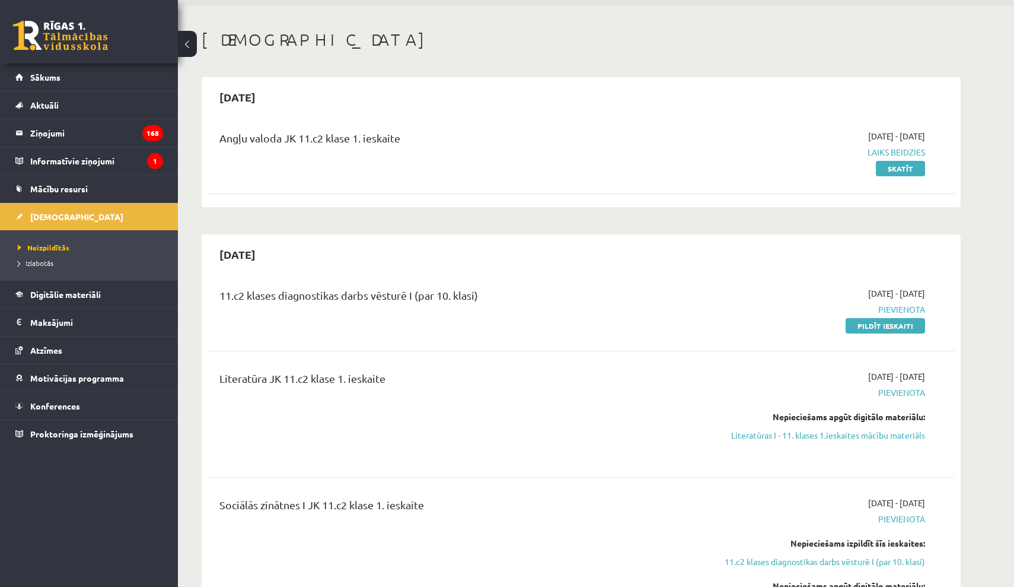
scroll to position [41, 0]
click at [881, 323] on link "Pildīt ieskaiti" at bounding box center [885, 324] width 79 height 15
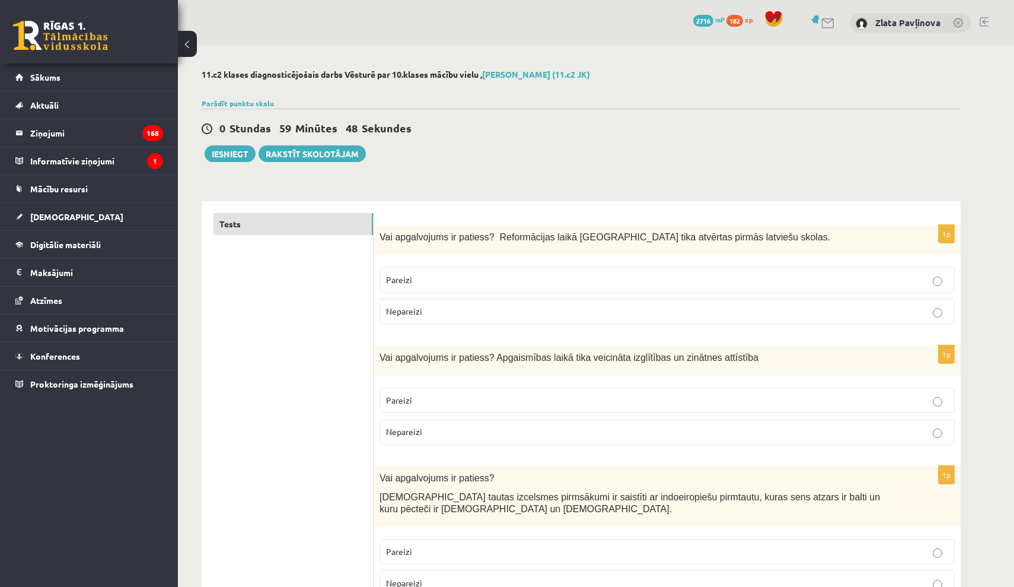
click at [533, 272] on label "Pareizi" at bounding box center [667, 280] width 575 height 26
drag, startPoint x: 383, startPoint y: 238, endPoint x: 691, endPoint y: 249, distance: 308.0
click at [703, 247] on div "Vai apgalvojums ir patiess? Reformācijas laikā [GEOGRAPHIC_DATA] tika atvērtas …" at bounding box center [667, 240] width 587 height 30
click at [430, 249] on div "Vai apgalvojums ir patiess? Reformācijas laikā [GEOGRAPHIC_DATA] tika atvērtas …" at bounding box center [667, 240] width 587 height 30
drag, startPoint x: 380, startPoint y: 237, endPoint x: 774, endPoint y: 239, distance: 393.8
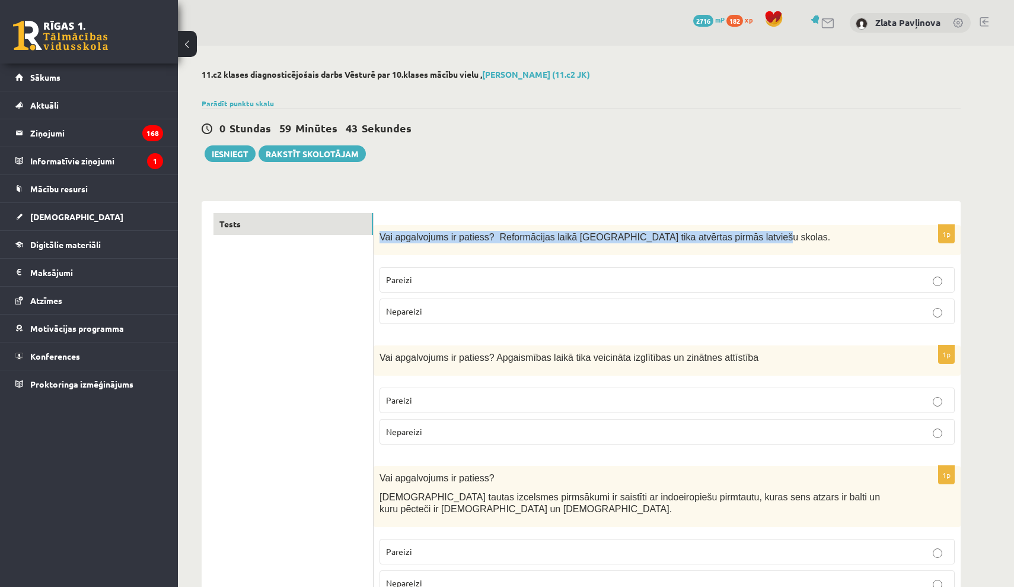
click at [774, 239] on p "Vai apgalvojums ir patiess? Reformācijas laikā [GEOGRAPHIC_DATA] tika atvērtas …" at bounding box center [638, 237] width 516 height 12
copy span "Vai apgalvojums ir patiess? Reformācijas laikā [GEOGRAPHIC_DATA] tika atvērtas …"
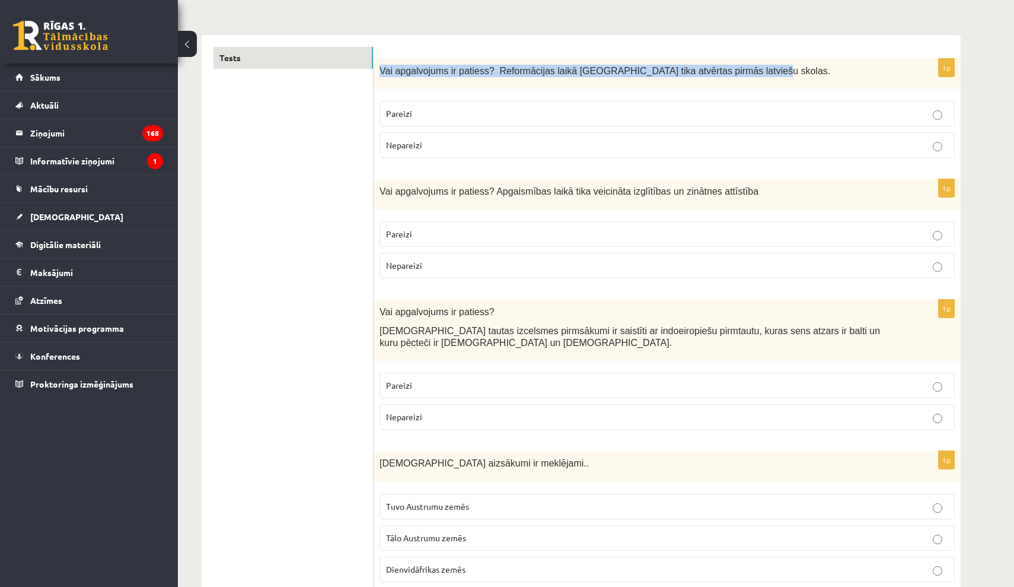
scroll to position [167, 0]
click at [461, 236] on p "Pareizi" at bounding box center [667, 233] width 562 height 12
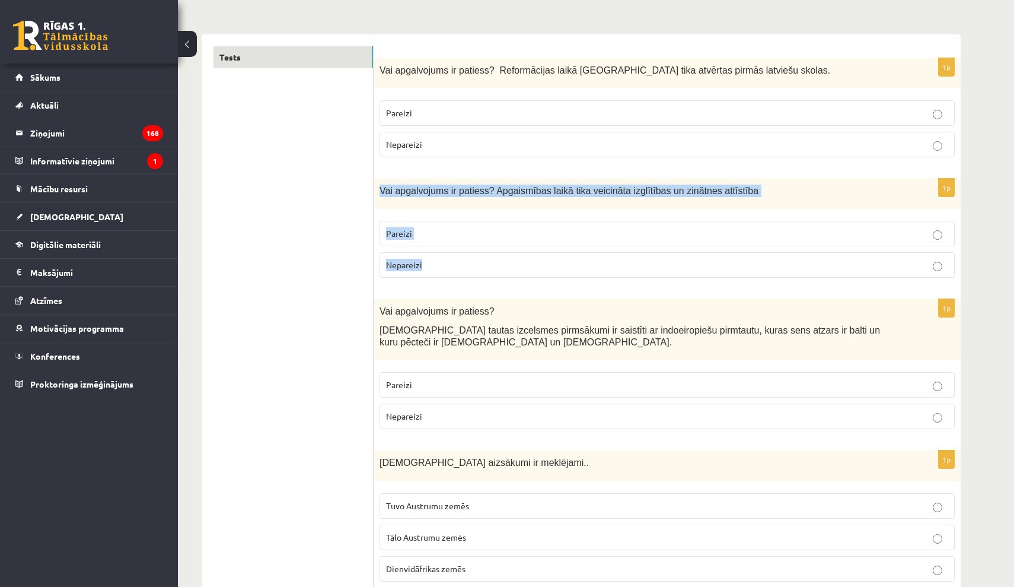
drag, startPoint x: 388, startPoint y: 195, endPoint x: 487, endPoint y: 266, distance: 122.0
click at [487, 266] on div "1p Vai apgalvojums ir patiess? Apgaismības laikā tika veicināta izglītības un z…" at bounding box center [667, 233] width 587 height 109
copy div "Vai apgalvojums ir patiess? Apgaismības laikā tika veicināta izglītības un zinā…"
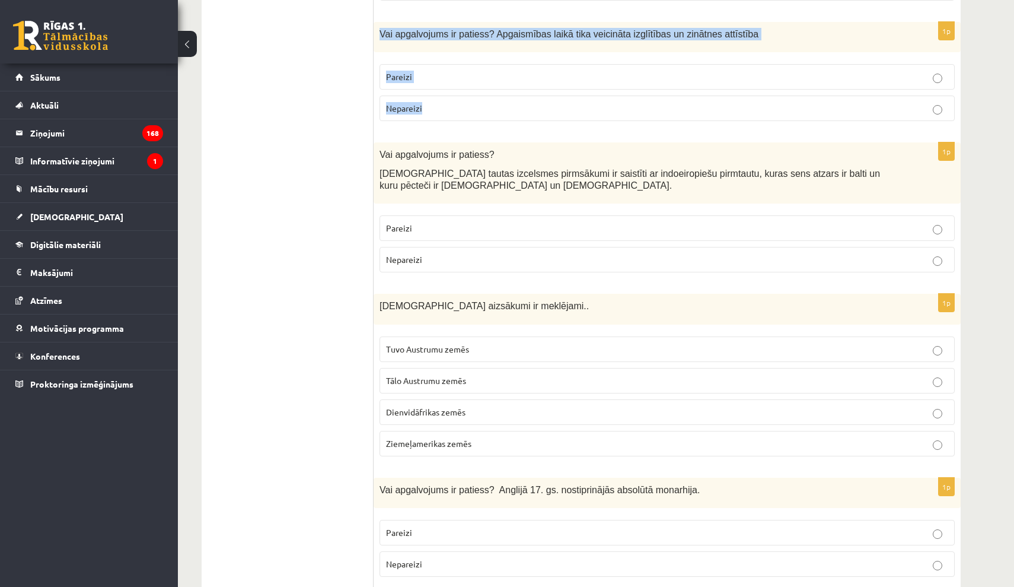
scroll to position [324, 0]
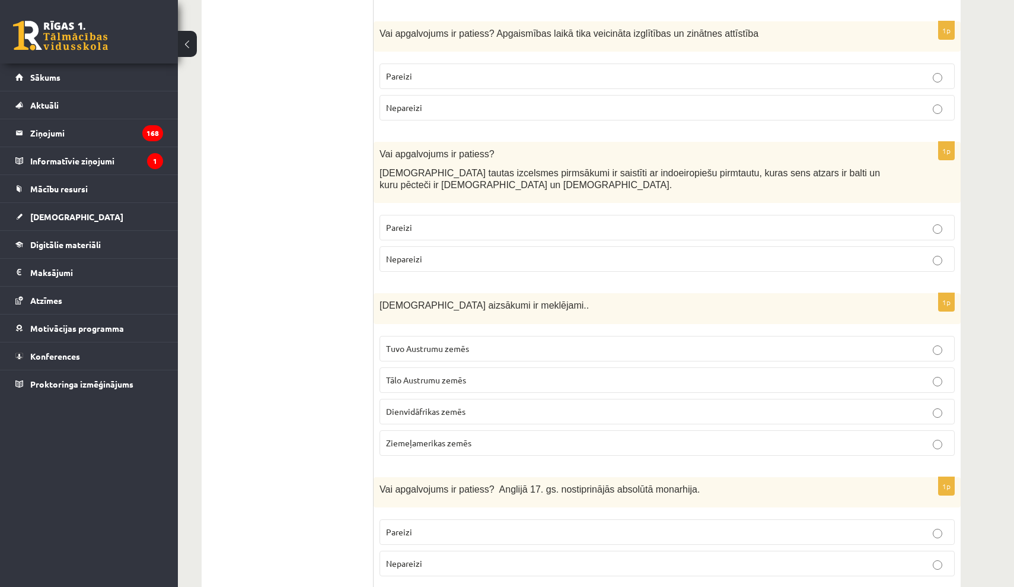
click at [441, 250] on label "Nepareizi" at bounding box center [667, 259] width 575 height 26
click at [381, 174] on span "[DEMOGRAPHIC_DATA] tautas izcelsmes pirmsākumi ir saistīti ar indoeiropiešu pir…" at bounding box center [630, 179] width 501 height 23
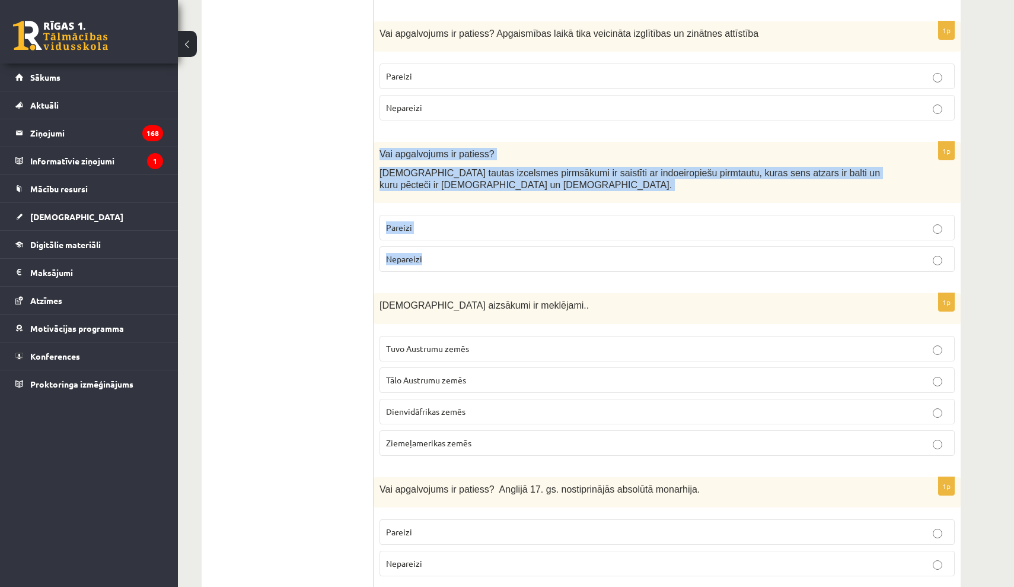
drag, startPoint x: 378, startPoint y: 152, endPoint x: 448, endPoint y: 263, distance: 131.3
click at [445, 266] on div "1p Vai apgalvojums ir patiess? Latviešu tautas izcelsmes pirmsākumi ir saistīti…" at bounding box center [667, 211] width 587 height 139
copy div "Vai apgalvojums ir patiess? Latviešu tautas izcelsmes pirmsākumi ir saistīti ar…"
click at [565, 206] on div "1p Vai apgalvojums ir patiess? Latviešu tautas izcelsmes pirmsākumi ir saistīti…" at bounding box center [667, 211] width 587 height 139
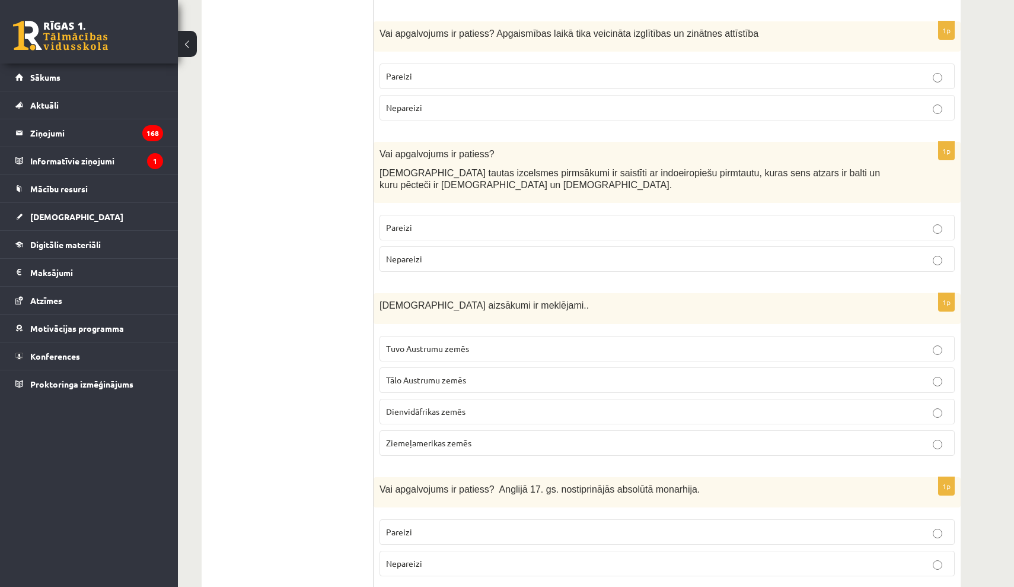
click at [563, 205] on div "1p Vai apgalvojums ir patiess? Latviešu tautas izcelsmes pirmsākumi ir saistīti…" at bounding box center [667, 211] width 587 height 139
click at [565, 202] on div "1p Vai apgalvojums ir patiess? Latviešu tautas izcelsmes pirmsākumi ir saistīti…" at bounding box center [667, 211] width 587 height 139
click at [566, 196] on div "Vai apgalvojums ir patiess? Latviešu tautas izcelsmes pirmsākumi ir saistīti ar…" at bounding box center [667, 172] width 587 height 61
click at [553, 221] on p "Pareizi" at bounding box center [667, 227] width 562 height 12
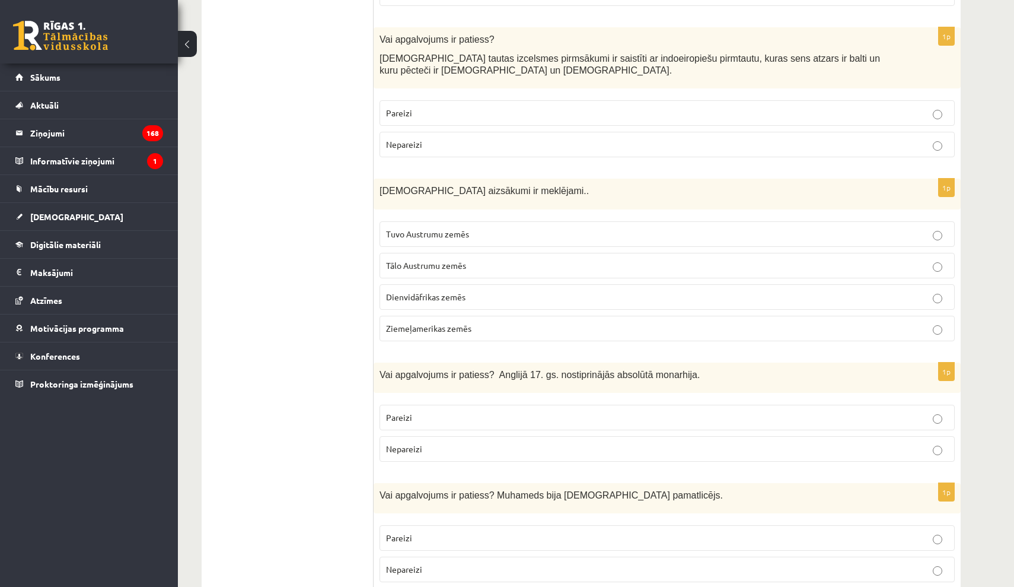
scroll to position [444, 0]
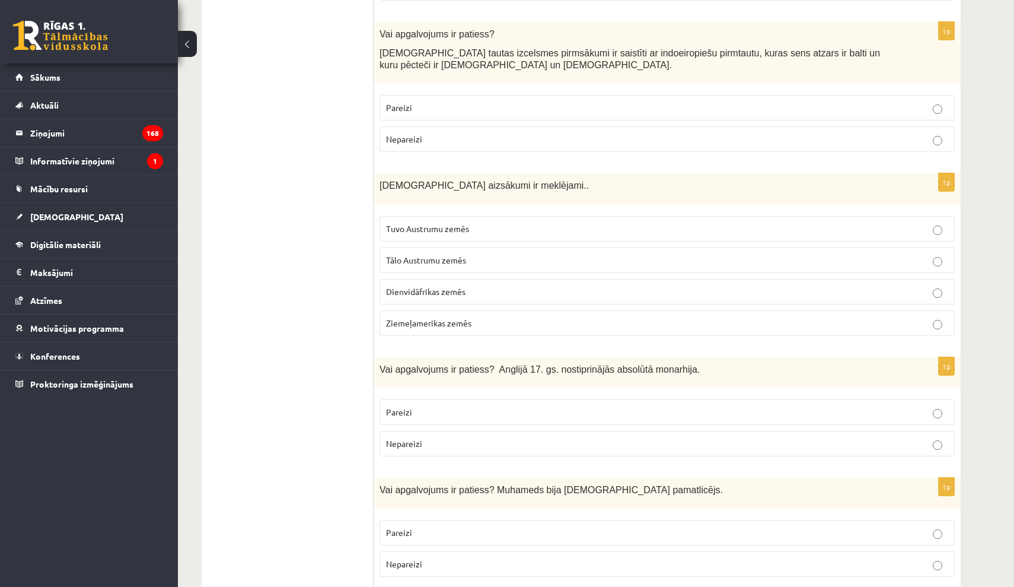
click at [437, 232] on p "Tuvo Austrumu zemēs" at bounding box center [667, 228] width 562 height 12
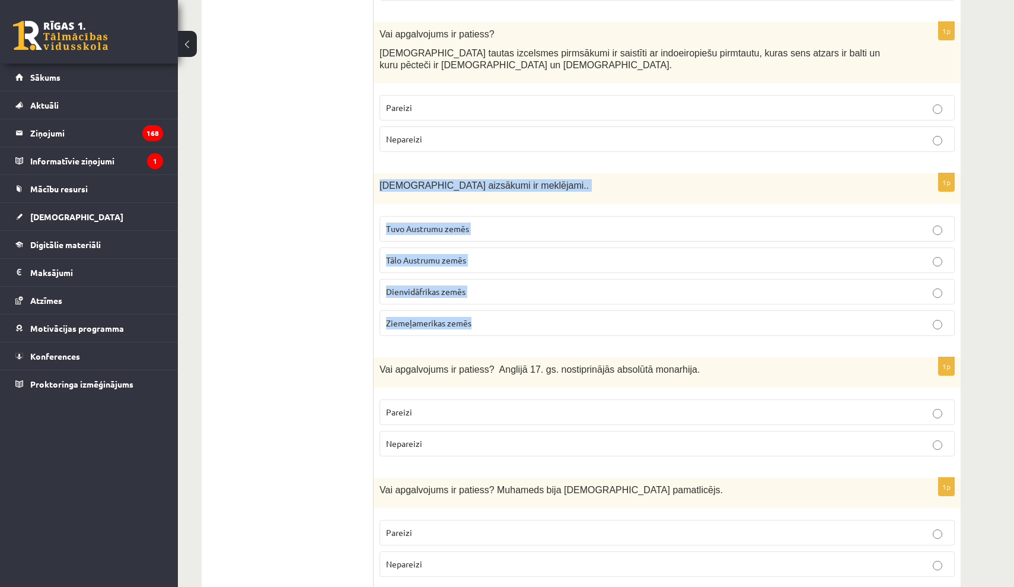
drag, startPoint x: 381, startPoint y: 185, endPoint x: 512, endPoint y: 317, distance: 185.8
click at [512, 317] on div "1p [DEMOGRAPHIC_DATA] aizsākumi ir meklējami.. Tuvo Austrumu zemēs Tālo Austrum…" at bounding box center [667, 258] width 587 height 171
copy div "[DEMOGRAPHIC_DATA] aizsākumi ir meklējami.. Tuvo Austrumu zemēs Tālo Austrumu z…"
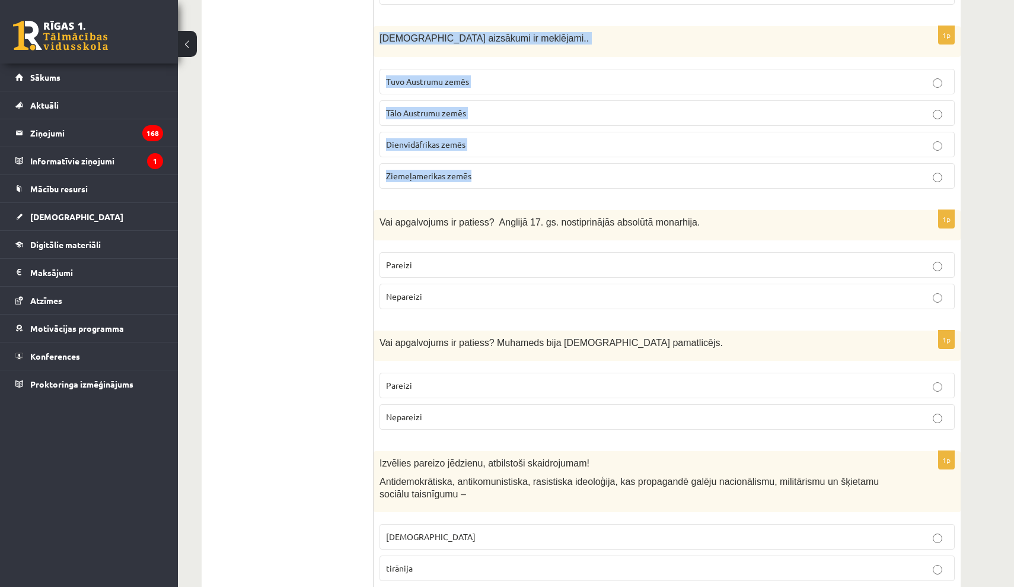
scroll to position [592, 0]
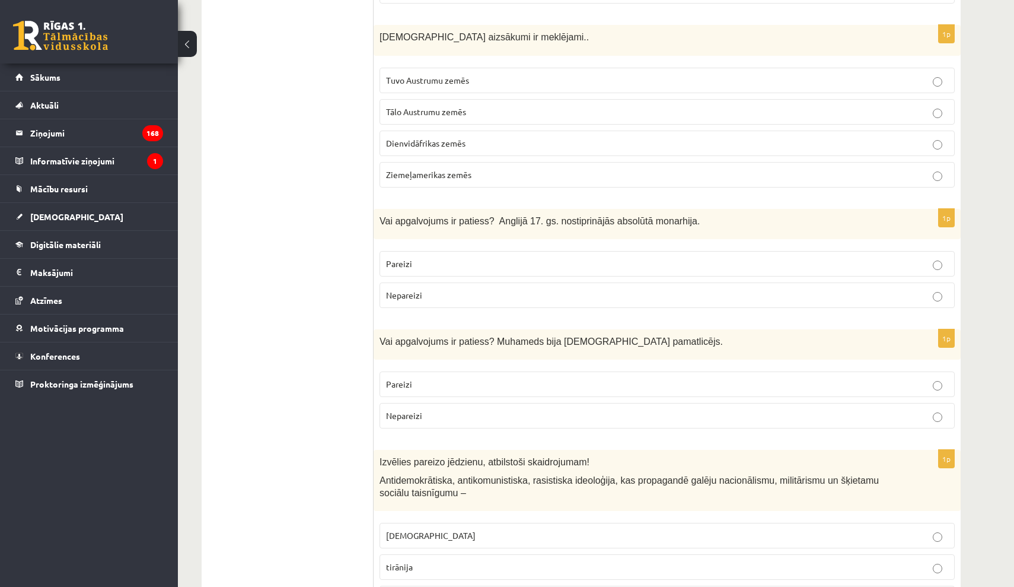
click at [624, 218] on span "Vai apgalvojums ir patiess? Anglijā 17. gs. nostiprinājās absolūtā monarhija." at bounding box center [540, 221] width 320 height 10
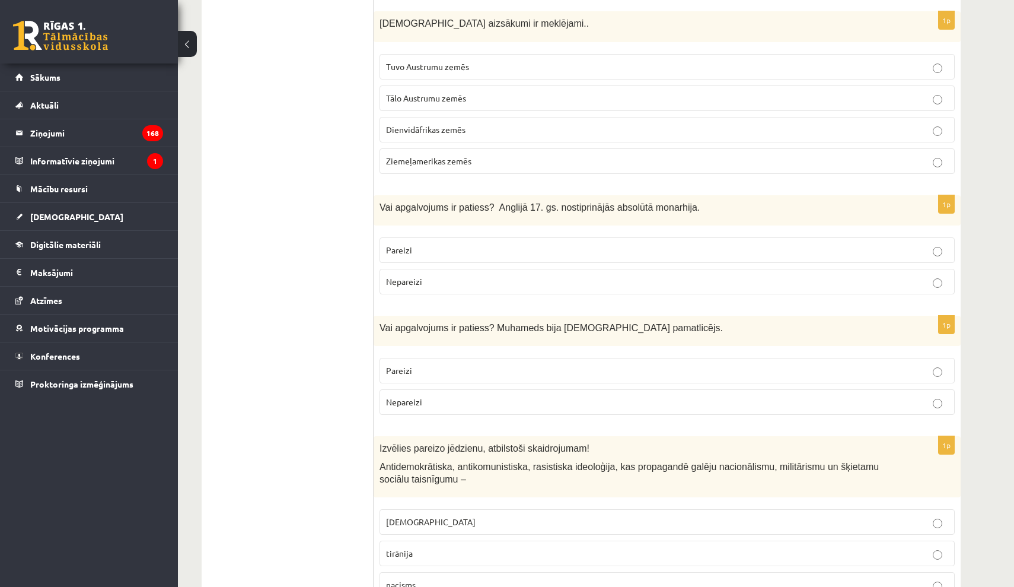
scroll to position [606, 0]
click at [439, 270] on label "Nepareizi" at bounding box center [667, 282] width 575 height 26
drag, startPoint x: 382, startPoint y: 206, endPoint x: 445, endPoint y: 283, distance: 99.4
click at [445, 283] on div "1p Vai apgalvojums ir patiess? Anglijā 17. gs. nostiprinājās absolūtā monarhija…" at bounding box center [667, 249] width 587 height 109
copy div "Vai apgalvojums ir patiess? Anglijā 17. gs. nostiprinājās absolūtā monarhija. P…"
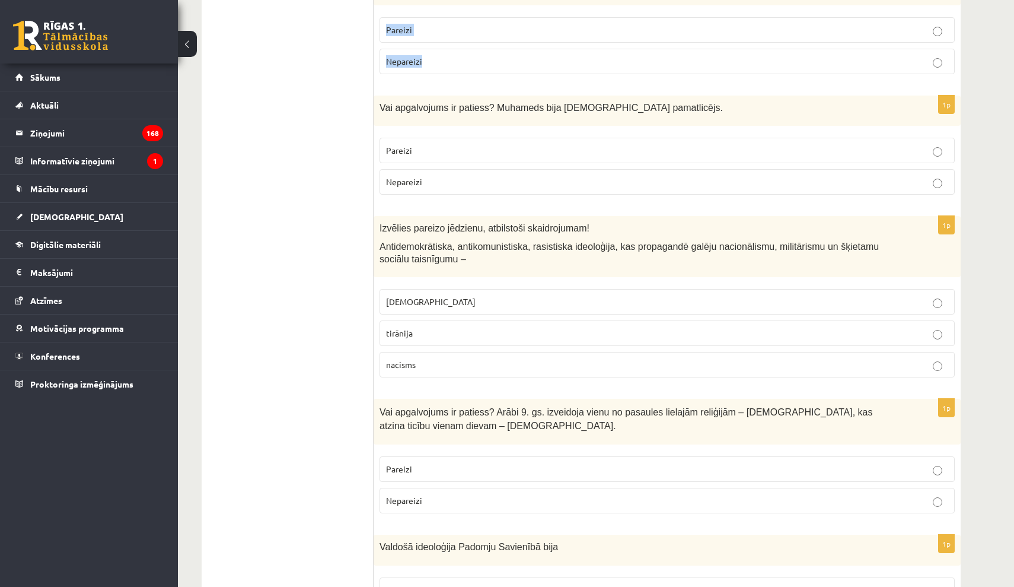
scroll to position [826, 0]
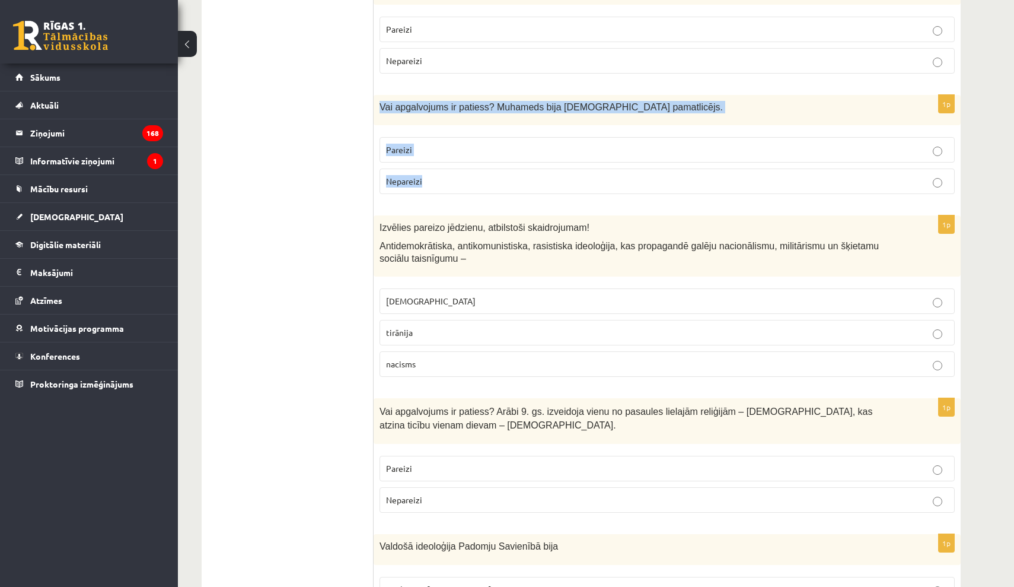
drag, startPoint x: 381, startPoint y: 107, endPoint x: 492, endPoint y: 194, distance: 140.6
click at [492, 194] on div "1p Vai apgalvojums ir patiess? Muhameds bija [DEMOGRAPHIC_DATA] pamatlicējs. [G…" at bounding box center [667, 149] width 587 height 109
copy div "Vai apgalvojums ir patiess? Muhameds bija [DEMOGRAPHIC_DATA] pamatlicējs. Parei…"
drag, startPoint x: 511, startPoint y: 186, endPoint x: 531, endPoint y: 163, distance: 31.1
click at [511, 186] on label "Nepareizi" at bounding box center [667, 181] width 575 height 26
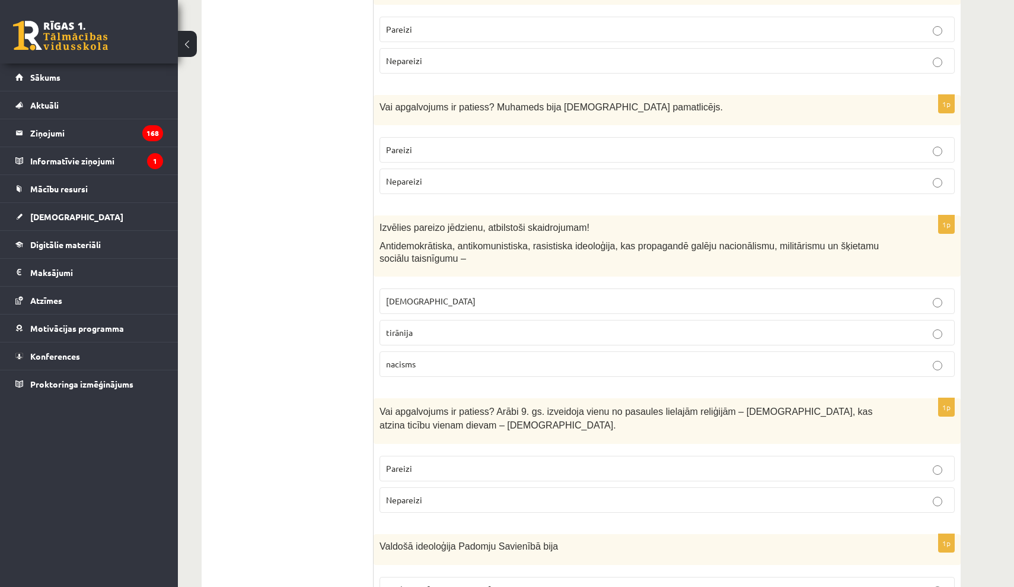
drag, startPoint x: 596, startPoint y: 144, endPoint x: 595, endPoint y: 152, distance: 8.3
click at [597, 144] on p "Pareizi" at bounding box center [667, 150] width 562 height 12
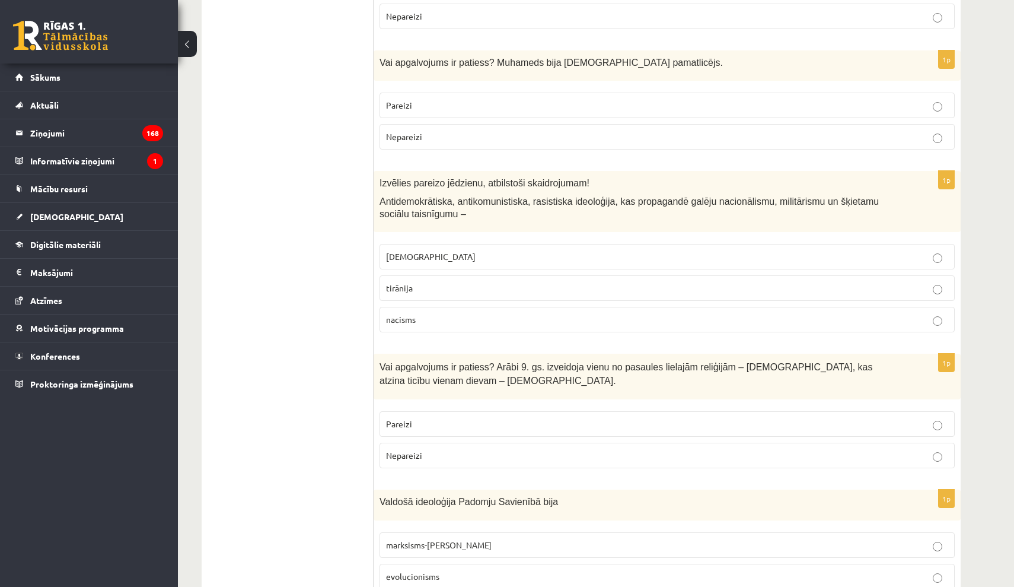
scroll to position [880, 0]
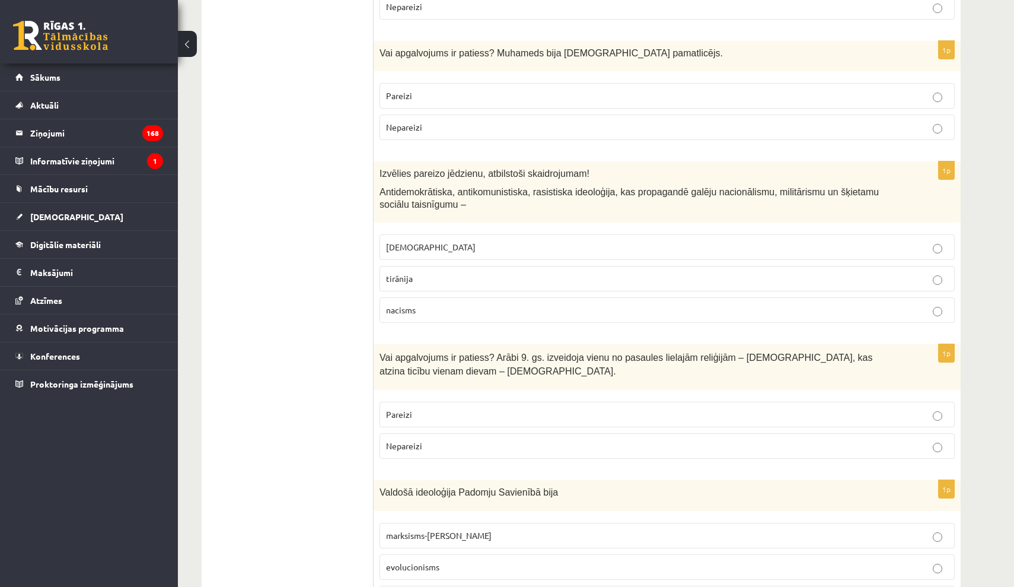
click at [460, 241] on p "[DEMOGRAPHIC_DATA]" at bounding box center [667, 247] width 562 height 12
drag, startPoint x: 383, startPoint y: 195, endPoint x: 448, endPoint y: 304, distance: 127.1
click at [445, 305] on div "1p Izvēlies pareizo jēdzienu, atbilstoši skaidrojumam! Antidemokrātiska, antiko…" at bounding box center [667, 246] width 587 height 171
copy div "ociālu taisnīgumu – fašisms tirānija nacisms"
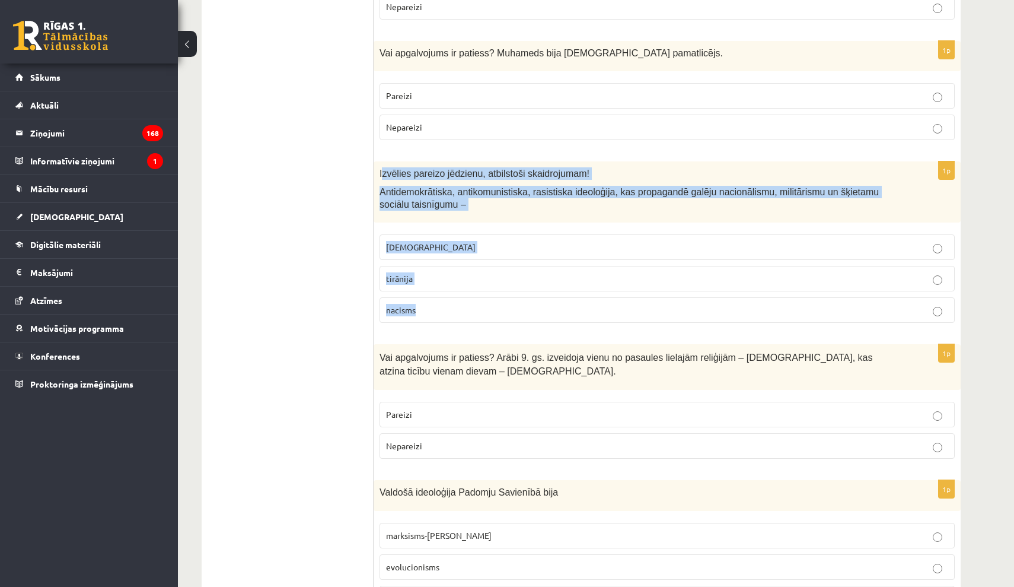
drag, startPoint x: 402, startPoint y: 195, endPoint x: 458, endPoint y: 302, distance: 121.2
click at [456, 305] on div "1p Izvēlies pareizo jēdzienu, atbilstoši skaidrojumam! Antidemokrātiska, antiko…" at bounding box center [667, 246] width 587 height 171
copy div "zvēlies pareizo jēdzienu, atbilstoši skaidrojumam! Antidemokrātiska, antikomuni…"
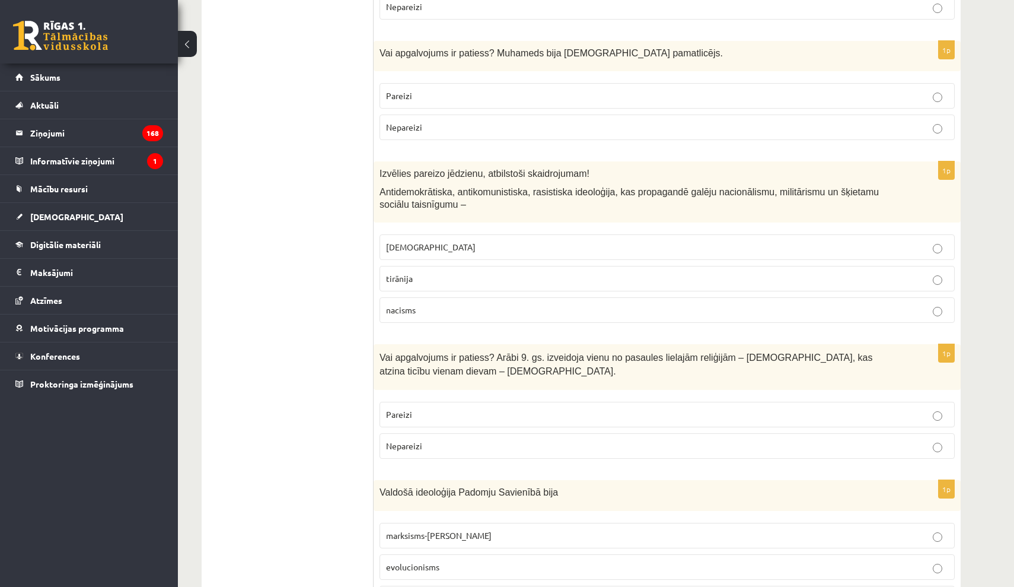
click at [564, 285] on fieldset "[DEMOGRAPHIC_DATA] [GEOGRAPHIC_DATA] nacisms" at bounding box center [667, 277] width 575 height 98
click at [565, 285] on label "tirānija" at bounding box center [667, 279] width 575 height 26
click at [556, 297] on label "nacisms" at bounding box center [667, 310] width 575 height 26
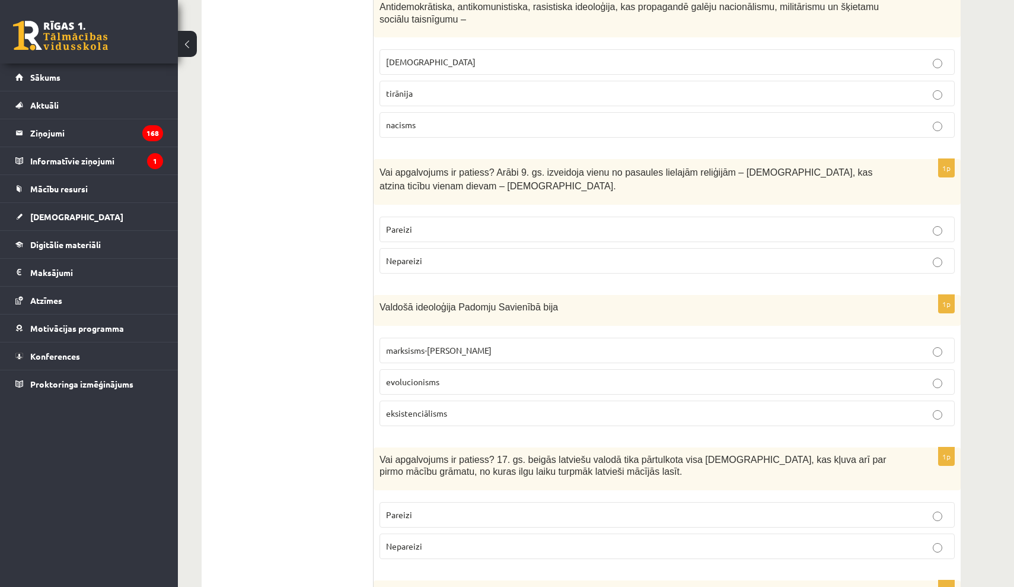
scroll to position [1066, 0]
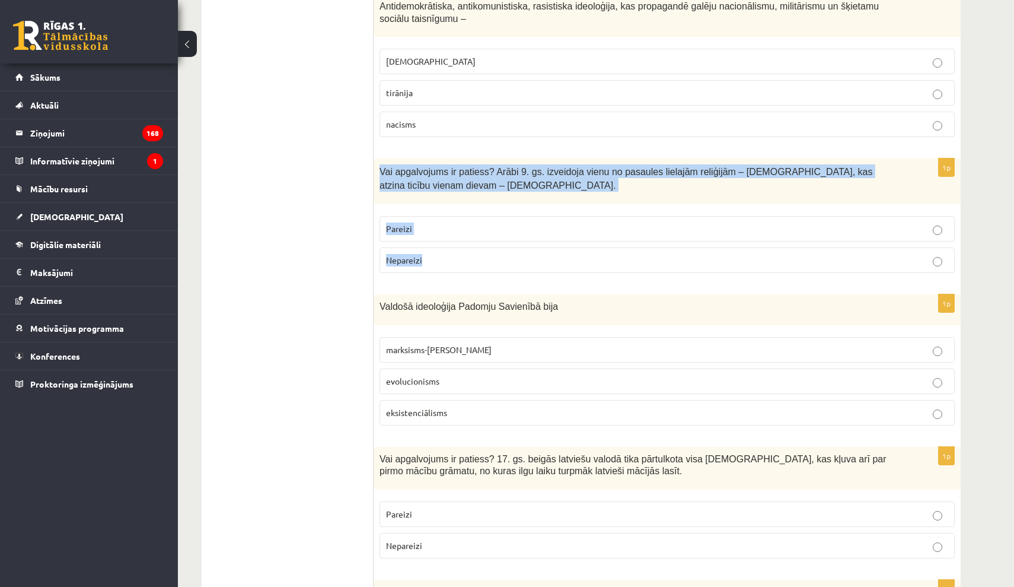
drag, startPoint x: 379, startPoint y: 165, endPoint x: 467, endPoint y: 253, distance: 125.0
click at [467, 253] on div "1p Vai apgalvojums ir patiess? Arābi 9. gs. izveidoja vienu no pasaules lielajā…" at bounding box center [667, 220] width 587 height 124
copy div "Vai apgalvojums ir patiess? Arābi 9. gs. izveidoja vienu no pasaules lielajām r…"
click at [528, 265] on label "Nepareizi" at bounding box center [667, 260] width 575 height 26
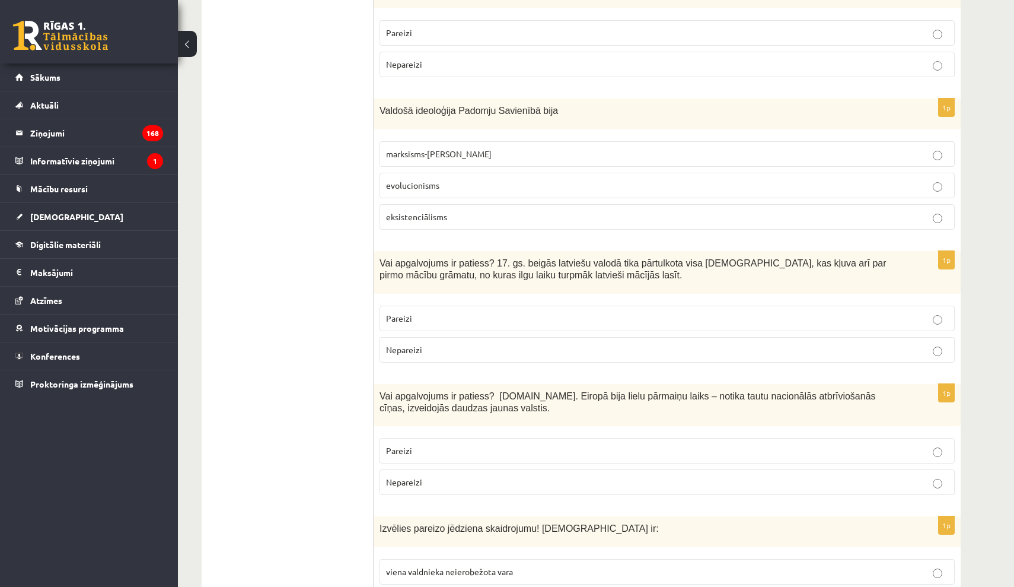
scroll to position [1266, 0]
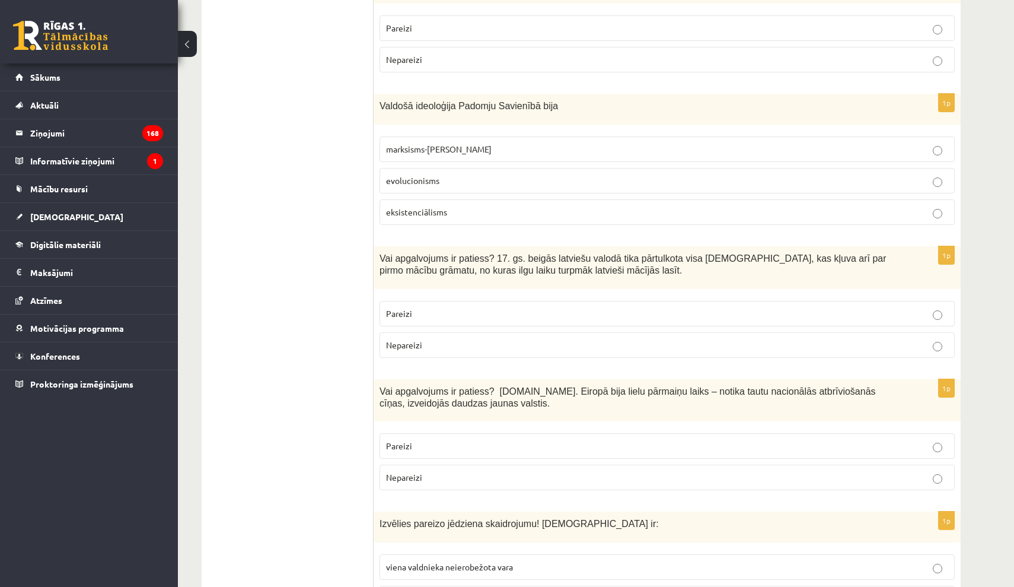
click at [452, 147] on span "marksisms-[PERSON_NAME]" at bounding box center [439, 149] width 106 height 11
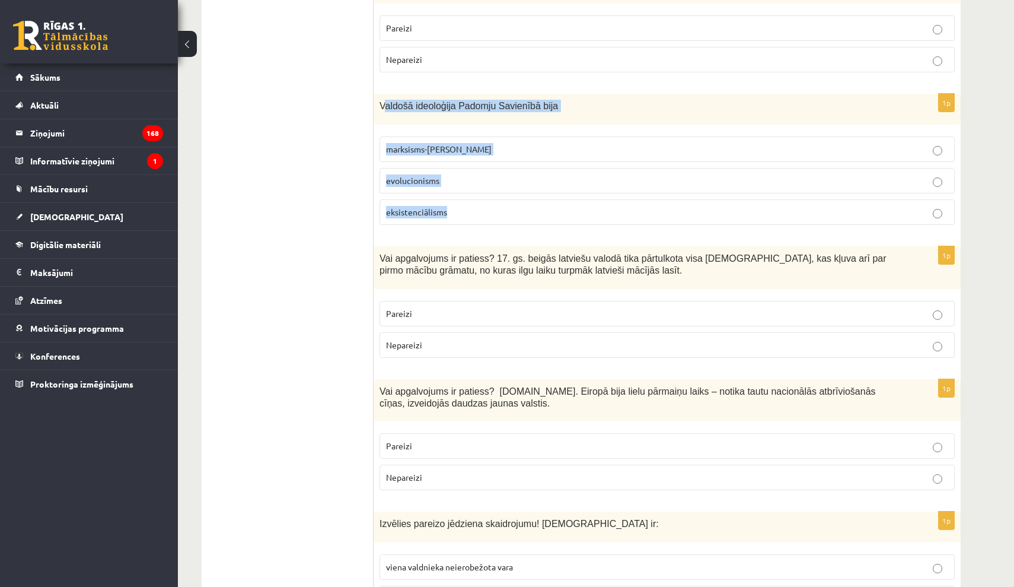
drag, startPoint x: 390, startPoint y: 124, endPoint x: 489, endPoint y: 223, distance: 140.1
click at [489, 223] on div "1p Valdošā ideoloģija Padomju Savienībā bija marksisms-[PERSON_NAME] evolucioni…" at bounding box center [667, 164] width 587 height 140
copy div "aldošā ideoloģija Padomju Savienībā bija marksisms-ļeņinisms evolucionisms eksi…"
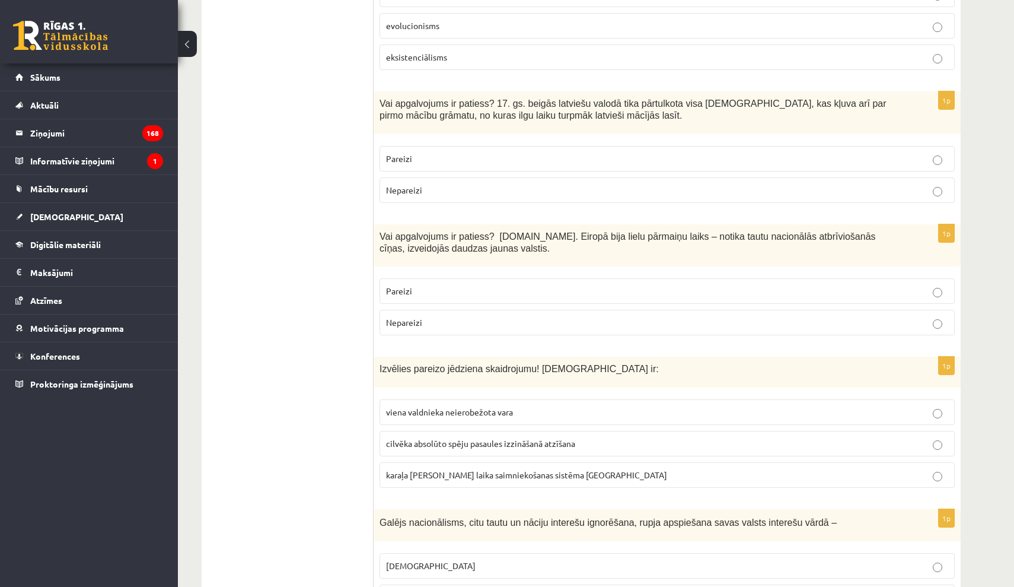
scroll to position [1422, 0]
click at [487, 151] on p "Pareizi" at bounding box center [667, 157] width 562 height 12
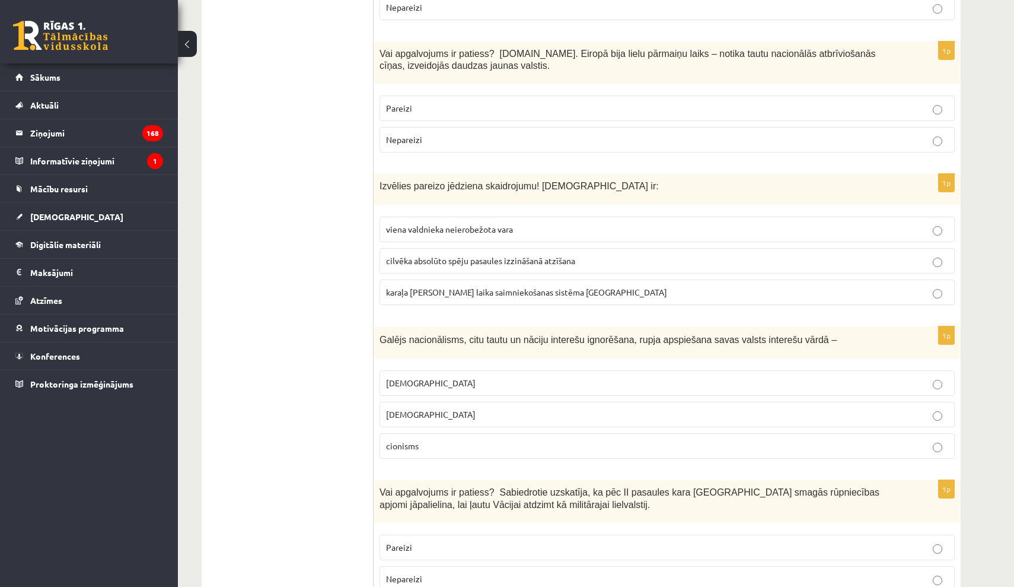
scroll to position [1607, 0]
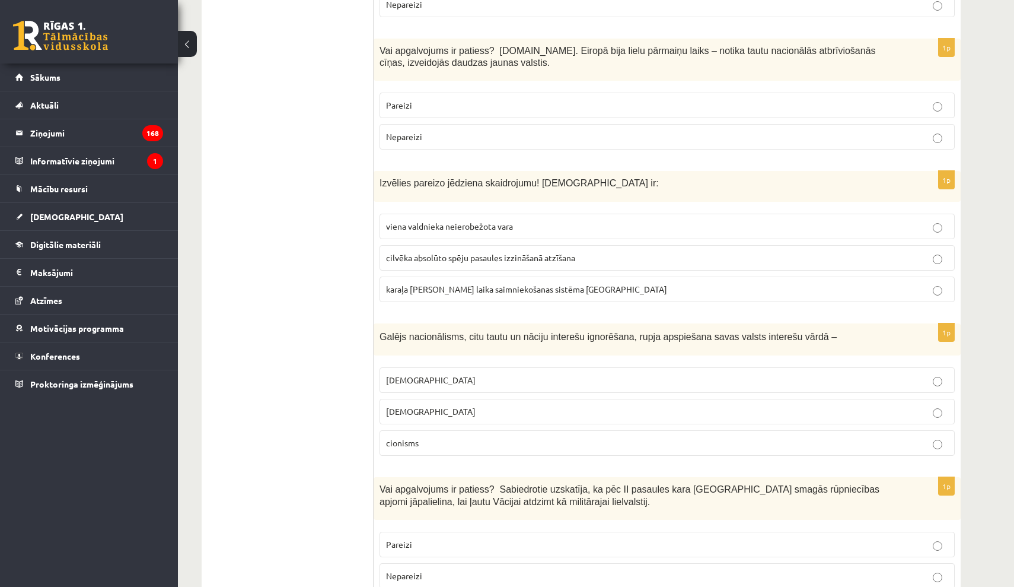
click at [464, 99] on p "Pareizi" at bounding box center [667, 105] width 562 height 12
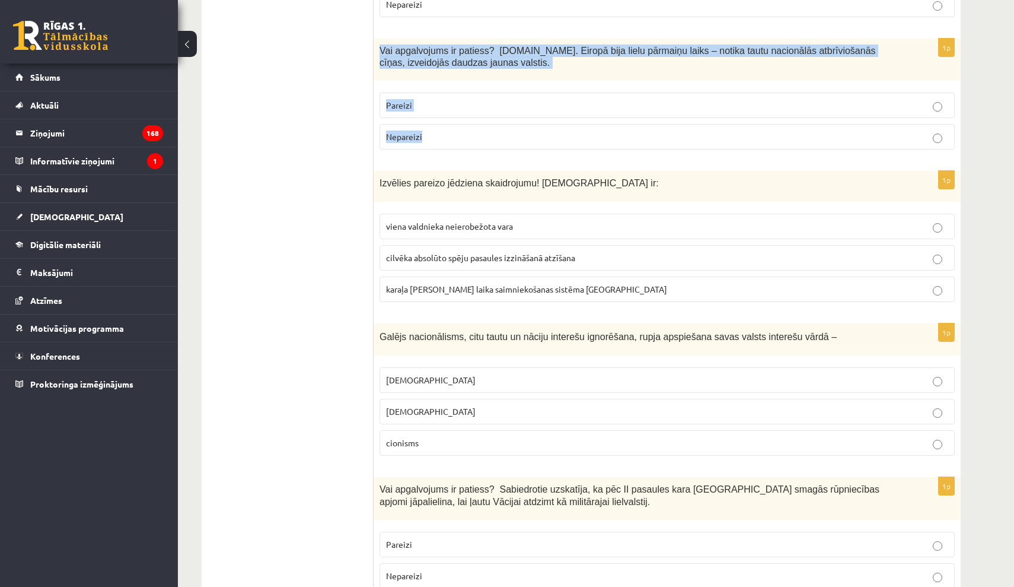
drag, startPoint x: 378, startPoint y: 45, endPoint x: 436, endPoint y: 133, distance: 105.0
click at [435, 132] on div "1p Vai apgalvojums ir patiess? [DOMAIN_NAME]. Eiropā bija lielu pārmaiņu laiks …" at bounding box center [667, 99] width 587 height 121
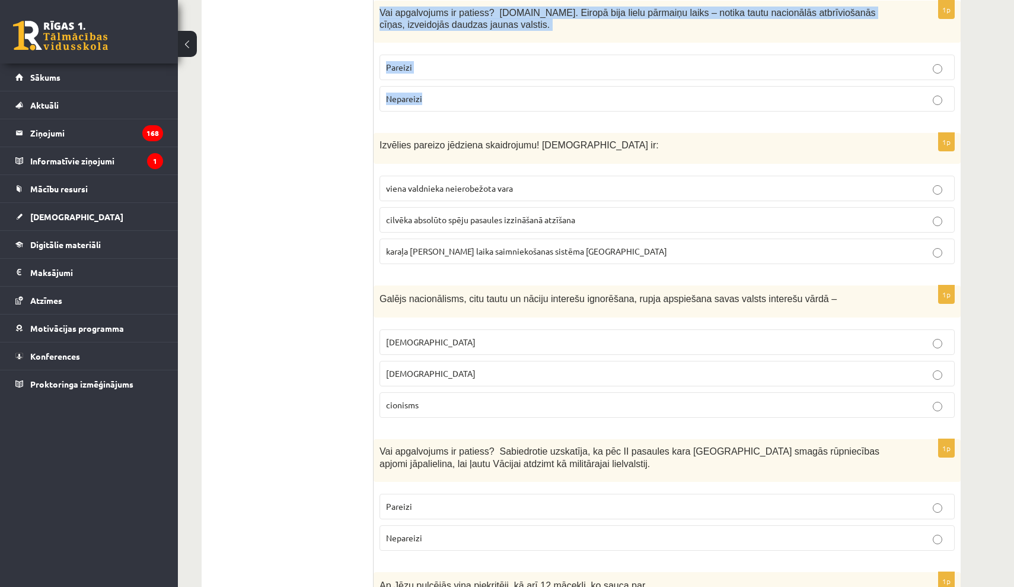
scroll to position [1645, 0]
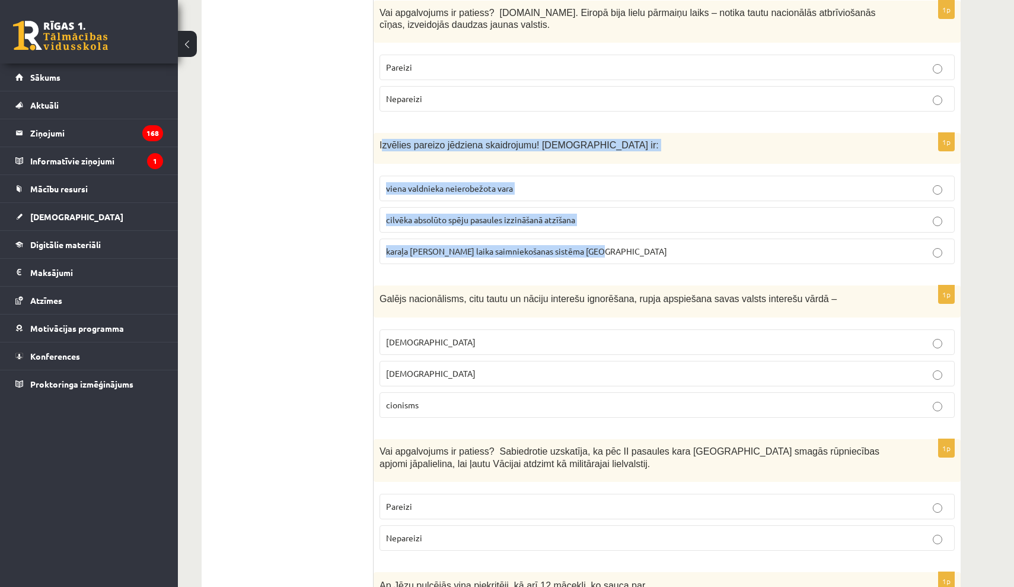
drag, startPoint x: 384, startPoint y: 139, endPoint x: 612, endPoint y: 262, distance: 259.0
click at [612, 262] on div "1p Izvēlies pareizo jēdziena skaidrojumu! [DEMOGRAPHIC_DATA] ir: viena valdniek…" at bounding box center [667, 203] width 587 height 140
click at [535, 182] on p "viena valdnieka neierobežota vara" at bounding box center [667, 188] width 562 height 12
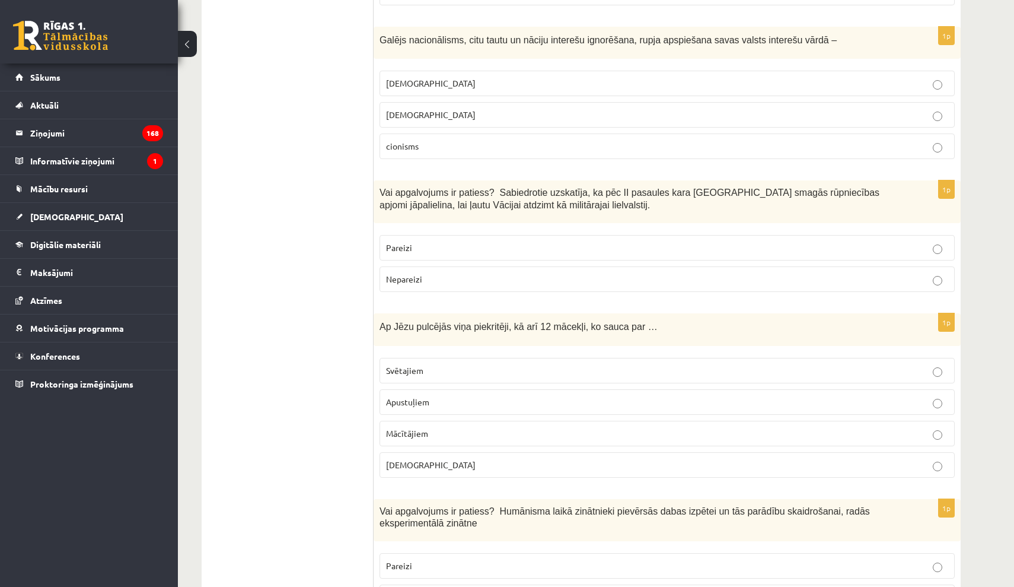
scroll to position [1906, 0]
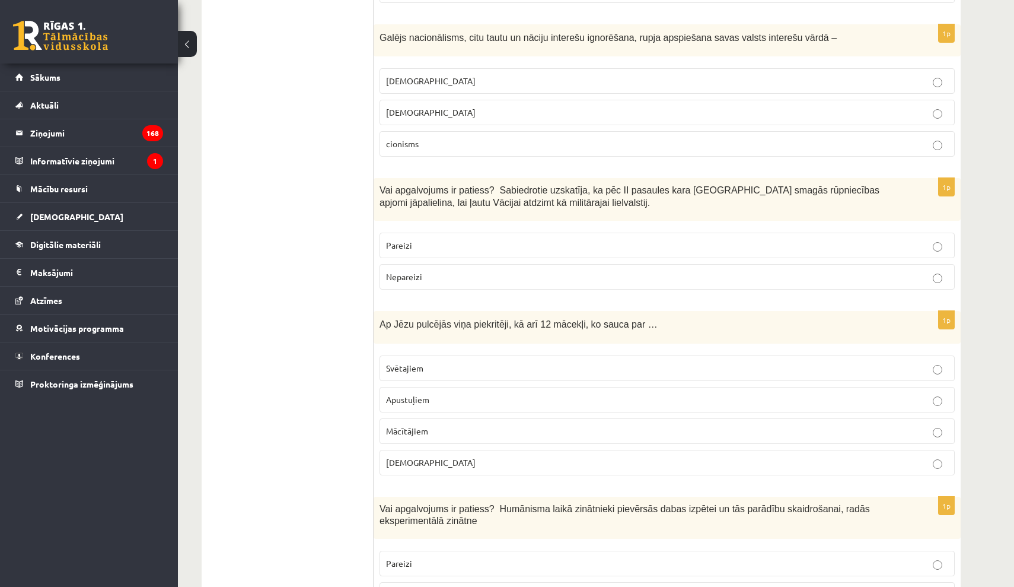
click at [427, 81] on label "[DEMOGRAPHIC_DATA]" at bounding box center [667, 81] width 575 height 26
drag, startPoint x: 384, startPoint y: 40, endPoint x: 469, endPoint y: 126, distance: 120.4
click at [469, 126] on div "1p Galējs nacionālisms, citu tautu un nāciju interešu ignorēšana, rupja apspieš…" at bounding box center [667, 95] width 587 height 142
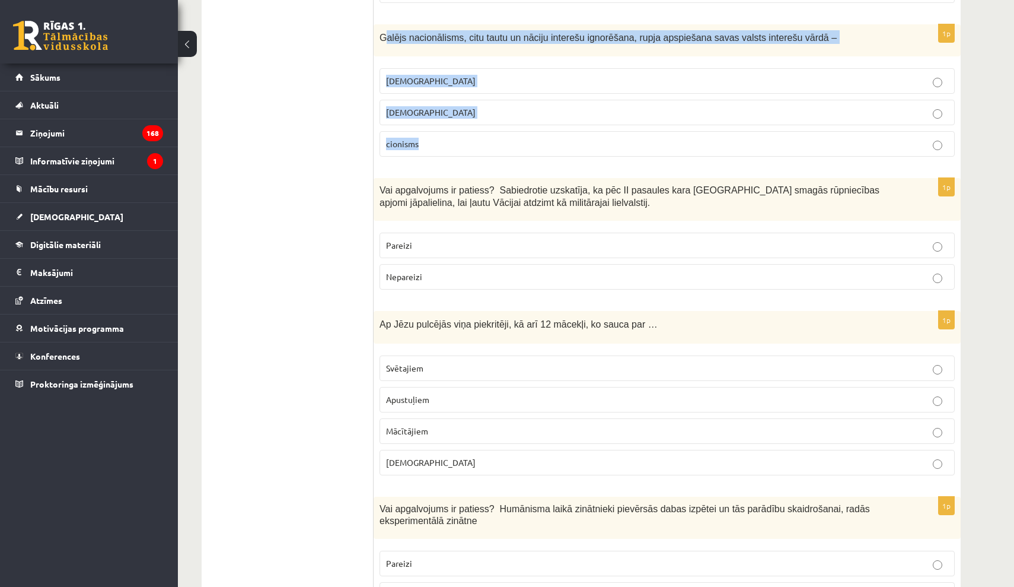
drag, startPoint x: 384, startPoint y: 33, endPoint x: 459, endPoint y: 139, distance: 130.7
click at [458, 140] on div "1p Galējs nacionālisms, citu tautu un nāciju interešu ignorēšana, rupja apspieš…" at bounding box center [667, 95] width 587 height 142
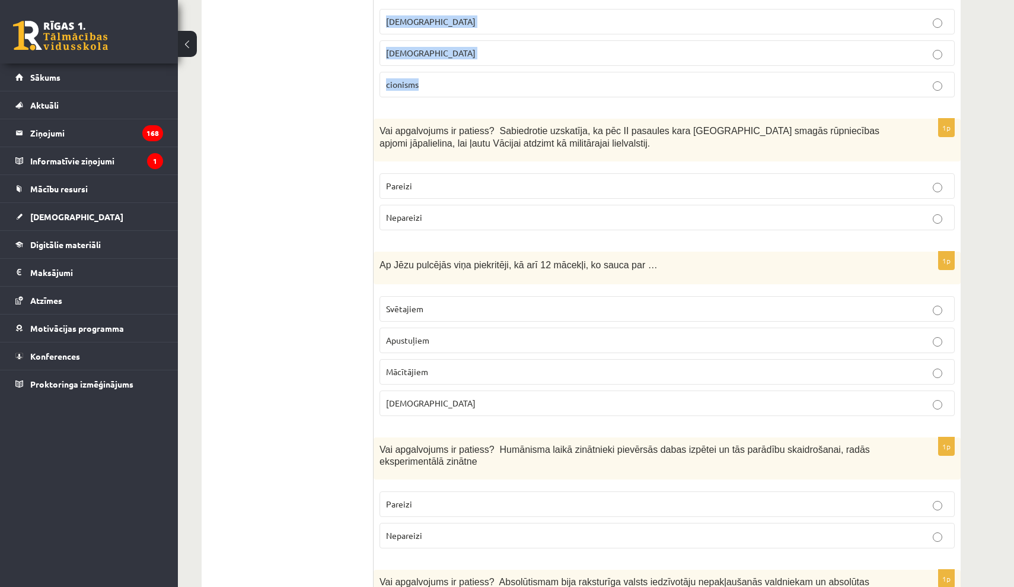
scroll to position [1966, 0]
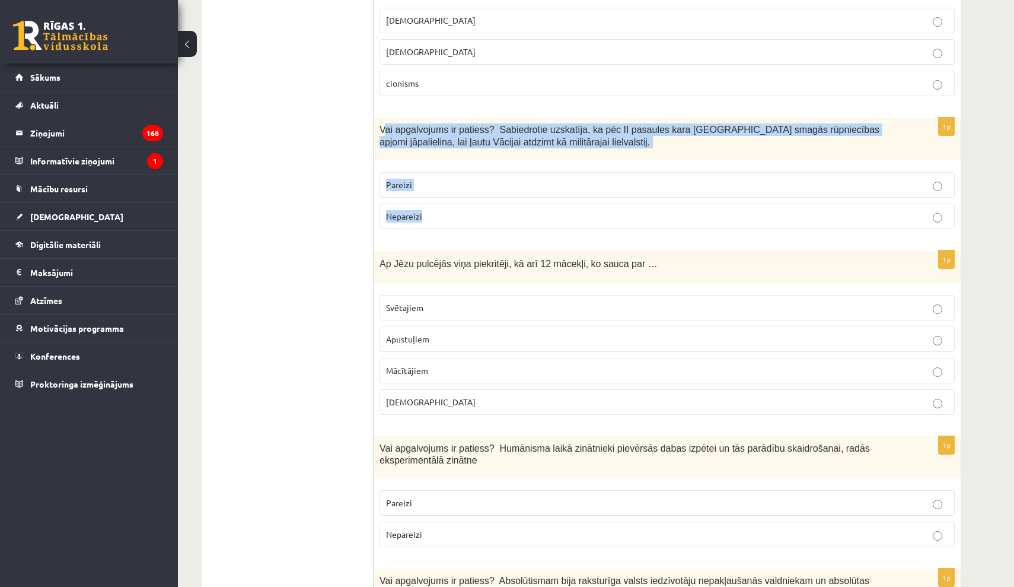
drag, startPoint x: 383, startPoint y: 123, endPoint x: 445, endPoint y: 203, distance: 101.9
click at [445, 203] on div "1p Vai apgalvojums ir patiess? Sabiedrotie uzskatīja, ka pēc II pasaules kara […" at bounding box center [667, 177] width 587 height 121
drag, startPoint x: 380, startPoint y: 117, endPoint x: 466, endPoint y: 214, distance: 129.8
click at [466, 214] on div "1p Vai apgalvojums ir patiess? Sabiedrotie uzskatīja, ka pēc II pasaules kara […" at bounding box center [667, 177] width 587 height 121
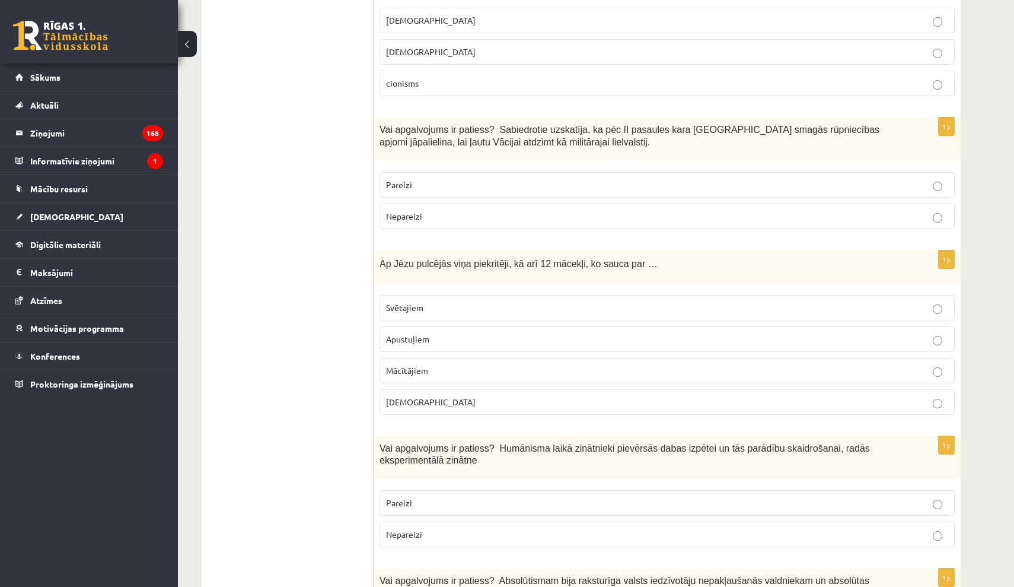
click at [526, 203] on label "Nepareizi" at bounding box center [667, 216] width 575 height 26
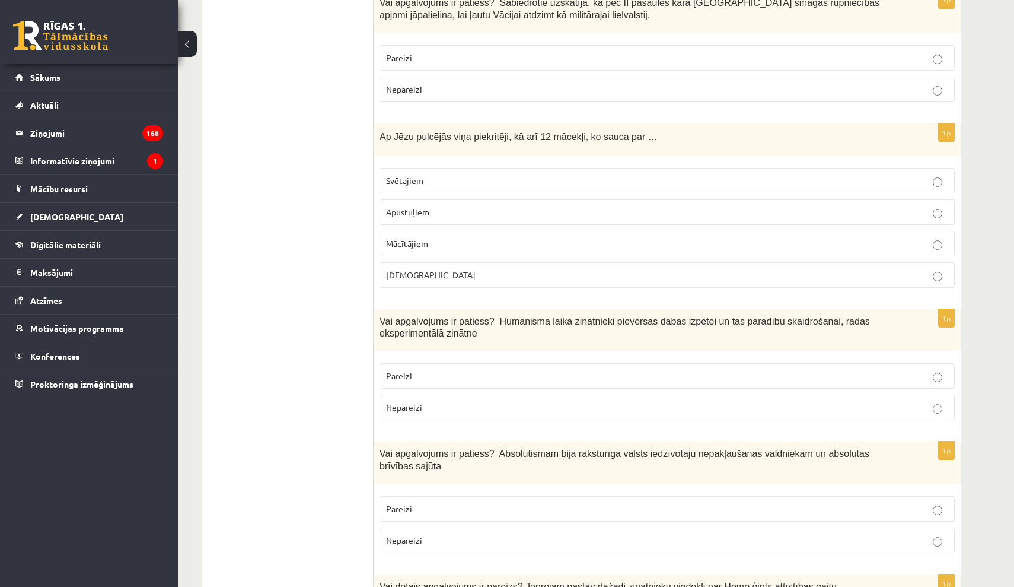
scroll to position [2098, 0]
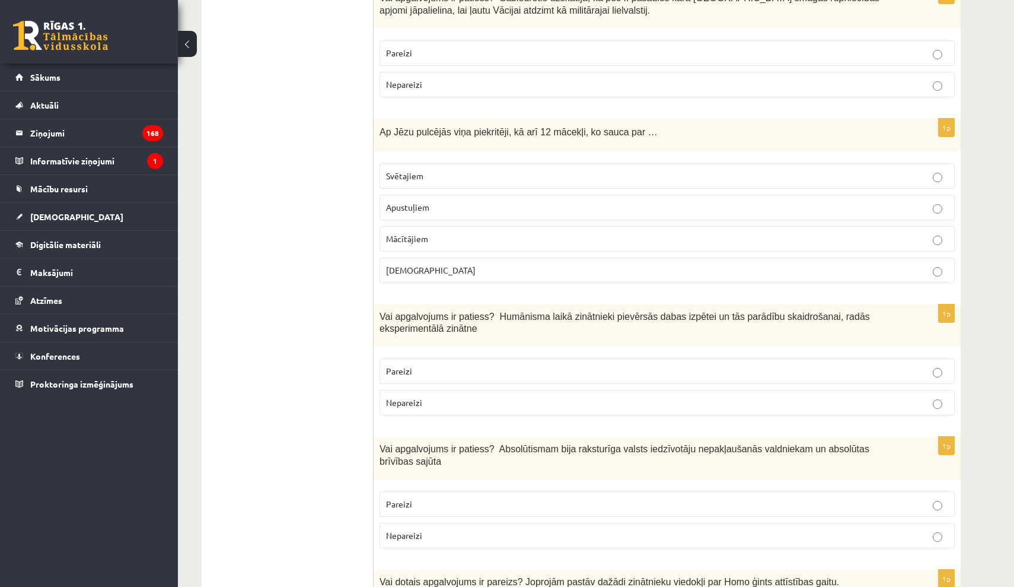
click at [434, 233] on p "Mācītājiem" at bounding box center [667, 239] width 562 height 12
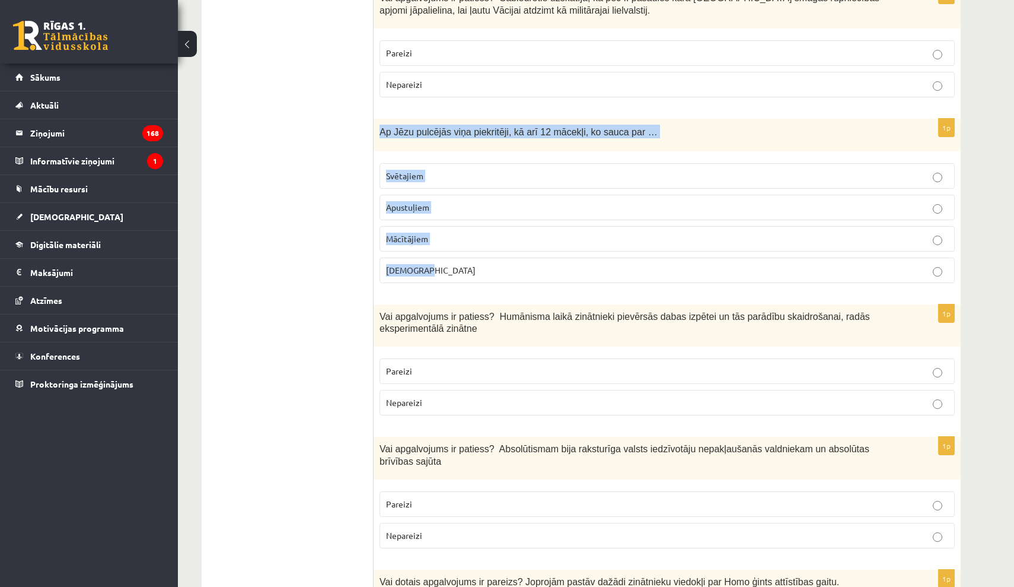
drag, startPoint x: 377, startPoint y: 120, endPoint x: 499, endPoint y: 256, distance: 182.3
click at [497, 257] on div "1p Ap Jēzu pulcējās viņa piekritēji, kā arī 12 mācekļi, ko sauca par … Svētajie…" at bounding box center [667, 206] width 587 height 174
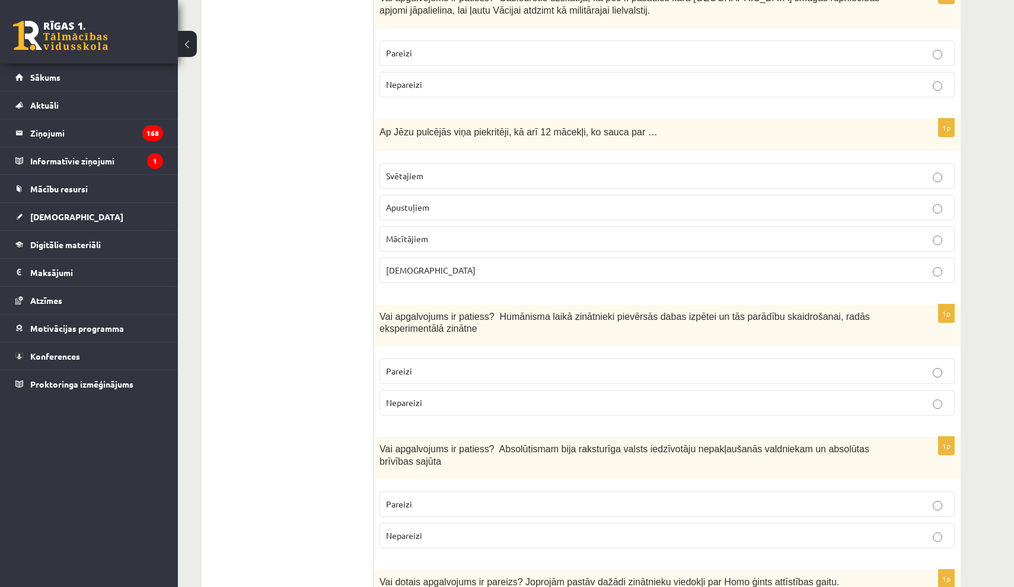
click at [549, 201] on p "Apustuļiem" at bounding box center [667, 207] width 562 height 12
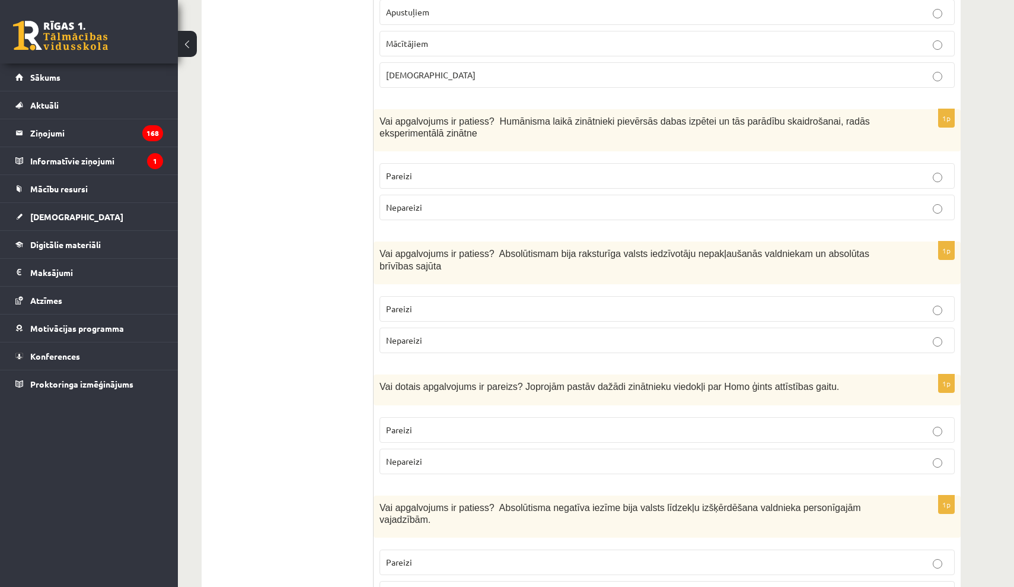
scroll to position [2293, 0]
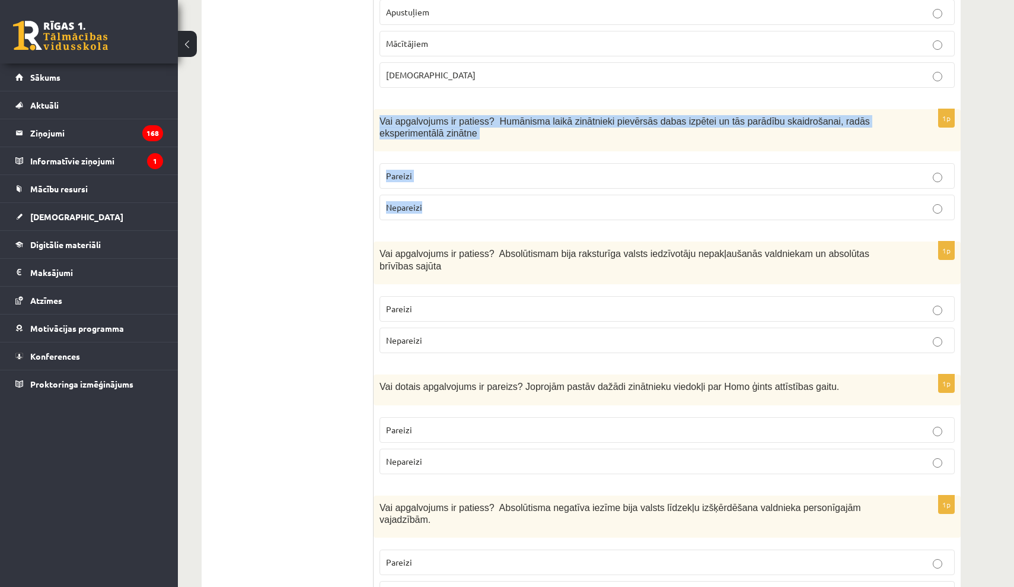
drag, startPoint x: 380, startPoint y: 112, endPoint x: 488, endPoint y: 209, distance: 146.1
click at [488, 210] on div "1p Vai apgalvojums ir patiess? Humānisma laikā zinātnieki pievērsās dabas izpēt…" at bounding box center [667, 169] width 587 height 121
click at [517, 174] on label "Pareizi" at bounding box center [667, 176] width 575 height 26
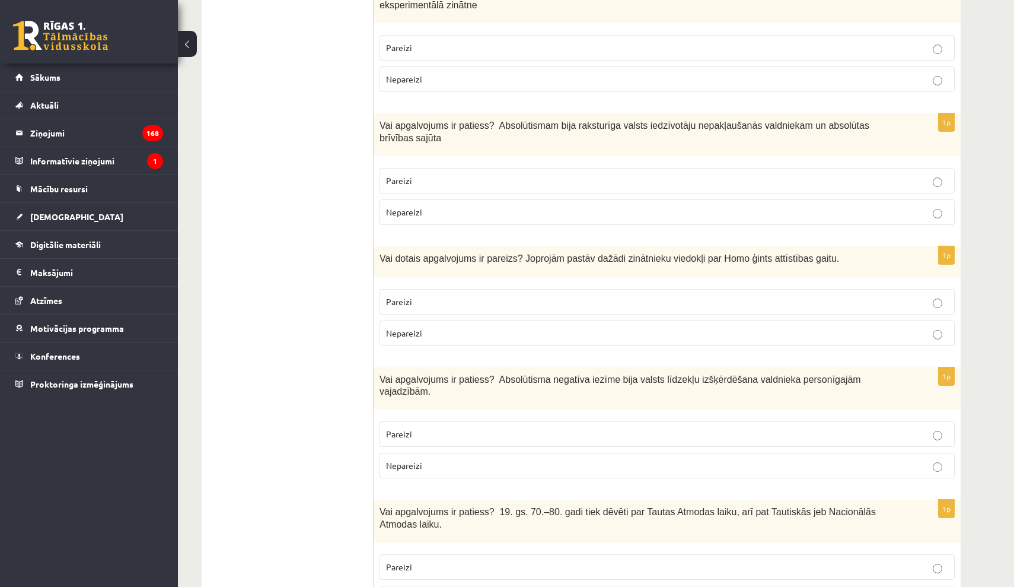
scroll to position [2422, 0]
click at [430, 198] on label "Nepareizi" at bounding box center [667, 211] width 575 height 26
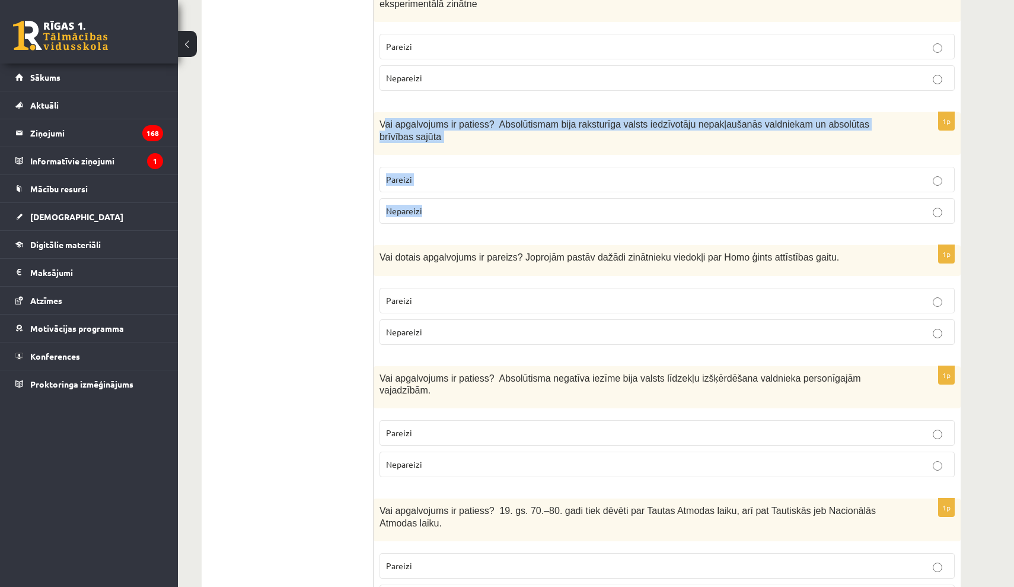
drag, startPoint x: 385, startPoint y: 119, endPoint x: 489, endPoint y: 198, distance: 130.4
click at [489, 198] on div "1p Vai apgalvojums ir patiess? Absolūtismam bija raksturīga valsts iedzīvotāju …" at bounding box center [667, 172] width 587 height 121
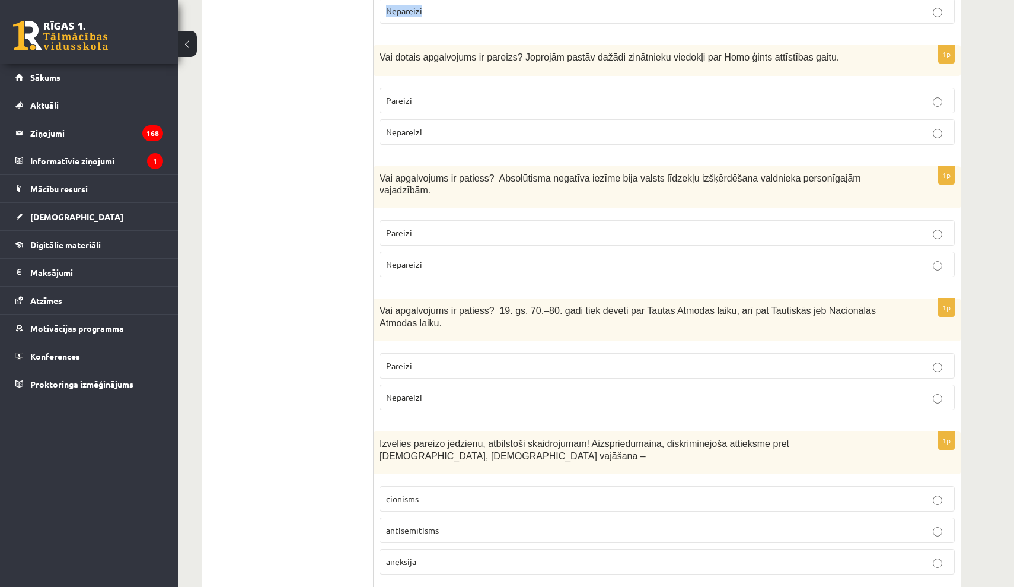
scroll to position [2625, 0]
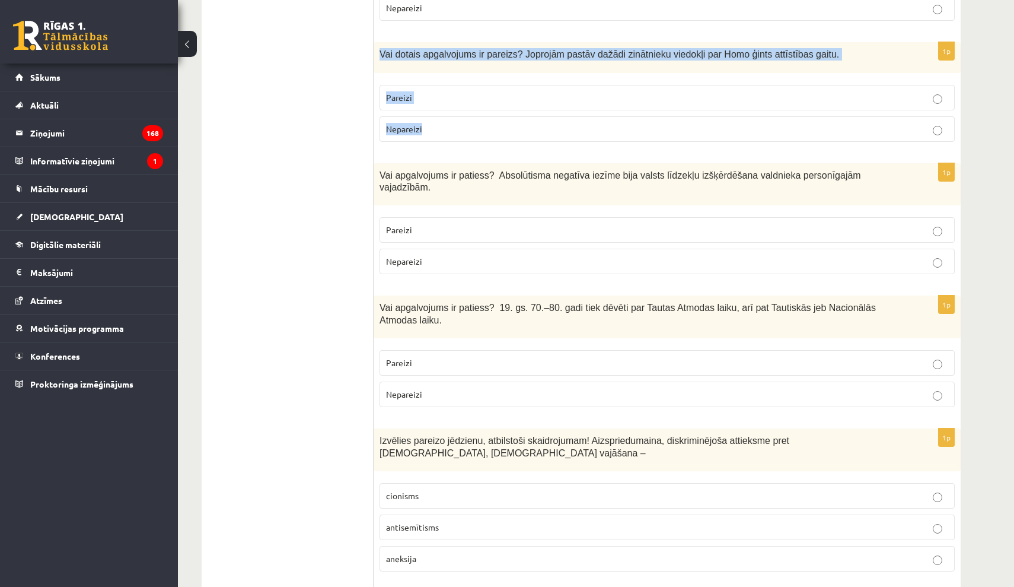
drag, startPoint x: 380, startPoint y: 48, endPoint x: 455, endPoint y: 116, distance: 101.6
click at [455, 116] on div "1p Vai dotais apgalvojums ir pareizs? Joprojām pastāv dažādi zinātnieku viedokļ…" at bounding box center [667, 96] width 587 height 109
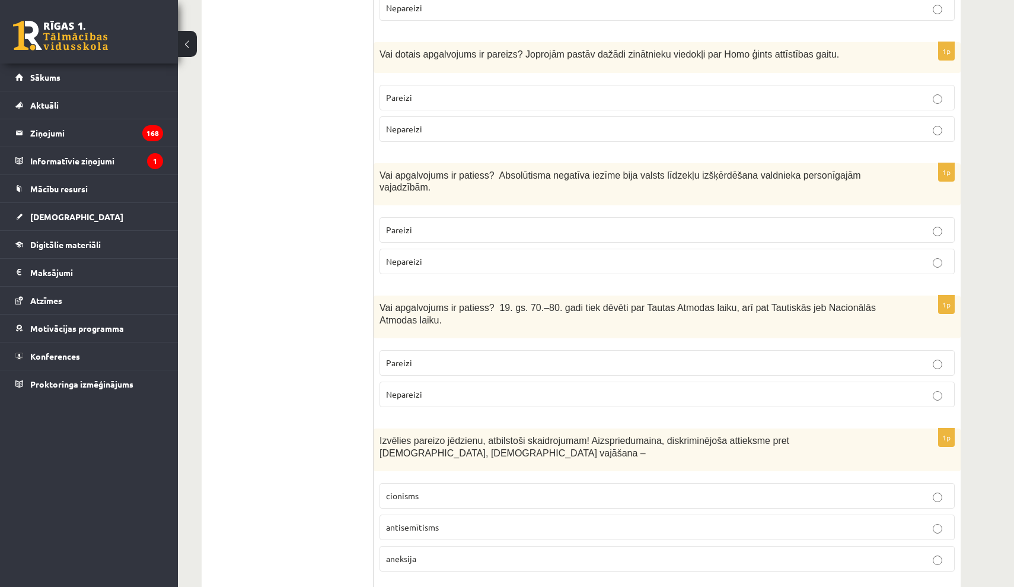
click at [531, 85] on label "Pareizi" at bounding box center [667, 98] width 575 height 26
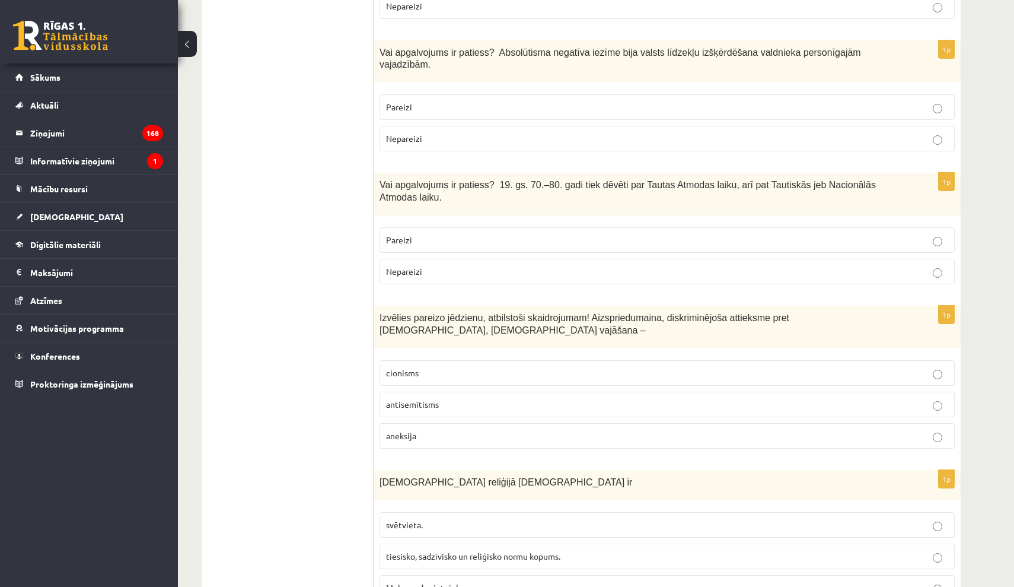
scroll to position [2749, 0]
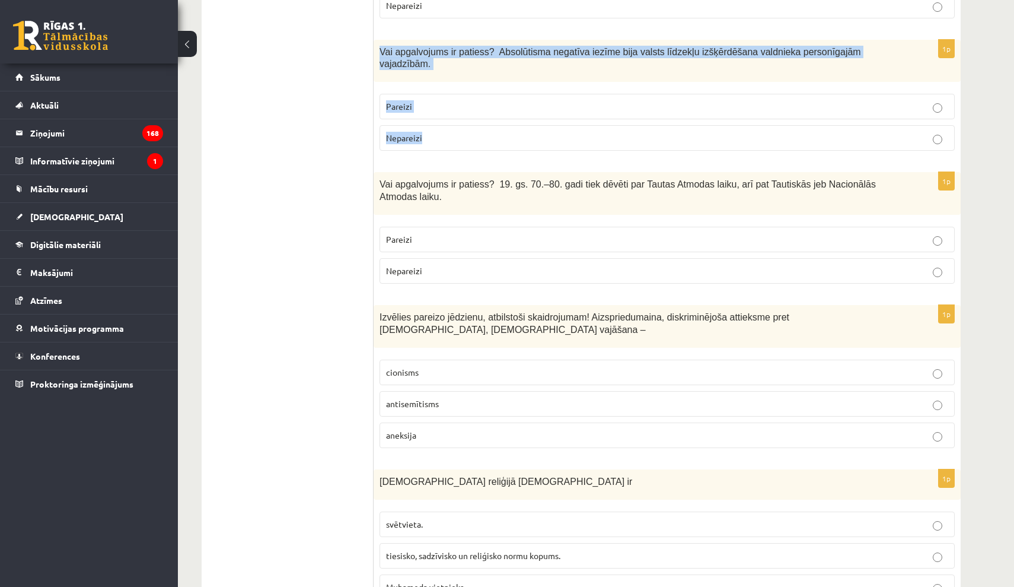
drag, startPoint x: 381, startPoint y: 44, endPoint x: 447, endPoint y: 130, distance: 108.8
click at [447, 130] on div "1p Vai apgalvojums ir patiess? Absolūtisma negatīva iezīme bija valsts līdzekļu…" at bounding box center [667, 100] width 587 height 121
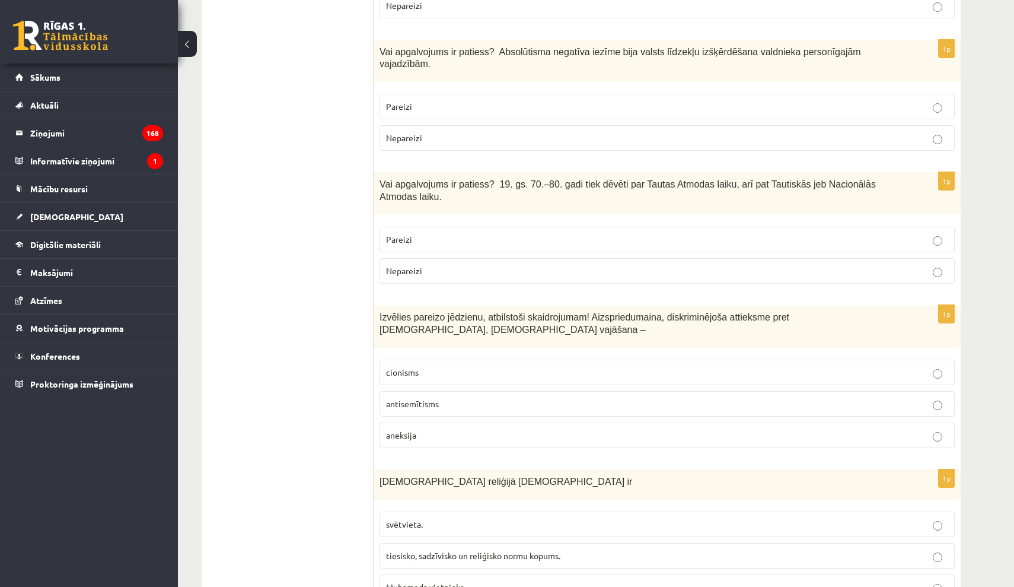
click at [507, 110] on fieldset "Pareizi Nepareizi" at bounding box center [667, 121] width 575 height 66
click at [508, 109] on label "Pareizi" at bounding box center [667, 107] width 575 height 26
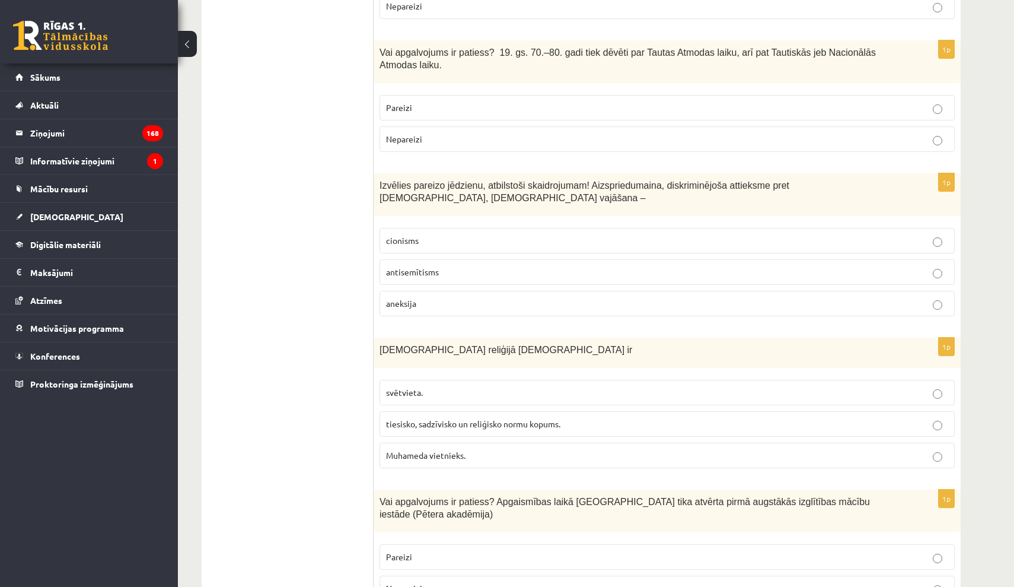
scroll to position [2881, 0]
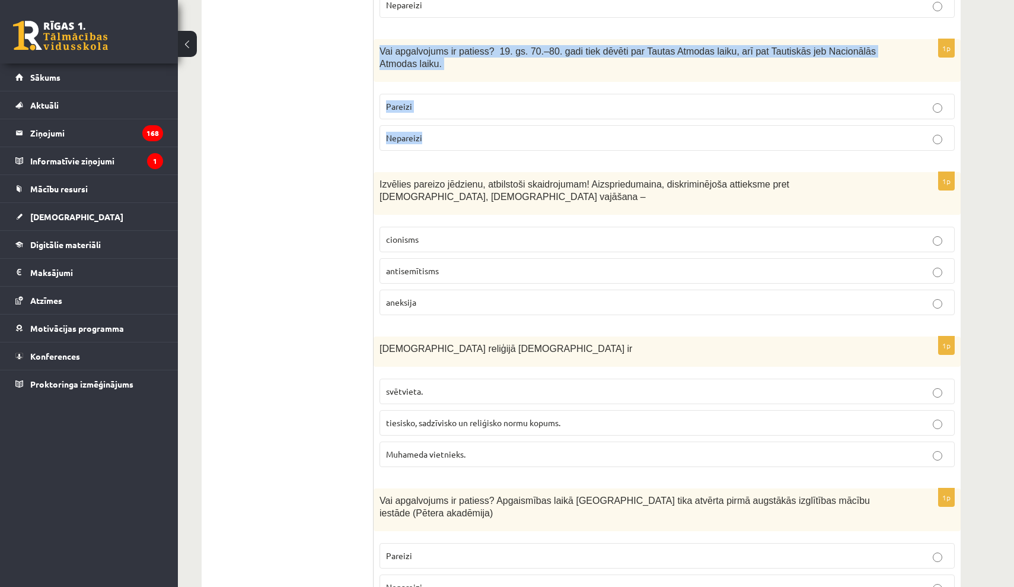
drag, startPoint x: 382, startPoint y: 44, endPoint x: 443, endPoint y: 127, distance: 103.1
click at [443, 127] on div "1p Vai apgalvojums ir patiess? 19. gs. 70.–80. gadi tiek dēvēti par Tautas Atmo…" at bounding box center [667, 99] width 587 height 121
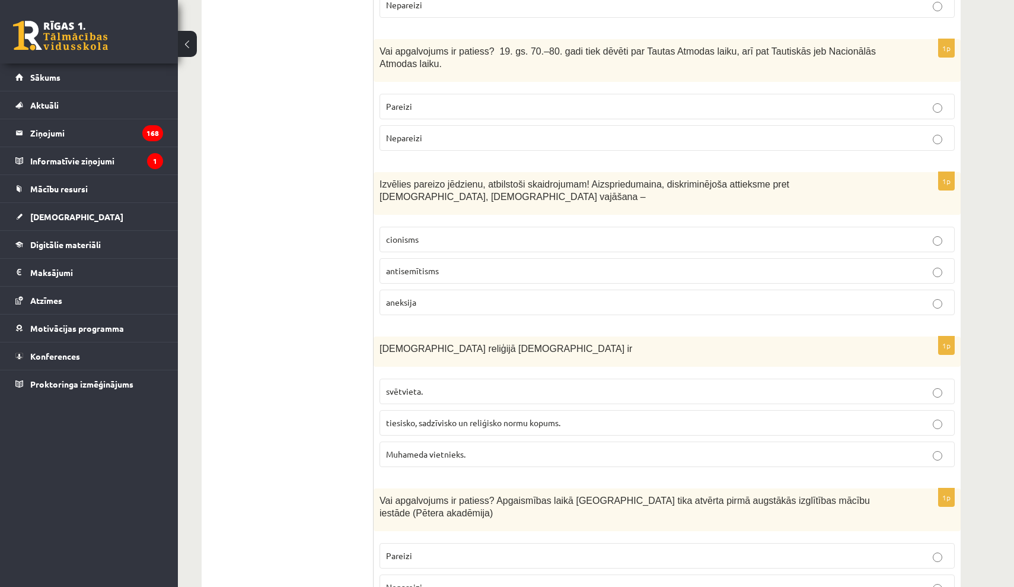
click at [498, 105] on label "Pareizi" at bounding box center [667, 107] width 575 height 26
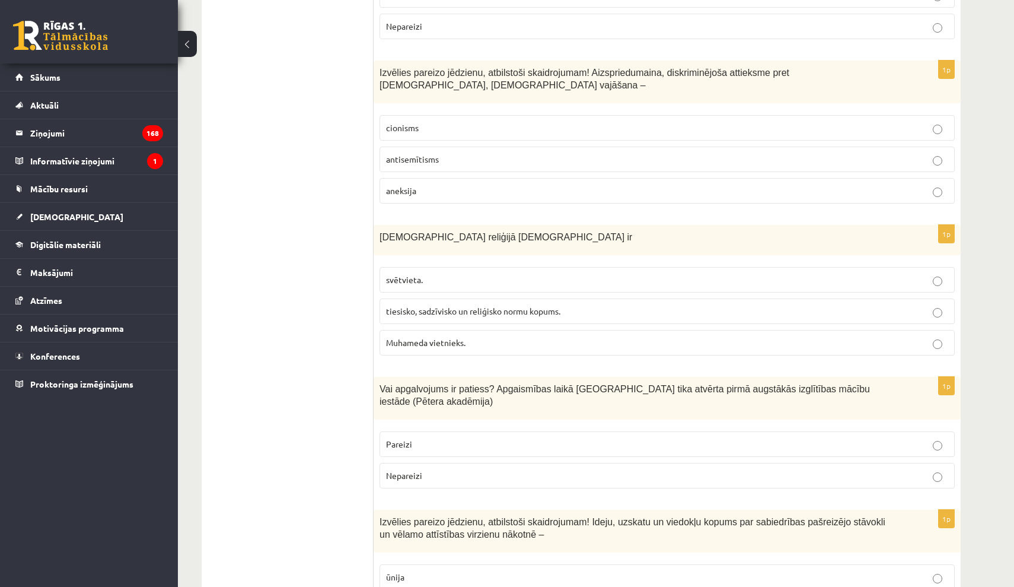
scroll to position [2993, 0]
click at [457, 152] on p "antisemītisms" at bounding box center [667, 158] width 562 height 12
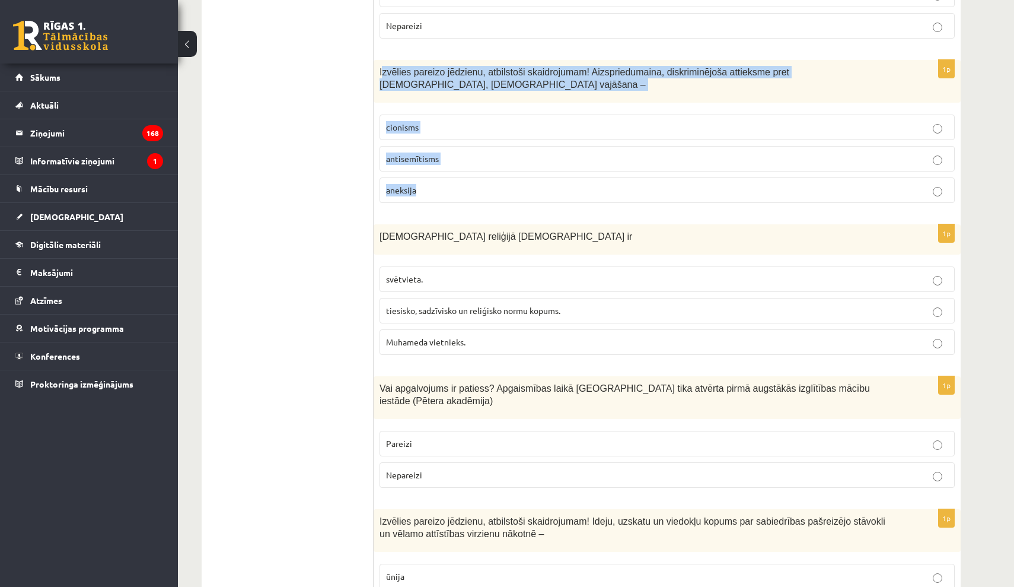
drag, startPoint x: 390, startPoint y: 77, endPoint x: 449, endPoint y: 173, distance: 112.1
click at [449, 173] on div "1p Izvēlies pareizo jēdzienu, atbilstoši skaidrojumam! Aizspriedumaina, diskrim…" at bounding box center [667, 136] width 587 height 152
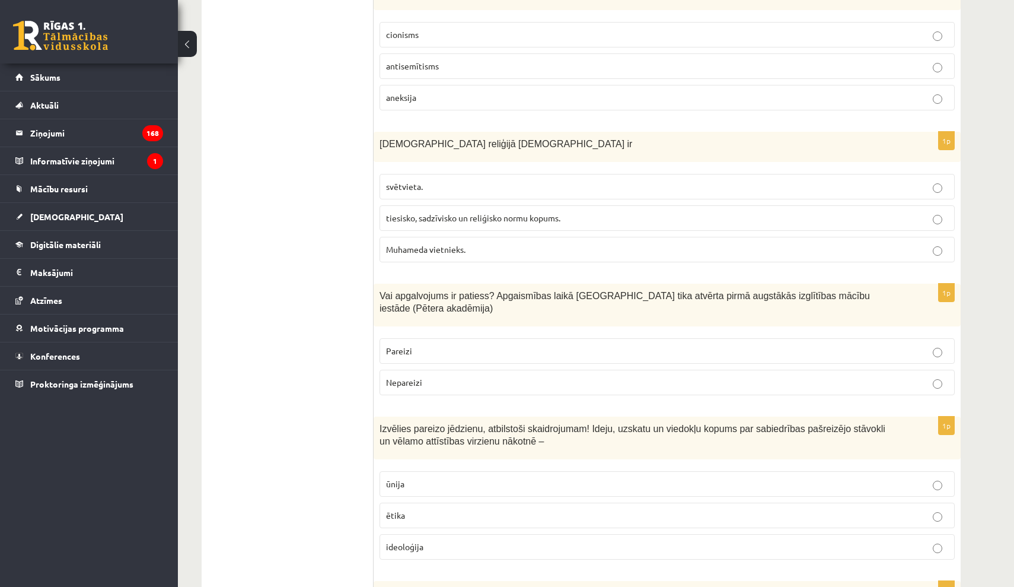
scroll to position [3087, 0]
click at [482, 212] on span "tiesisko, sadzīvisko un reliģisko normu kopums." at bounding box center [473, 217] width 174 height 11
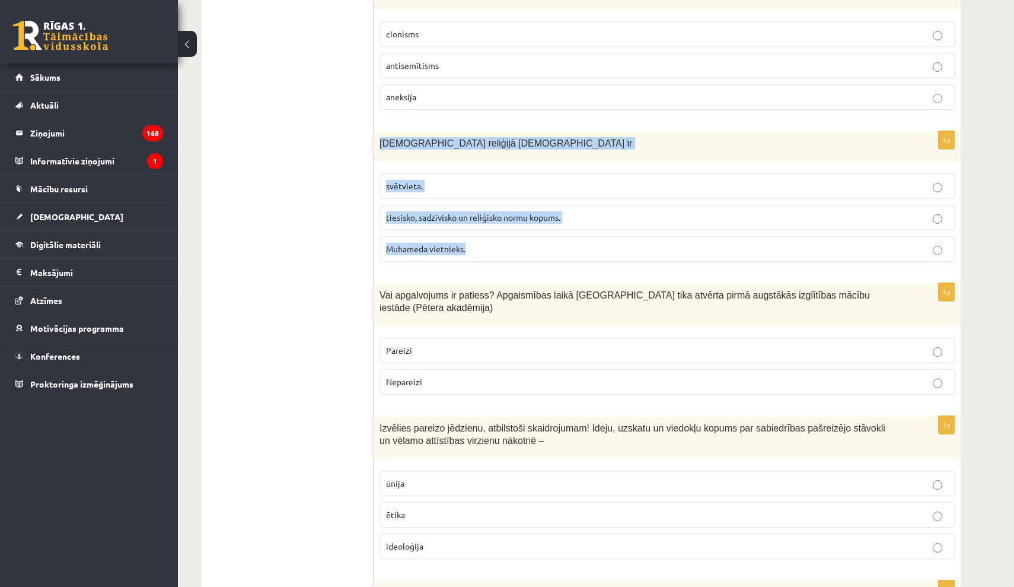
drag, startPoint x: 380, startPoint y: 132, endPoint x: 486, endPoint y: 235, distance: 147.6
click at [485, 235] on div "1p [DEMOGRAPHIC_DATA] reliģijā [DEMOGRAPHIC_DATA] ir svētvieta. tiesisko, sadzī…" at bounding box center [667, 201] width 587 height 140
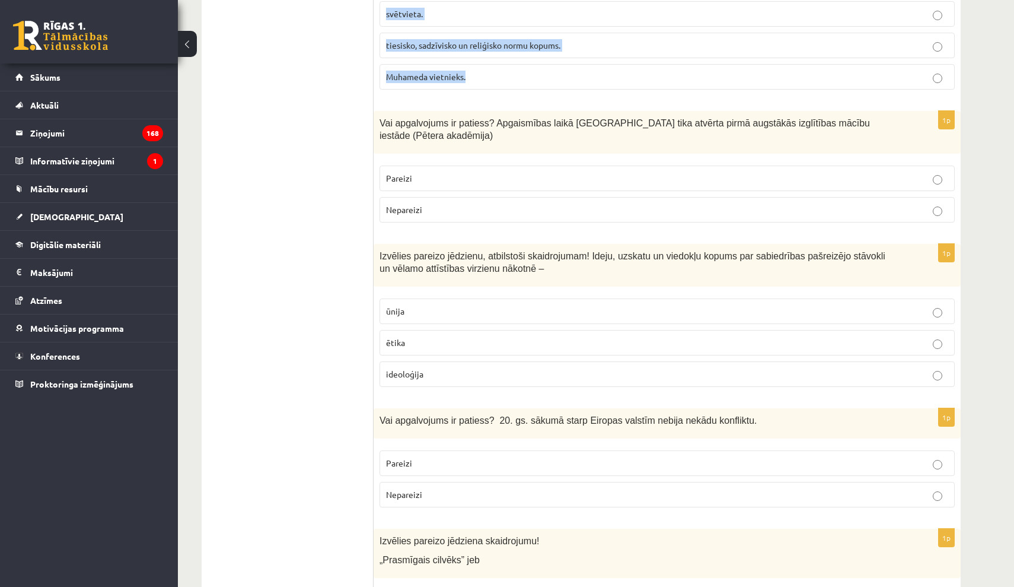
scroll to position [3263, 0]
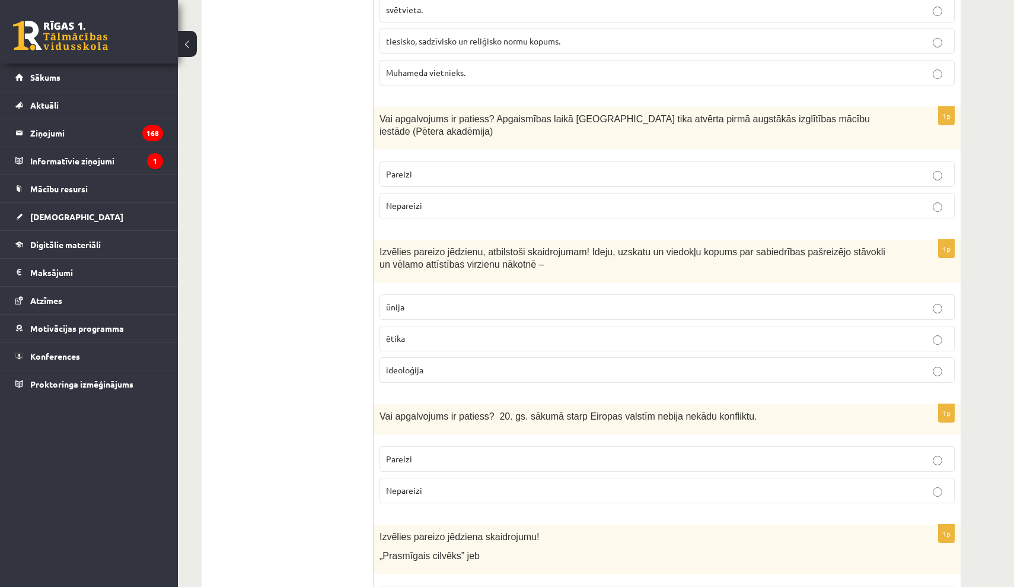
click at [461, 168] on p "Pareizi" at bounding box center [667, 174] width 562 height 12
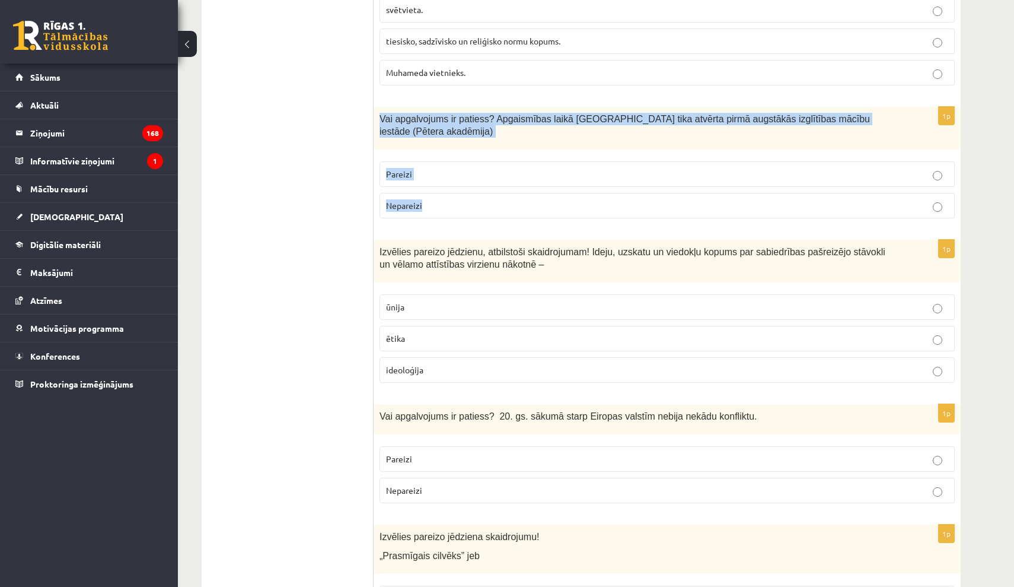
drag, startPoint x: 379, startPoint y: 109, endPoint x: 434, endPoint y: 197, distance: 103.4
click at [434, 197] on div "1p Vai apgalvojums ir patiess? Apgaismības laikā [GEOGRAPHIC_DATA] tika atvērta…" at bounding box center [667, 167] width 587 height 121
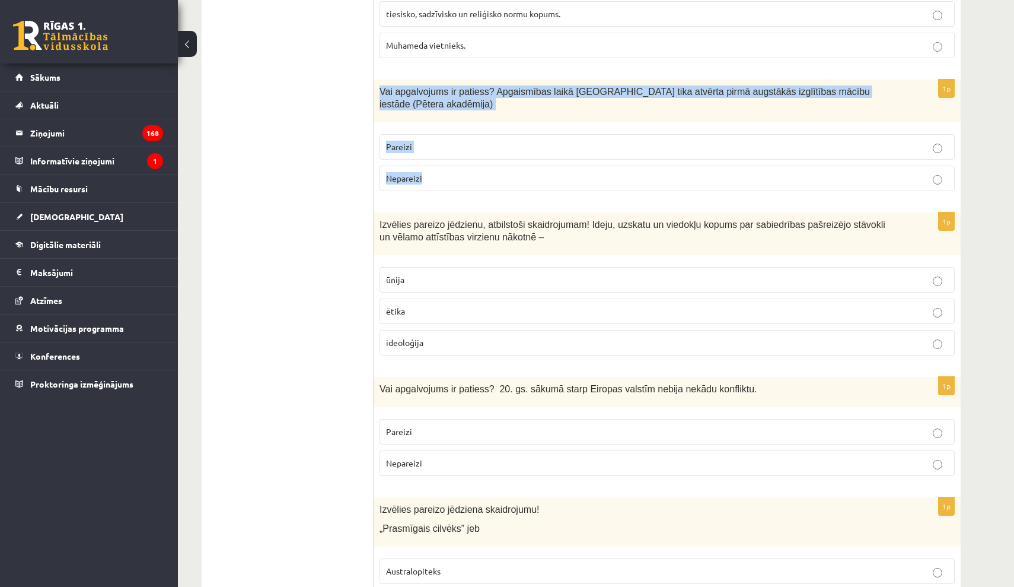
scroll to position [3288, 0]
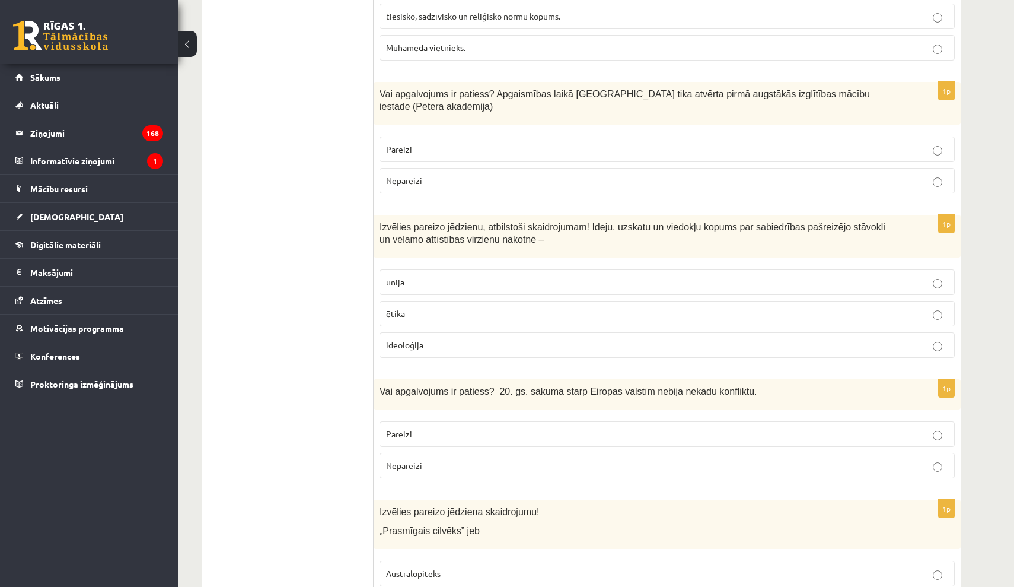
click at [441, 339] on p "ideoloģija" at bounding box center [667, 345] width 562 height 12
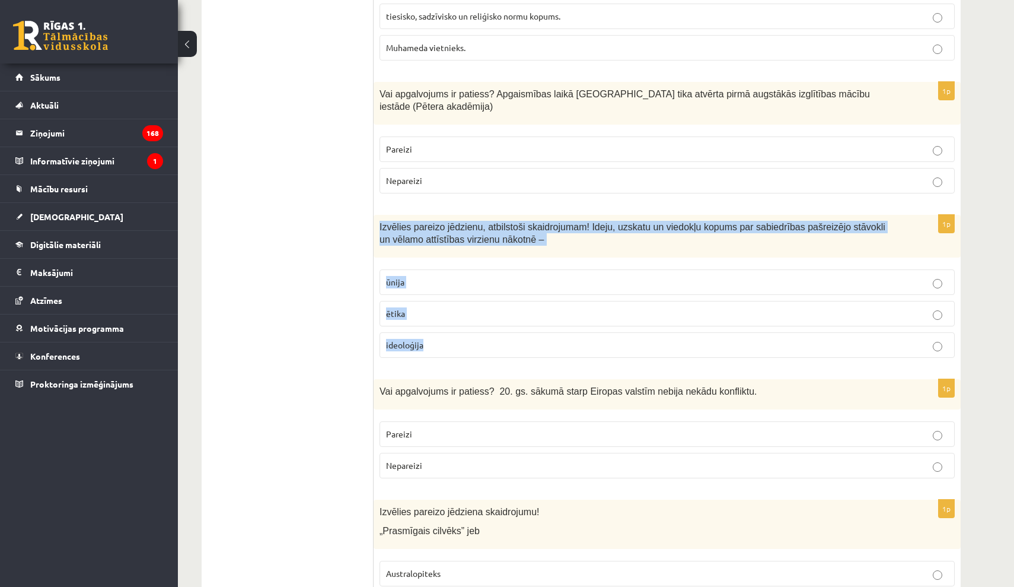
drag, startPoint x: 381, startPoint y: 215, endPoint x: 475, endPoint y: 331, distance: 149.7
click at [474, 332] on div "1p Izvēlies pareizo jēdzienu, atbilstoši skaidrojumam! Ideju, uzskatu un viedok…" at bounding box center [667, 291] width 587 height 152
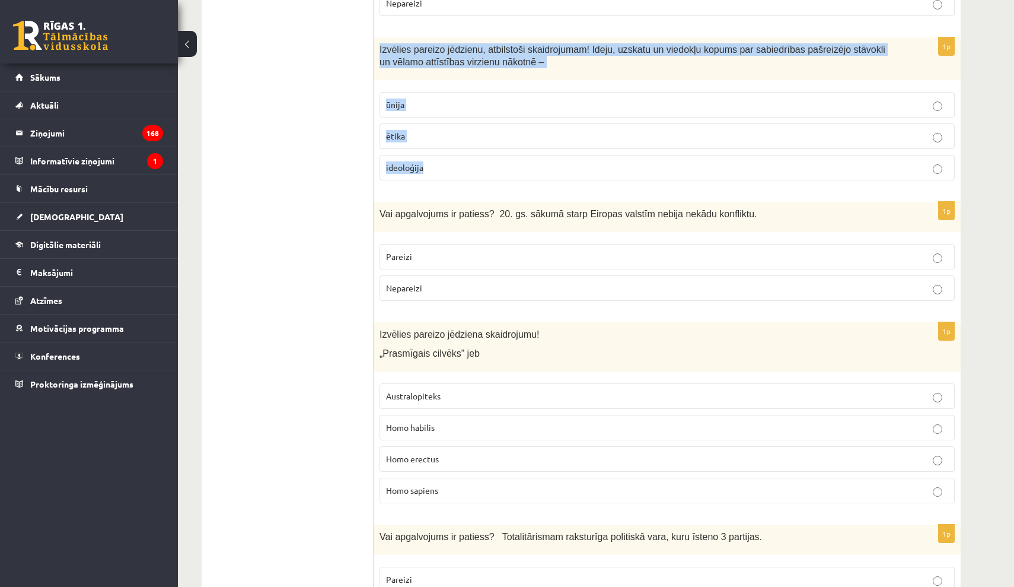
scroll to position [3466, 0]
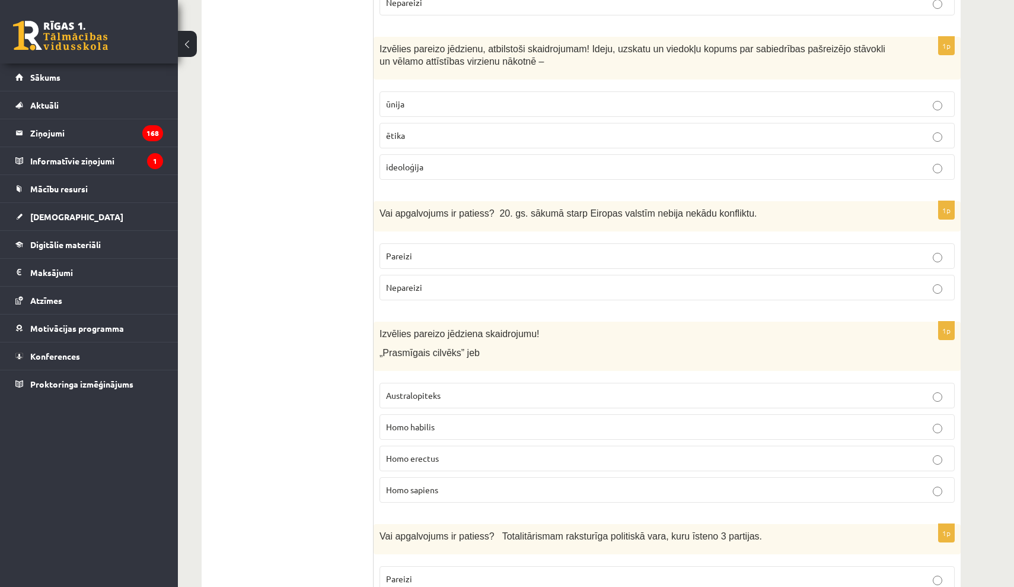
drag, startPoint x: 444, startPoint y: 249, endPoint x: 431, endPoint y: 244, distance: 14.1
click at [444, 249] on label "Pareizi" at bounding box center [667, 256] width 575 height 26
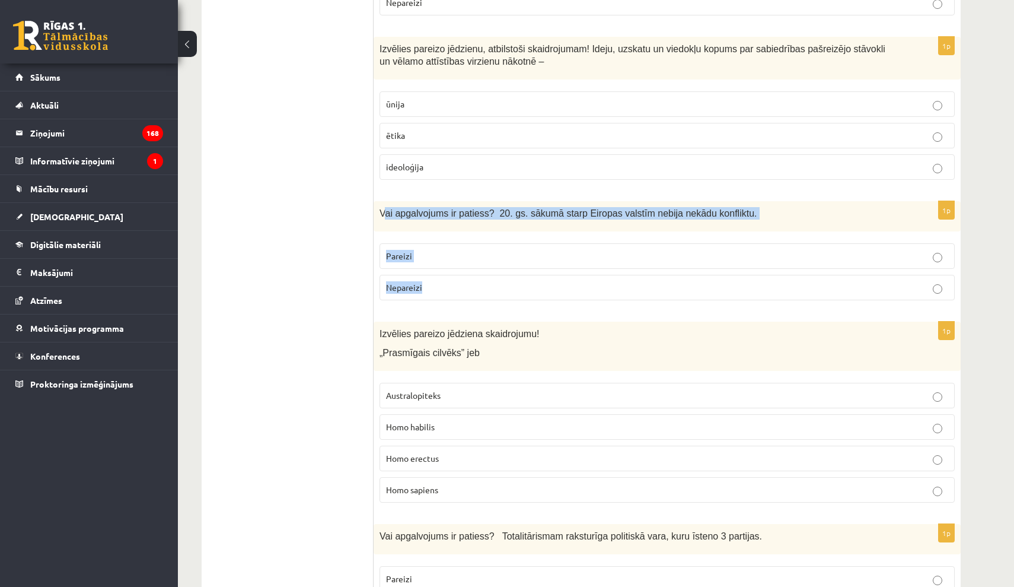
drag, startPoint x: 383, startPoint y: 203, endPoint x: 441, endPoint y: 270, distance: 88.3
click at [440, 270] on div "1p Vai apgalvojums ir patiess? 20. gs. sākumā starp Eiropas valstīm nebija nekā…" at bounding box center [667, 255] width 587 height 109
click at [646, 281] on p "Nepareizi" at bounding box center [667, 287] width 562 height 12
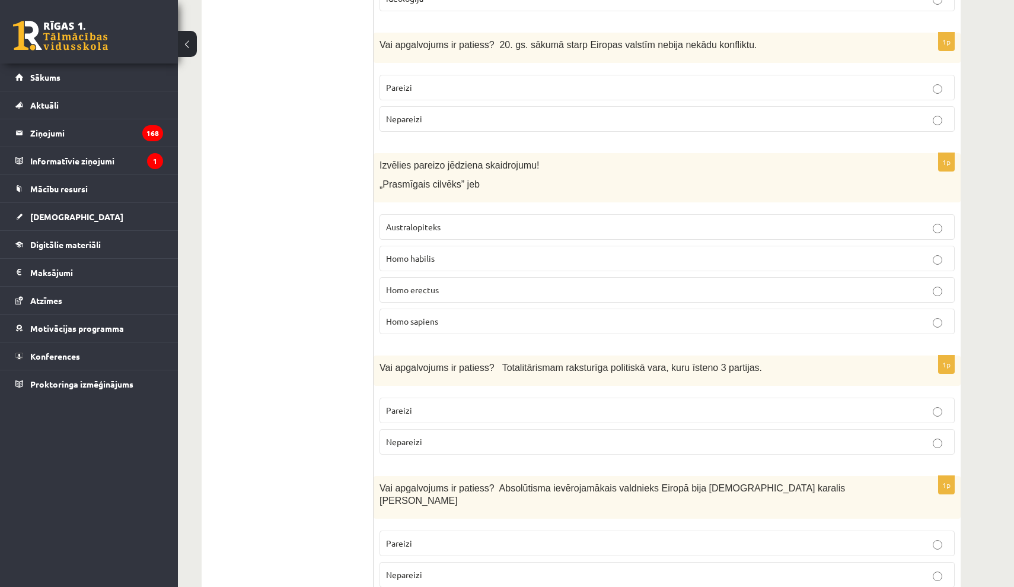
scroll to position [3636, 0]
click at [439, 250] on p "Homo habilis" at bounding box center [667, 256] width 562 height 12
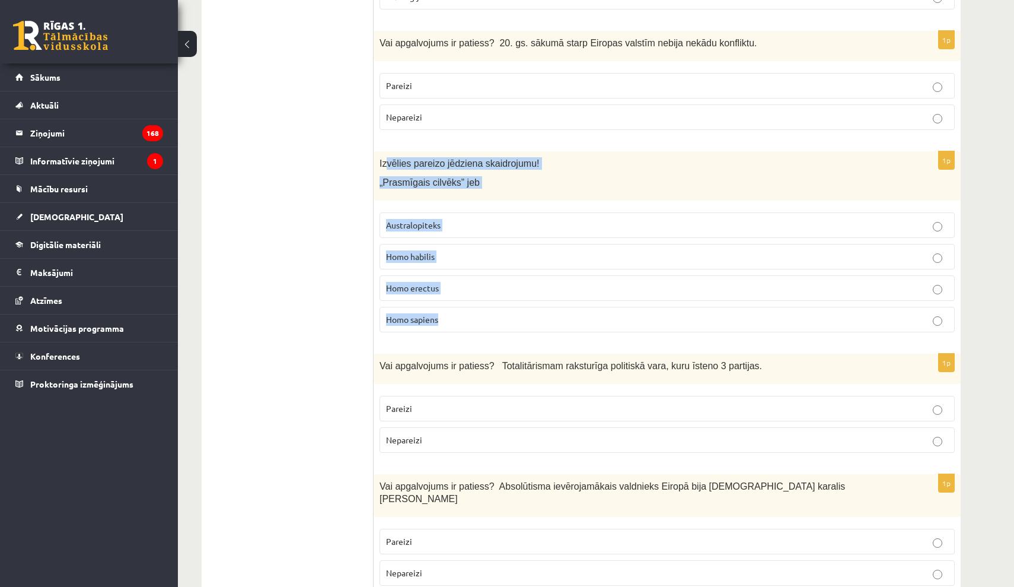
drag, startPoint x: 393, startPoint y: 150, endPoint x: 492, endPoint y: 301, distance: 180.8
click at [492, 301] on div "1p Izvēlies pareizo jēdziena skaidrojumu! „Prasmīgais cilvēks” jeb Australopite…" at bounding box center [667, 246] width 587 height 190
click at [501, 250] on p "Homo habilis" at bounding box center [667, 256] width 562 height 12
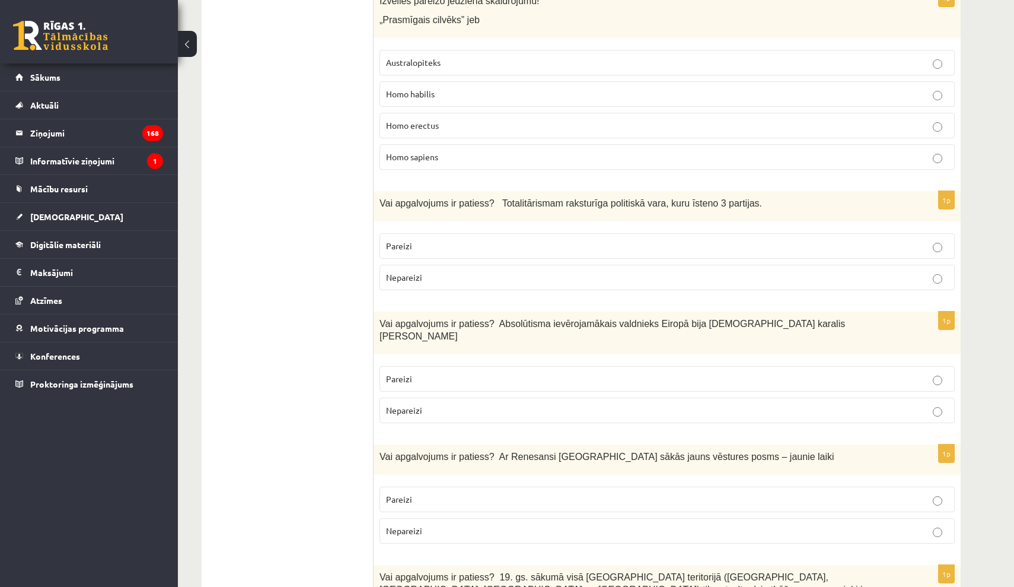
scroll to position [3802, 0]
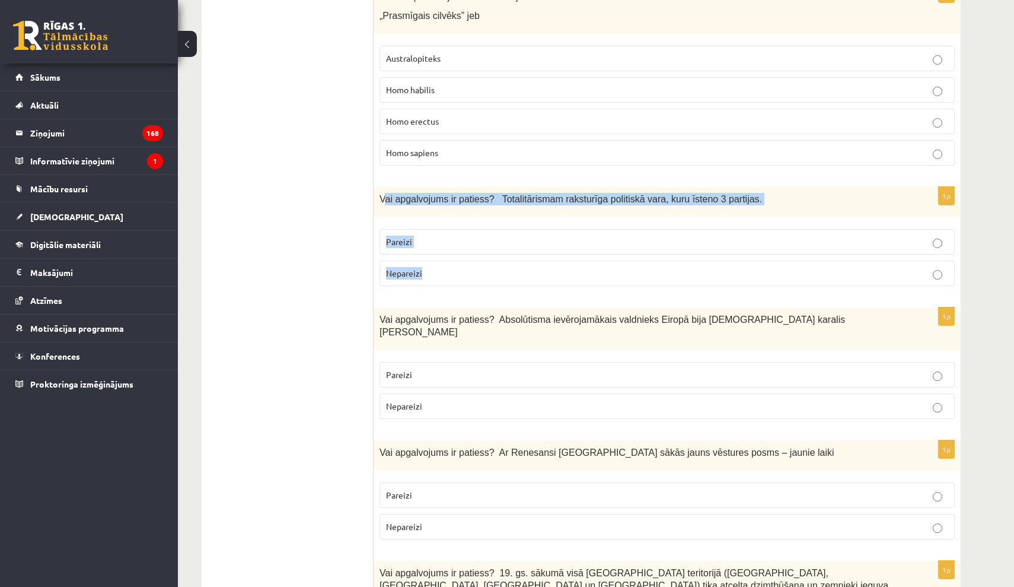
drag, startPoint x: 383, startPoint y: 187, endPoint x: 453, endPoint y: 274, distance: 111.3
click at [453, 274] on div "1p Vai apgalvojums ir patiess? Totalitārismam raksturīga politiskā vara, kuru ī…" at bounding box center [667, 241] width 587 height 109
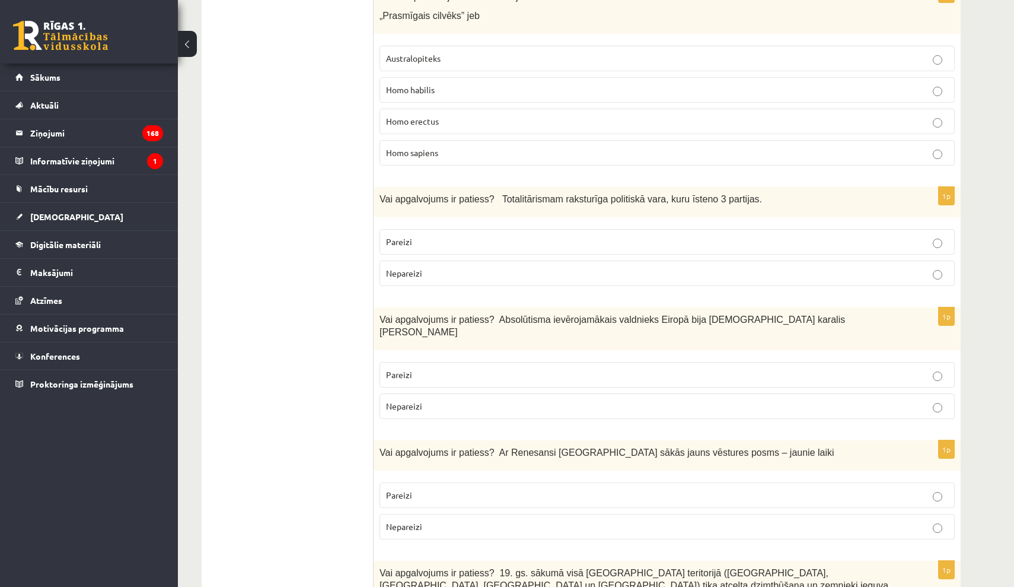
click at [542, 260] on label "Nepareizi" at bounding box center [667, 273] width 575 height 26
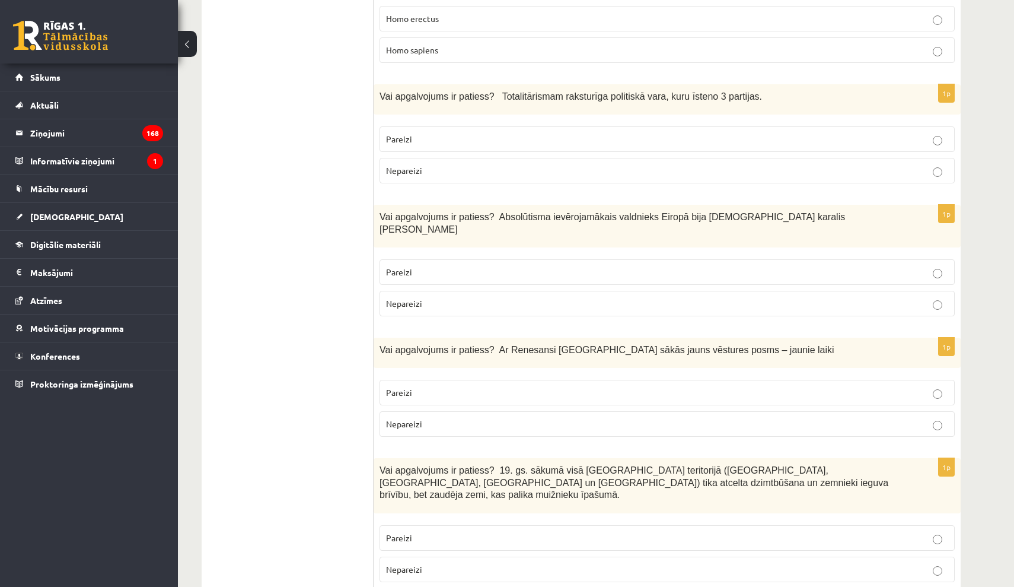
scroll to position [3904, 0]
click at [469, 266] on p "Pareizi" at bounding box center [667, 272] width 562 height 12
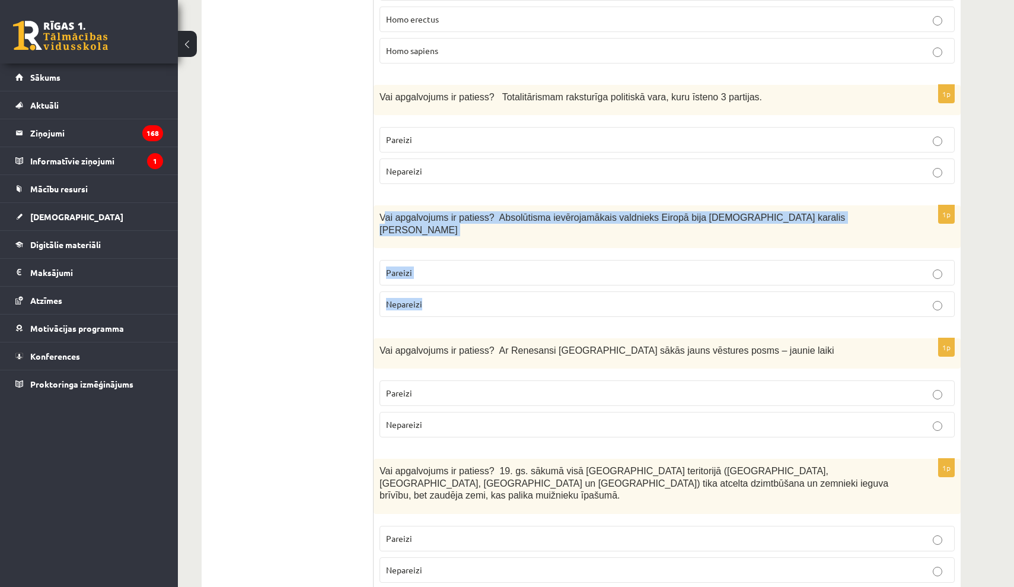
drag, startPoint x: 408, startPoint y: 233, endPoint x: 455, endPoint y: 278, distance: 65.0
click at [455, 278] on div "1p Vai apgalvojums ir patiess? Absolūtisma ievērojamākais valdnieks Eiropā bija…" at bounding box center [667, 265] width 587 height 121
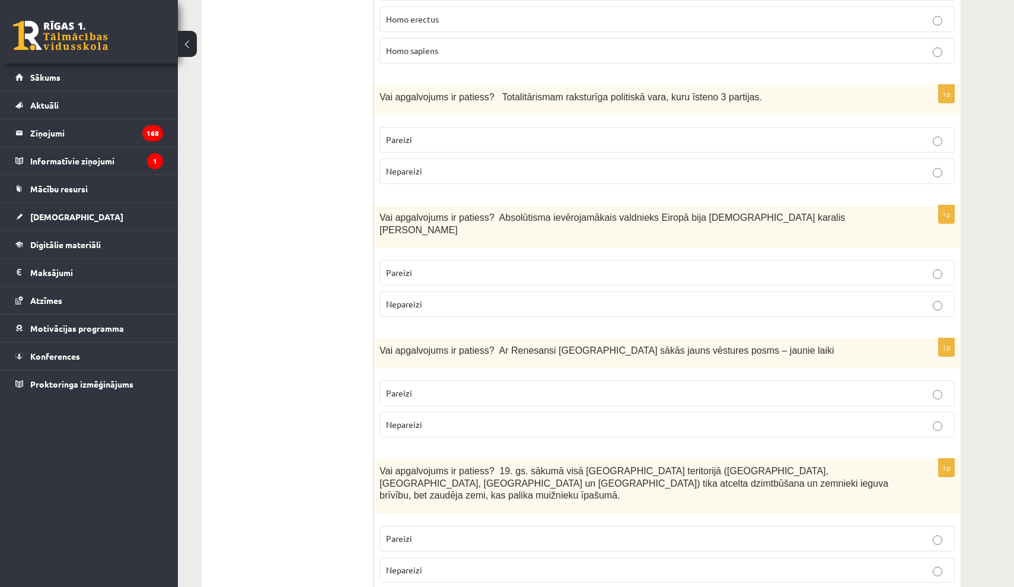
click at [678, 13] on p "Homo erectus" at bounding box center [667, 19] width 562 height 12
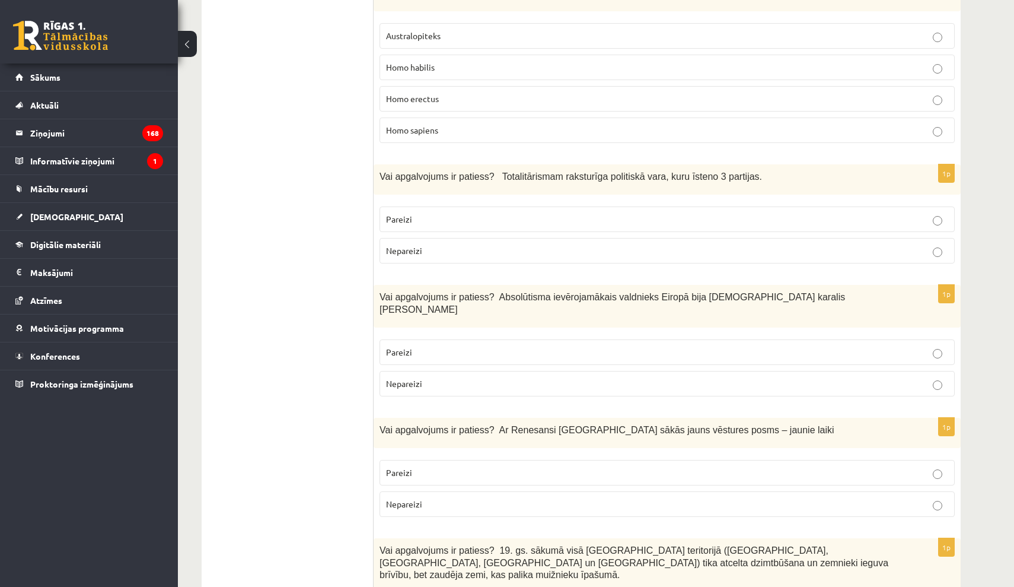
click at [588, 61] on p "Homo habilis" at bounding box center [667, 67] width 562 height 12
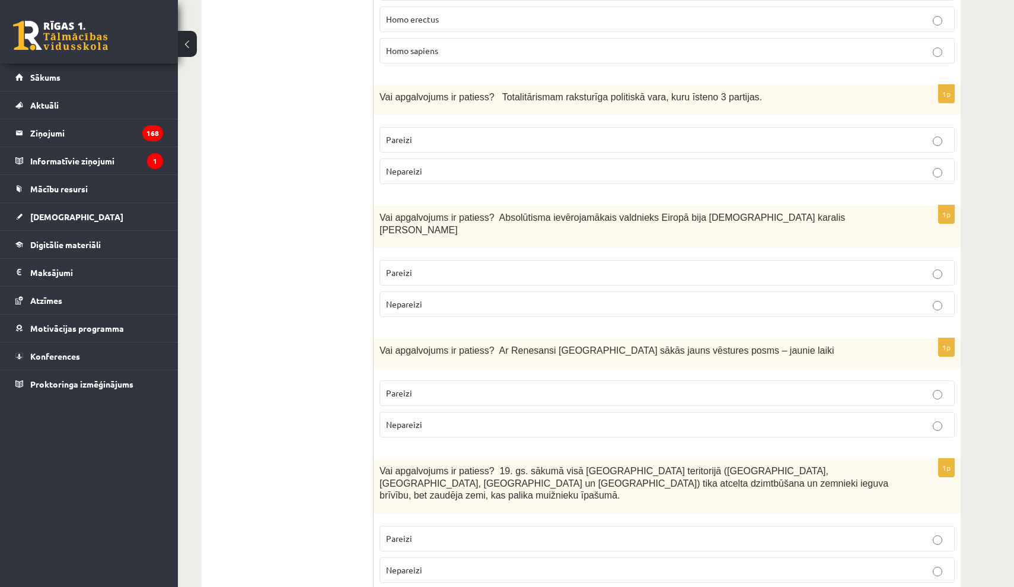
drag, startPoint x: 523, startPoint y: 351, endPoint x: 517, endPoint y: 351, distance: 6.5
click at [523, 374] on fieldset "Pareizi Nepareizi" at bounding box center [667, 407] width 575 height 66
click at [431, 380] on label "Pareizi" at bounding box center [667, 393] width 575 height 26
click at [429, 387] on p "Pareizi" at bounding box center [667, 393] width 562 height 12
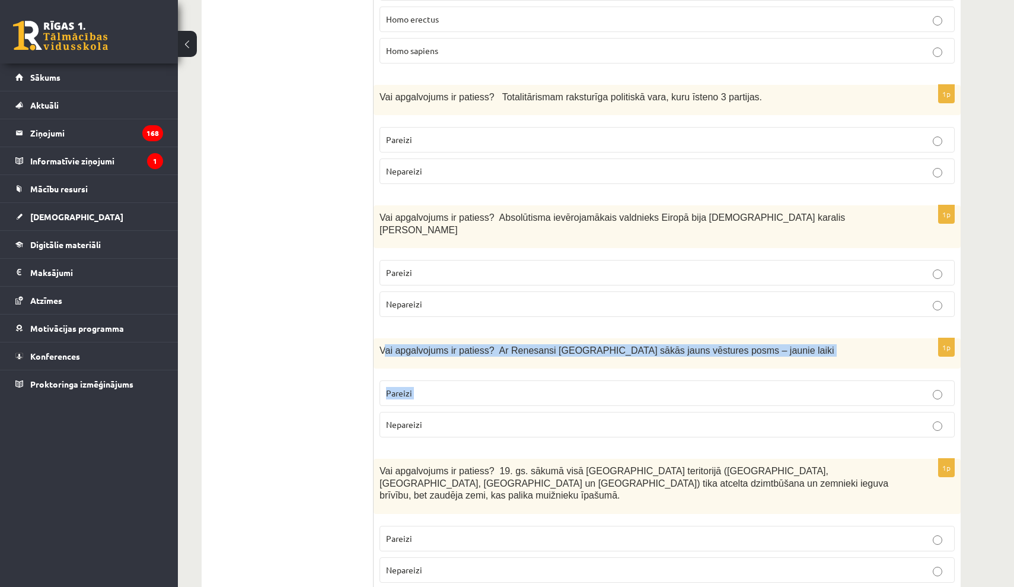
drag, startPoint x: 406, startPoint y: 345, endPoint x: 436, endPoint y: 390, distance: 54.3
click at [436, 390] on div "1p Vai apgalvojums ir patiess? Ar Renesansi [GEOGRAPHIC_DATA] sākās jauns vēstu…" at bounding box center [667, 392] width 587 height 109
click at [388, 338] on div "Vai apgalvojums ir patiess? Ar Renesansi [GEOGRAPHIC_DATA] sākās jauns vēstures…" at bounding box center [667, 353] width 587 height 30
drag, startPoint x: 384, startPoint y: 329, endPoint x: 452, endPoint y: 396, distance: 94.8
click at [451, 397] on div "1p Vai apgalvojums ir patiess? Ar Renesansi [GEOGRAPHIC_DATA] sākās jauns vēstu…" at bounding box center [667, 392] width 587 height 109
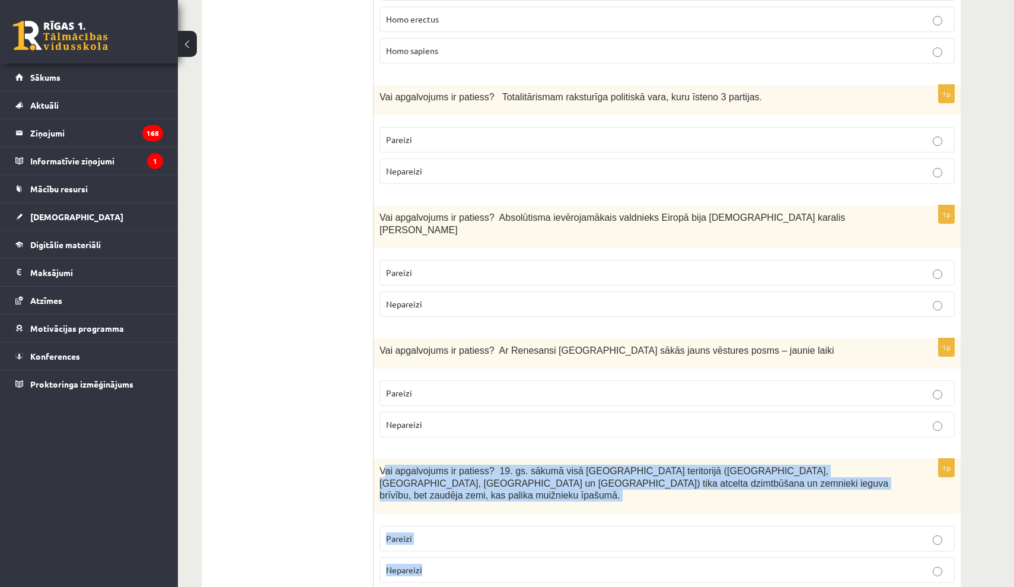
drag, startPoint x: 410, startPoint y: 464, endPoint x: 466, endPoint y: 527, distance: 84.9
click at [466, 527] on div "1p Vai apgalvojums ir patiess? 19. gs. sākumā visā [GEOGRAPHIC_DATA] teritorijā…" at bounding box center [667, 524] width 587 height 133
click at [589, 526] on label "Pareizi" at bounding box center [667, 539] width 575 height 26
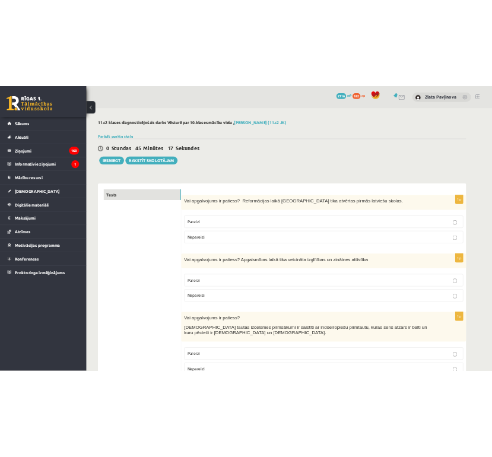
scroll to position [0, 0]
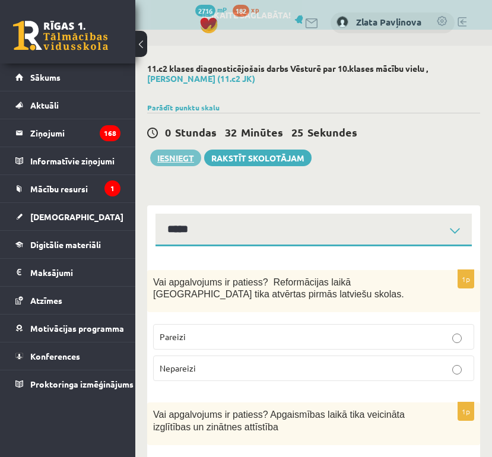
click at [177, 160] on button "Iesniegt" at bounding box center [175, 157] width 51 height 17
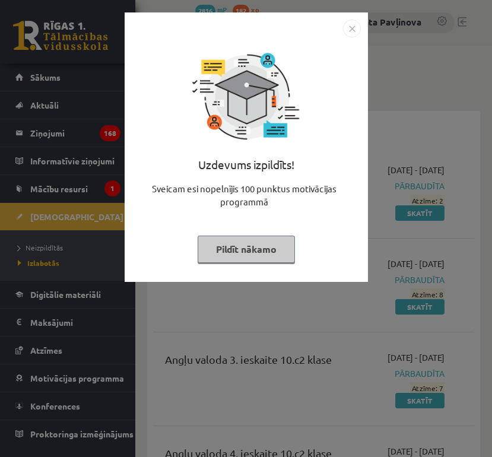
click at [267, 244] on button "Pildīt nākamo" at bounding box center [246, 248] width 97 height 27
